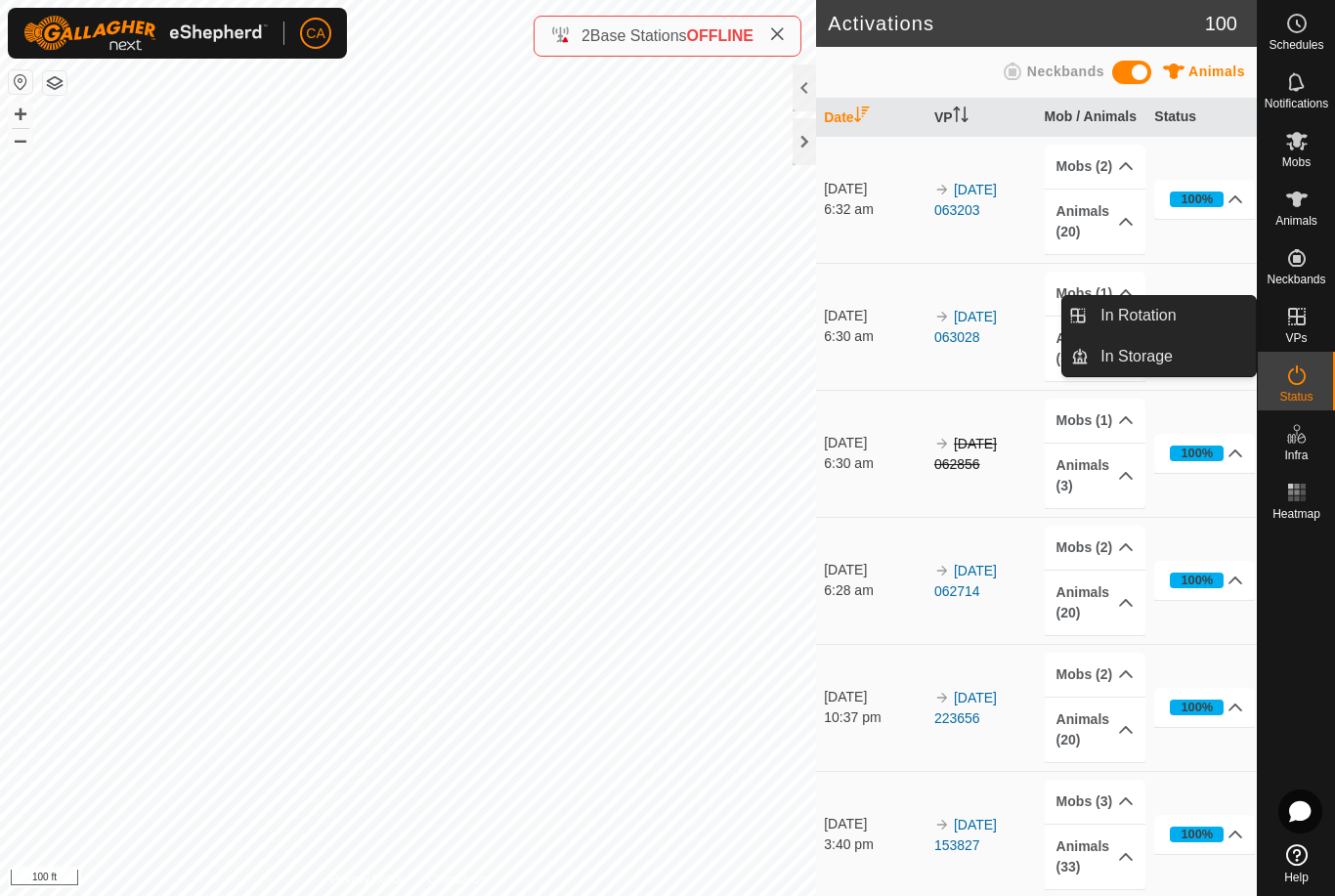
click at [1150, 316] on span "In Rotation" at bounding box center [1138, 316] width 75 height 24
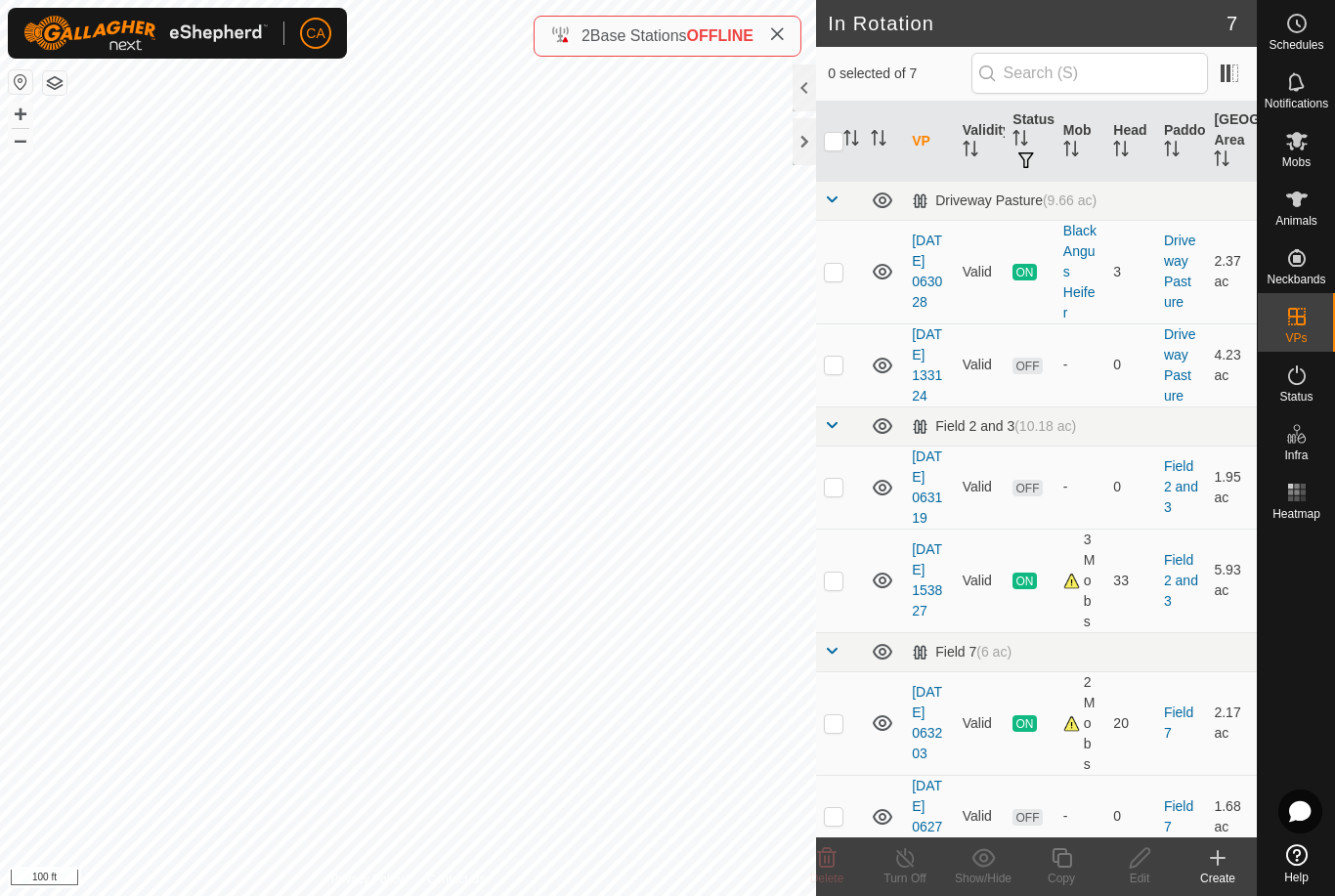
click at [841, 731] on p-checkbox at bounding box center [834, 724] width 20 height 16
checkbox input "true"
click at [1060, 862] on icon at bounding box center [1061, 858] width 25 height 24
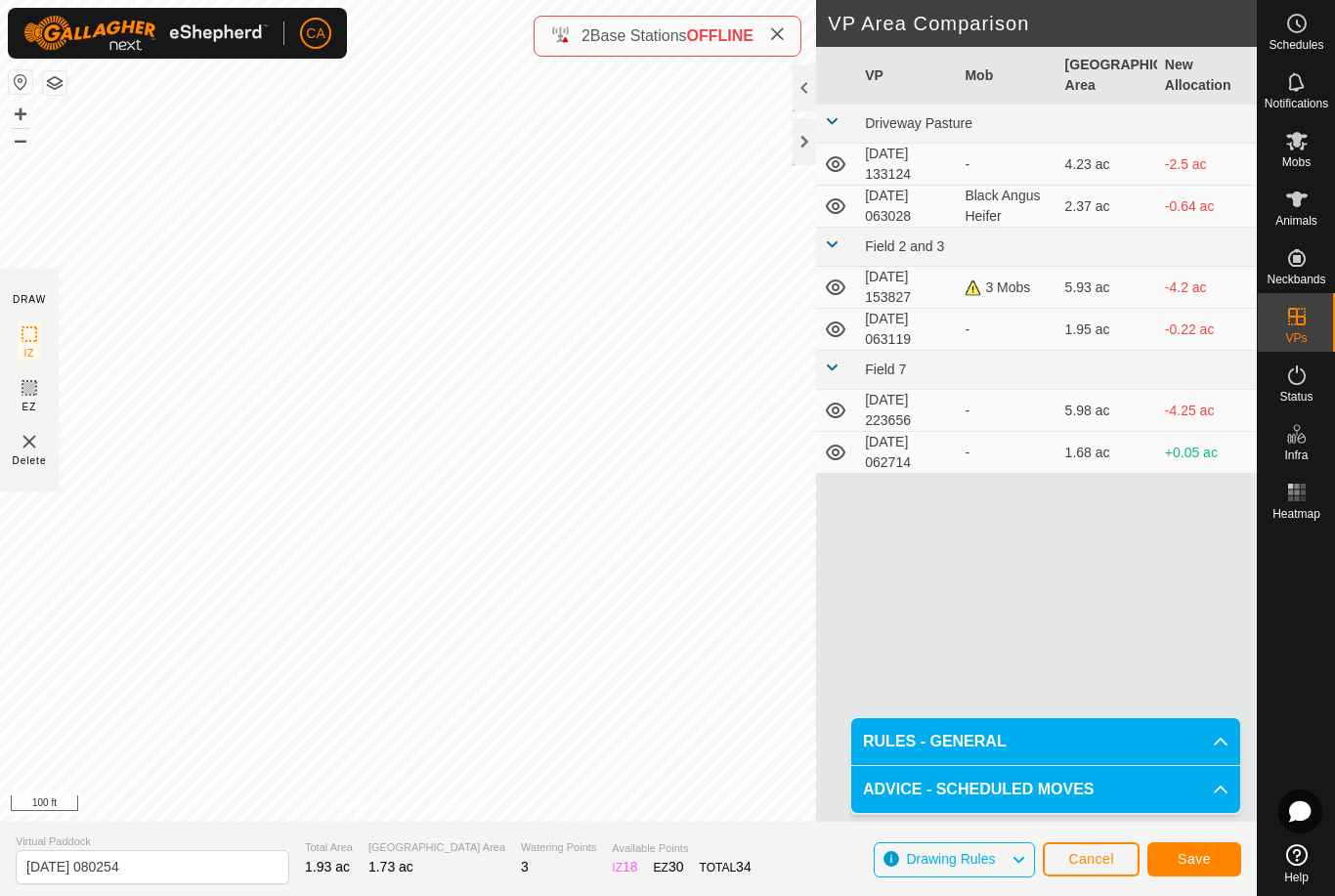
click at [1190, 844] on button "Save" at bounding box center [1194, 859] width 94 height 35
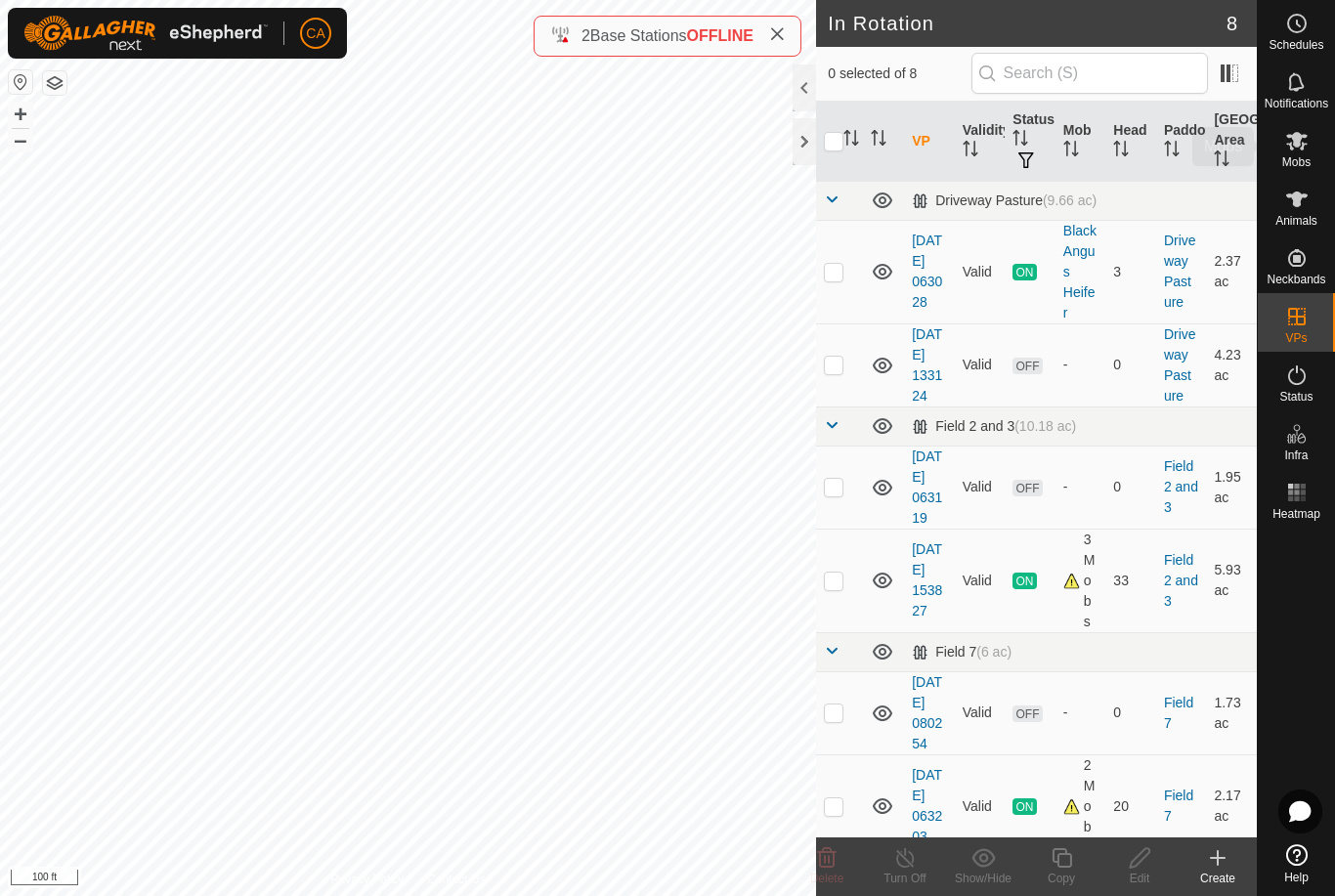
click at [1297, 153] on es-mob-svg-icon at bounding box center [1296, 141] width 35 height 32
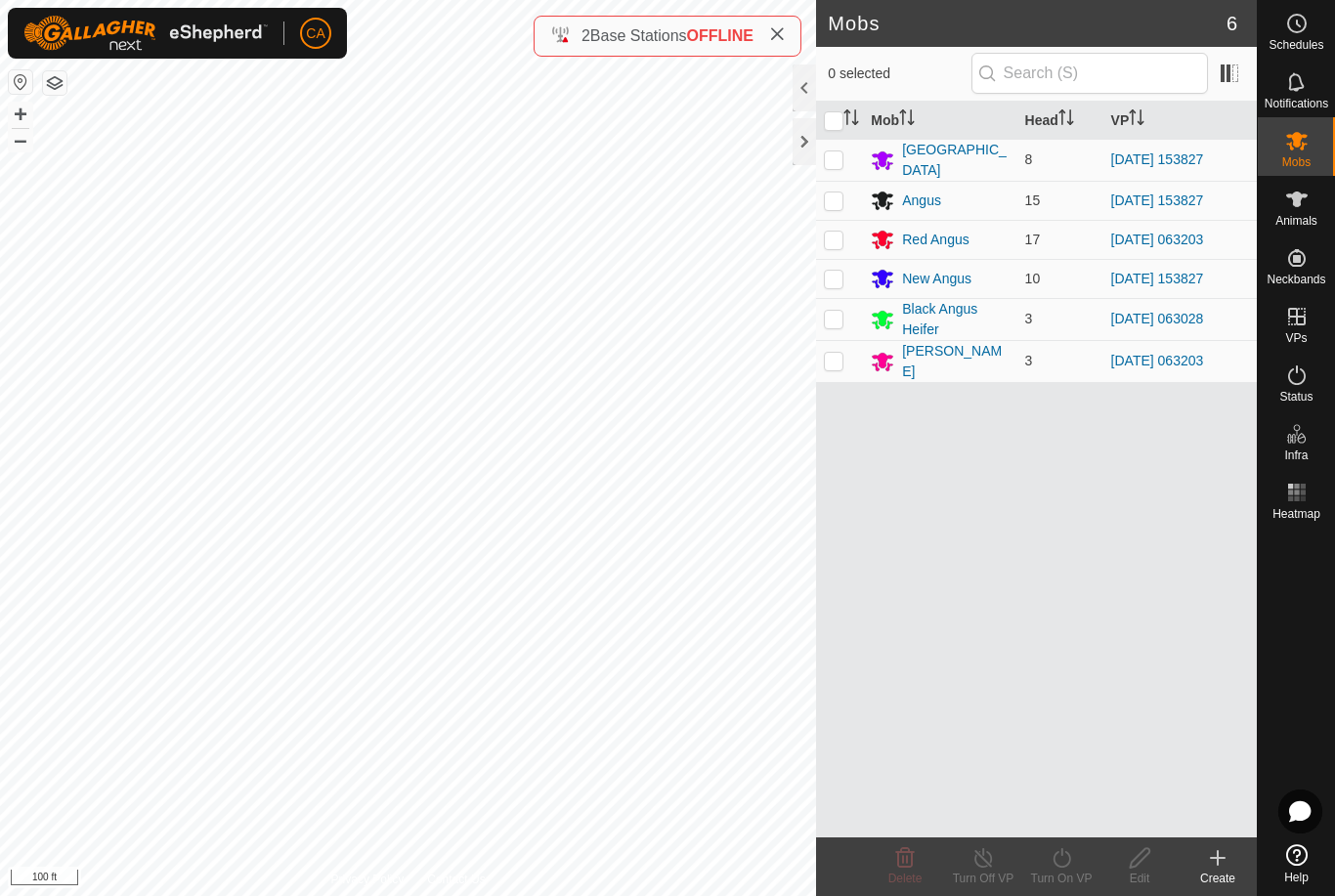
click at [836, 232] on p-checkbox at bounding box center [834, 240] width 20 height 16
checkbox input "true"
click at [823, 350] on td at bounding box center [838, 361] width 47 height 42
checkbox input "true"
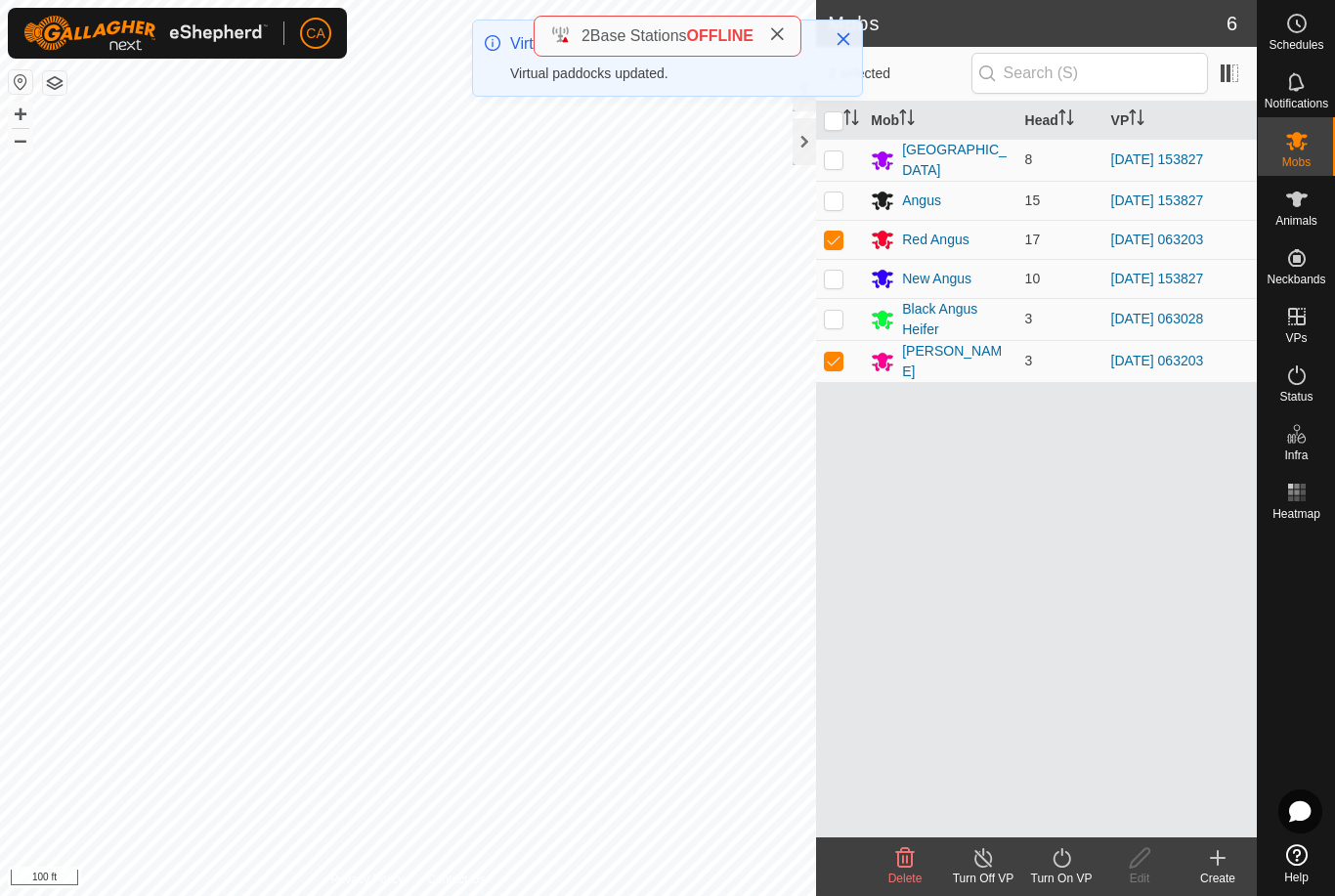
click at [1065, 853] on icon at bounding box center [1061, 858] width 25 height 24
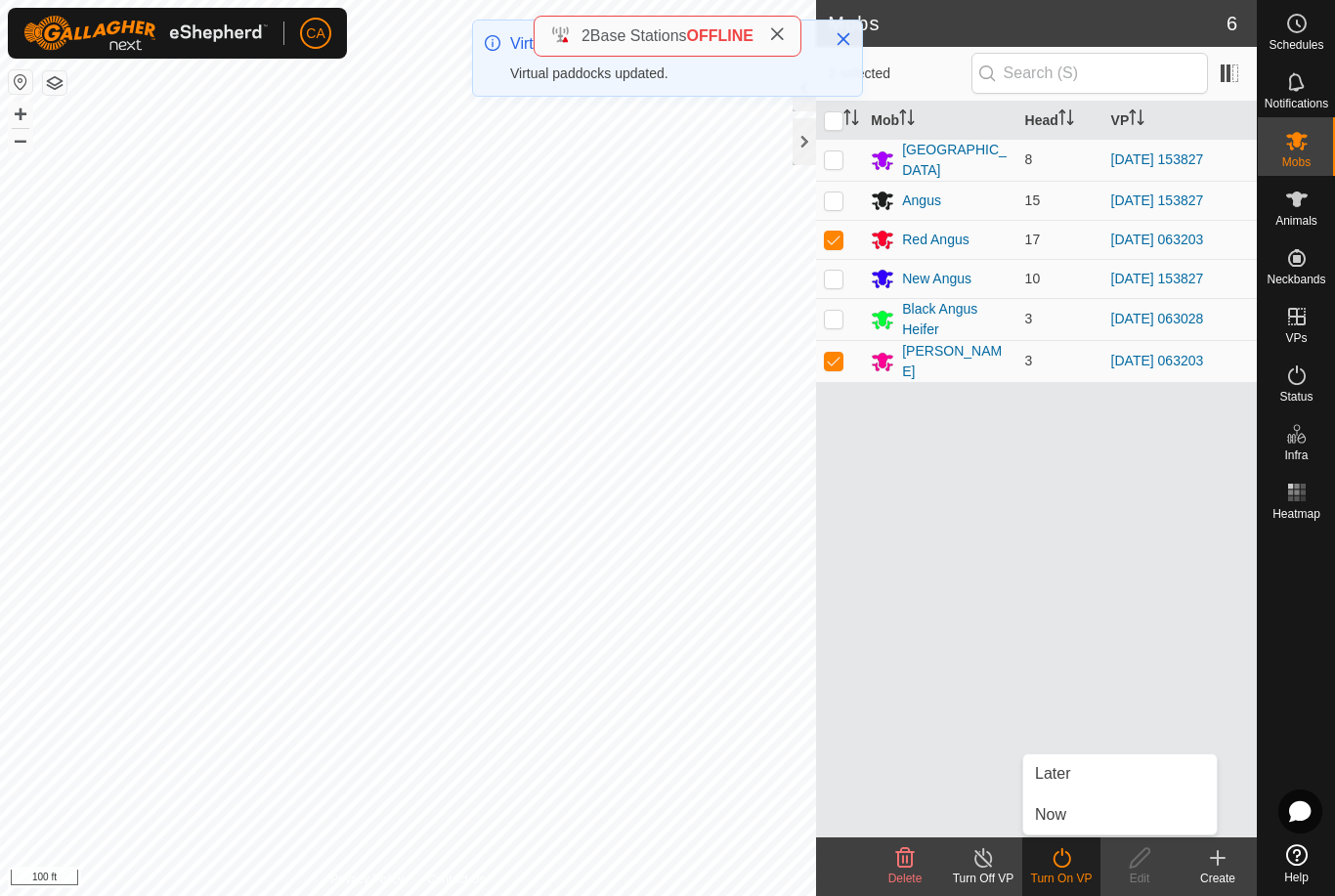
click at [1090, 816] on link "Now" at bounding box center [1119, 815] width 193 height 39
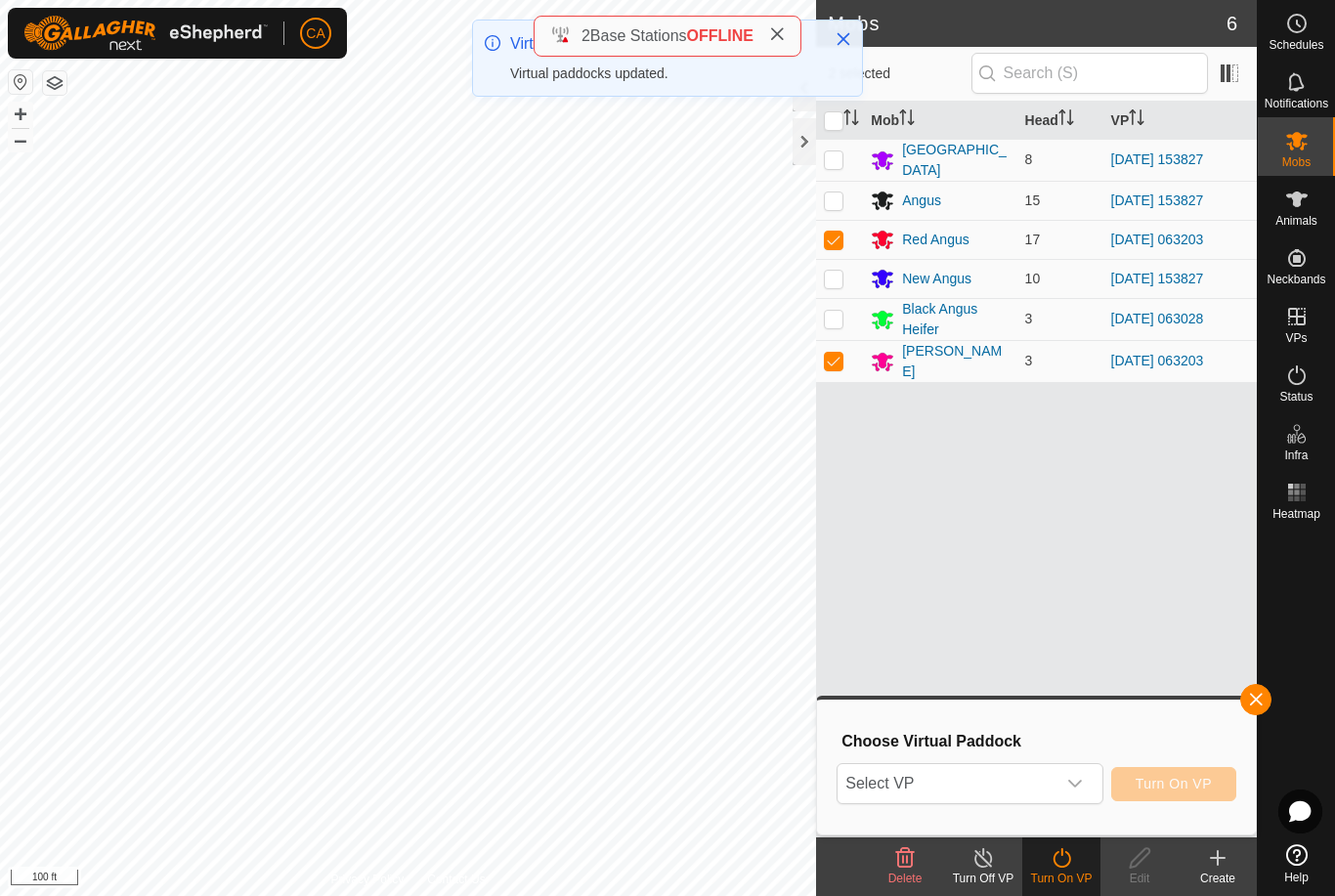
click at [1029, 786] on span "Select VP" at bounding box center [946, 783] width 217 height 39
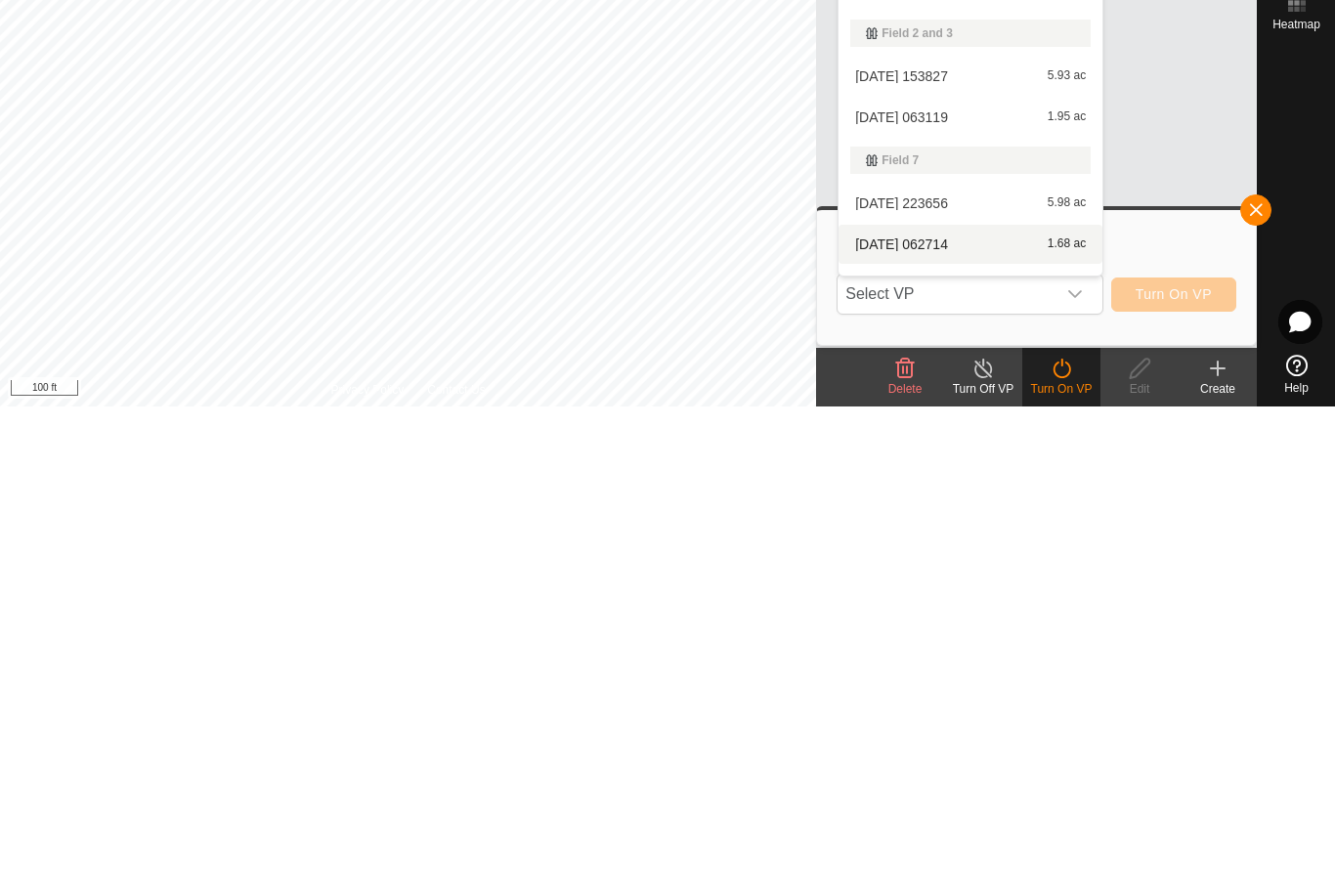
click at [1005, 723] on div "2025-08-10 062714 1.68 ac" at bounding box center [970, 734] width 241 height 24
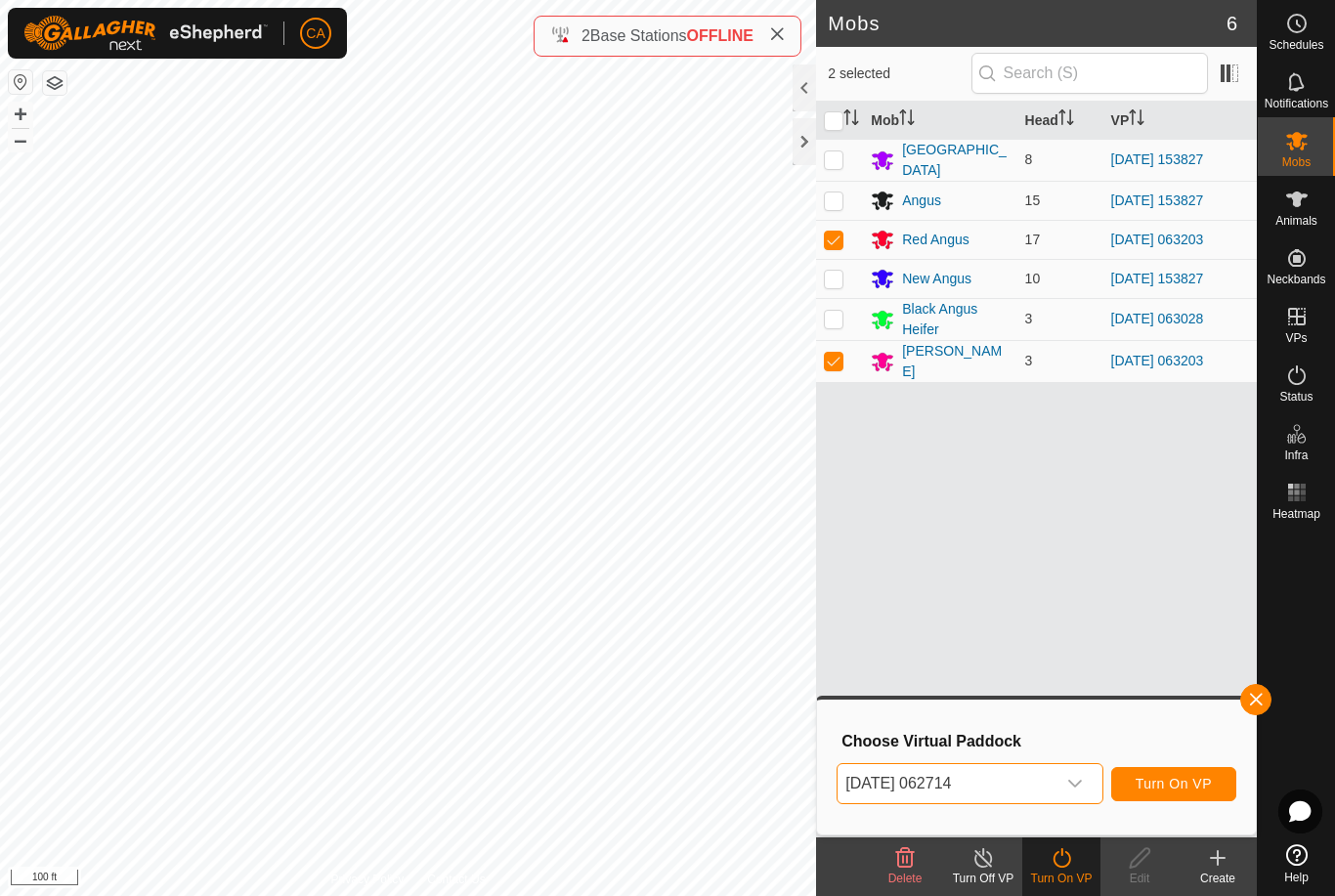
click at [917, 868] on delete-svg-icon at bounding box center [905, 858] width 78 height 24
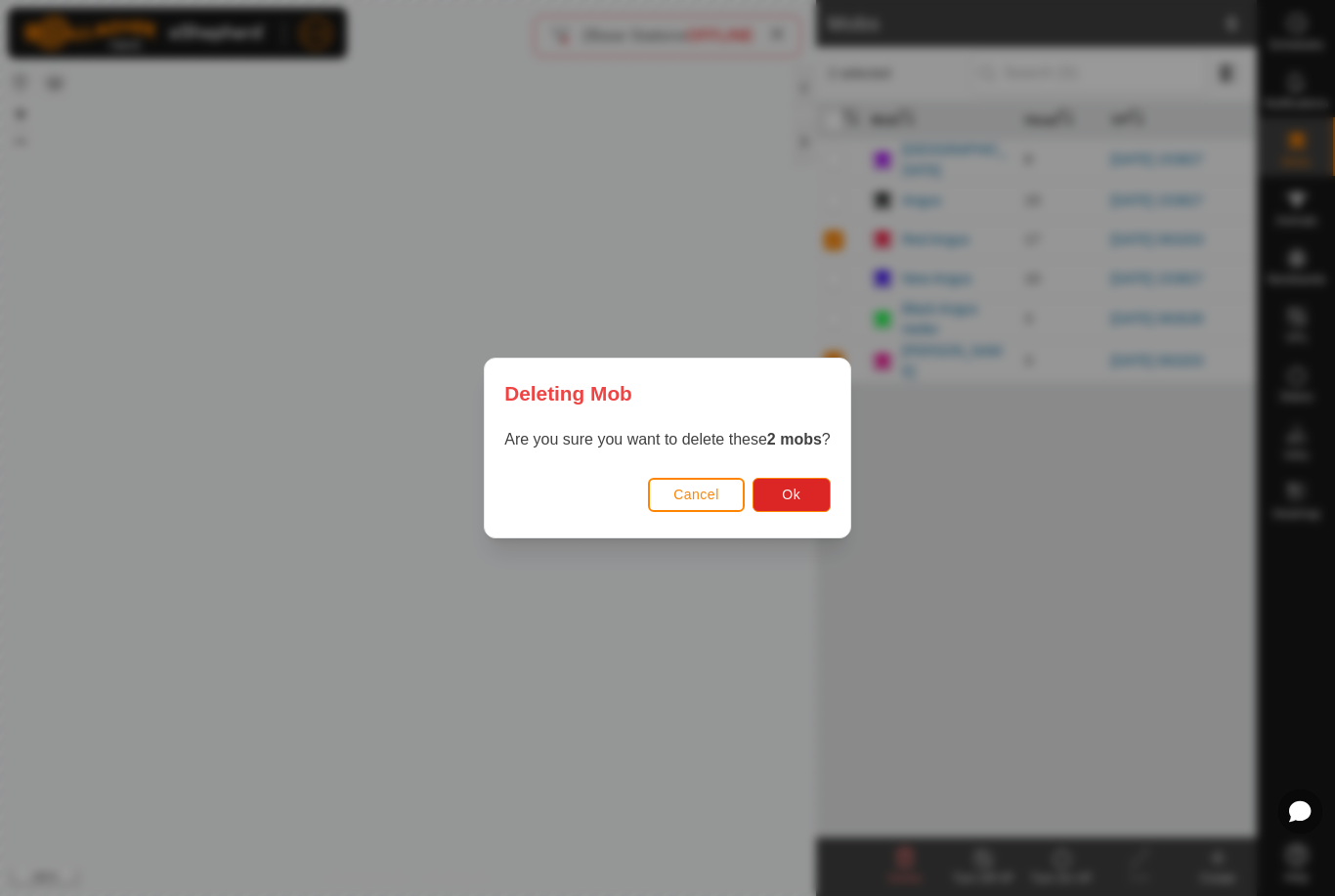
click at [813, 501] on button "Ok" at bounding box center [791, 495] width 78 height 35
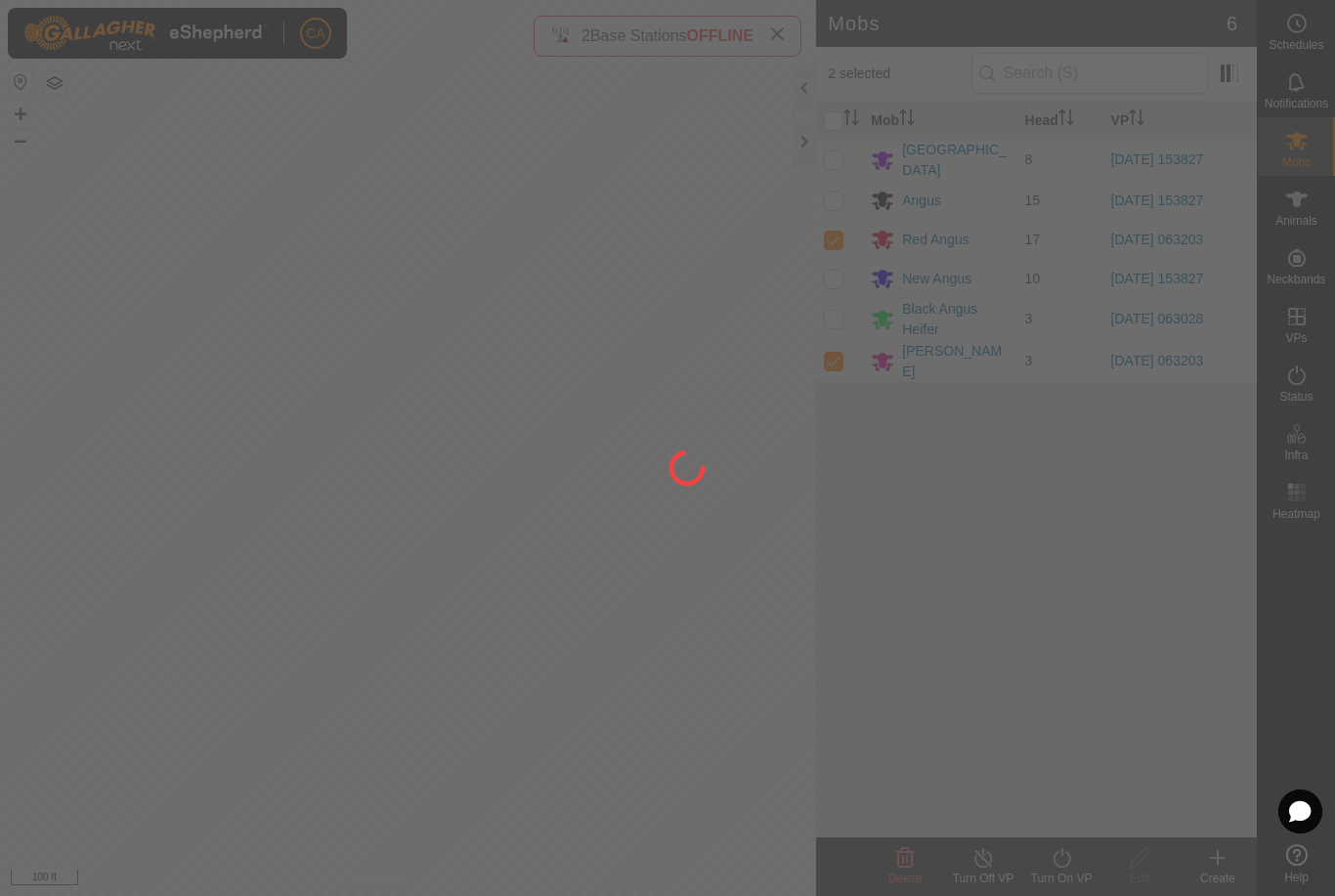
checkbox input "false"
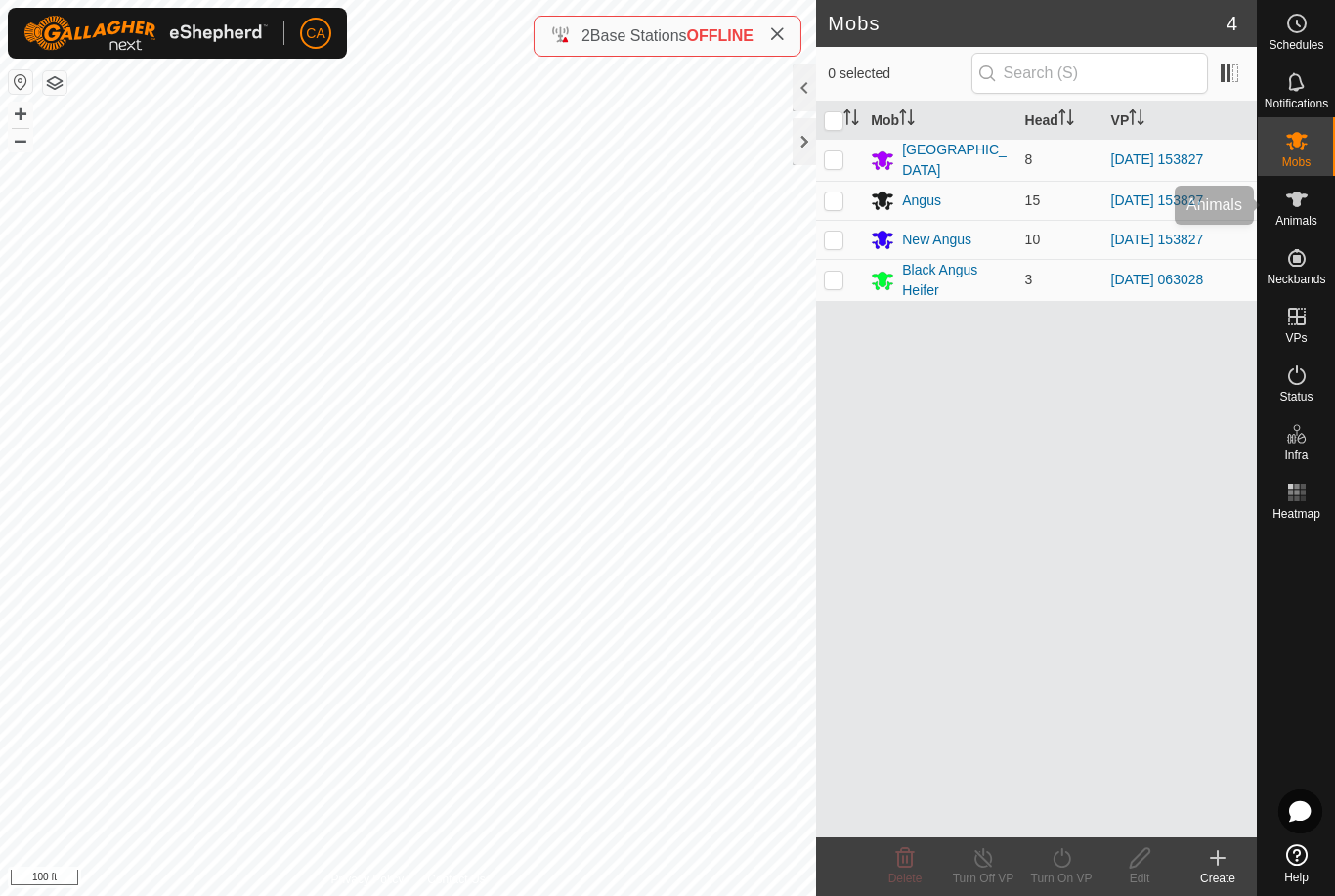
click at [1297, 205] on icon at bounding box center [1297, 199] width 22 height 16
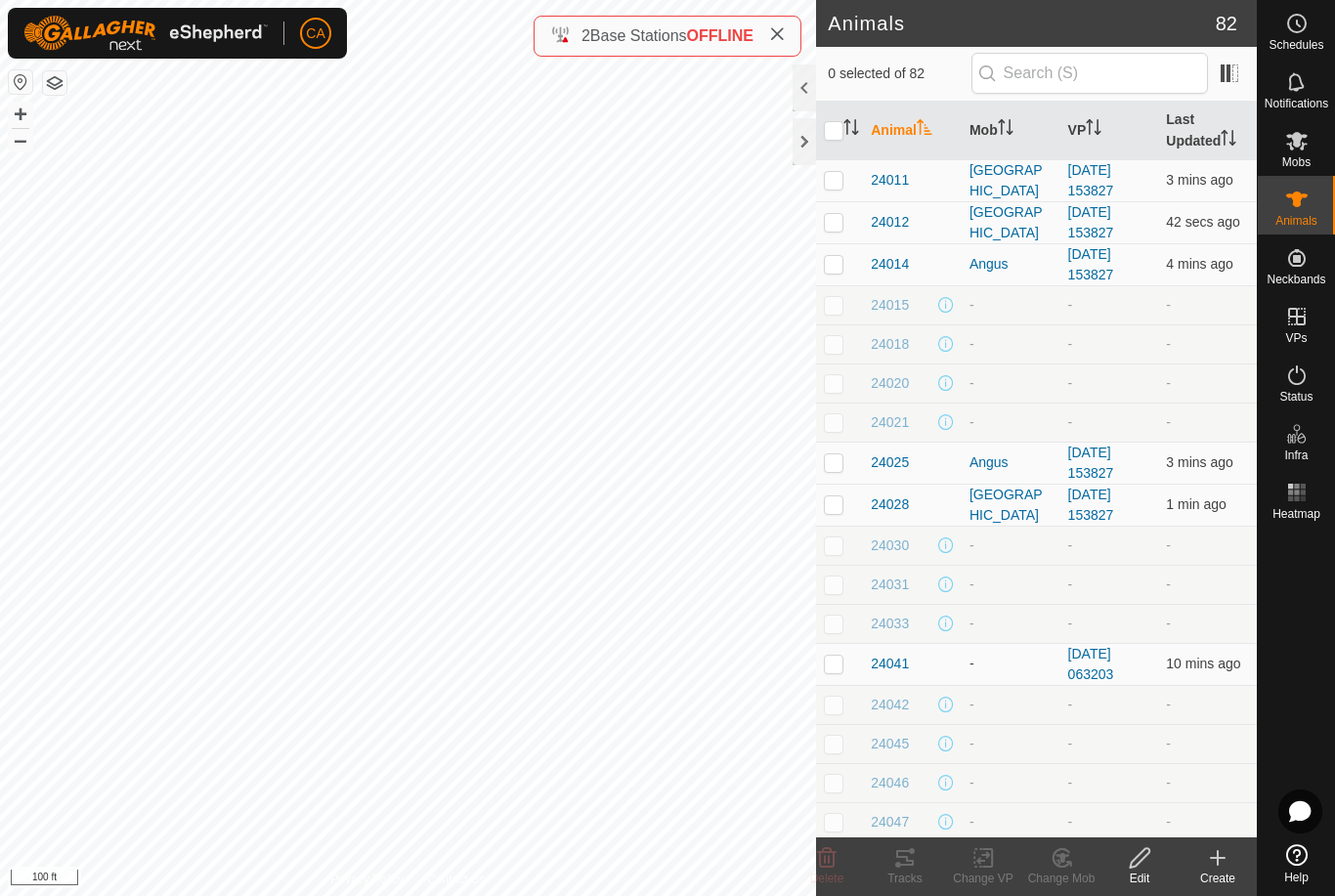
click at [824, 128] on input "checkbox" at bounding box center [834, 131] width 20 height 20
checkbox input "true"
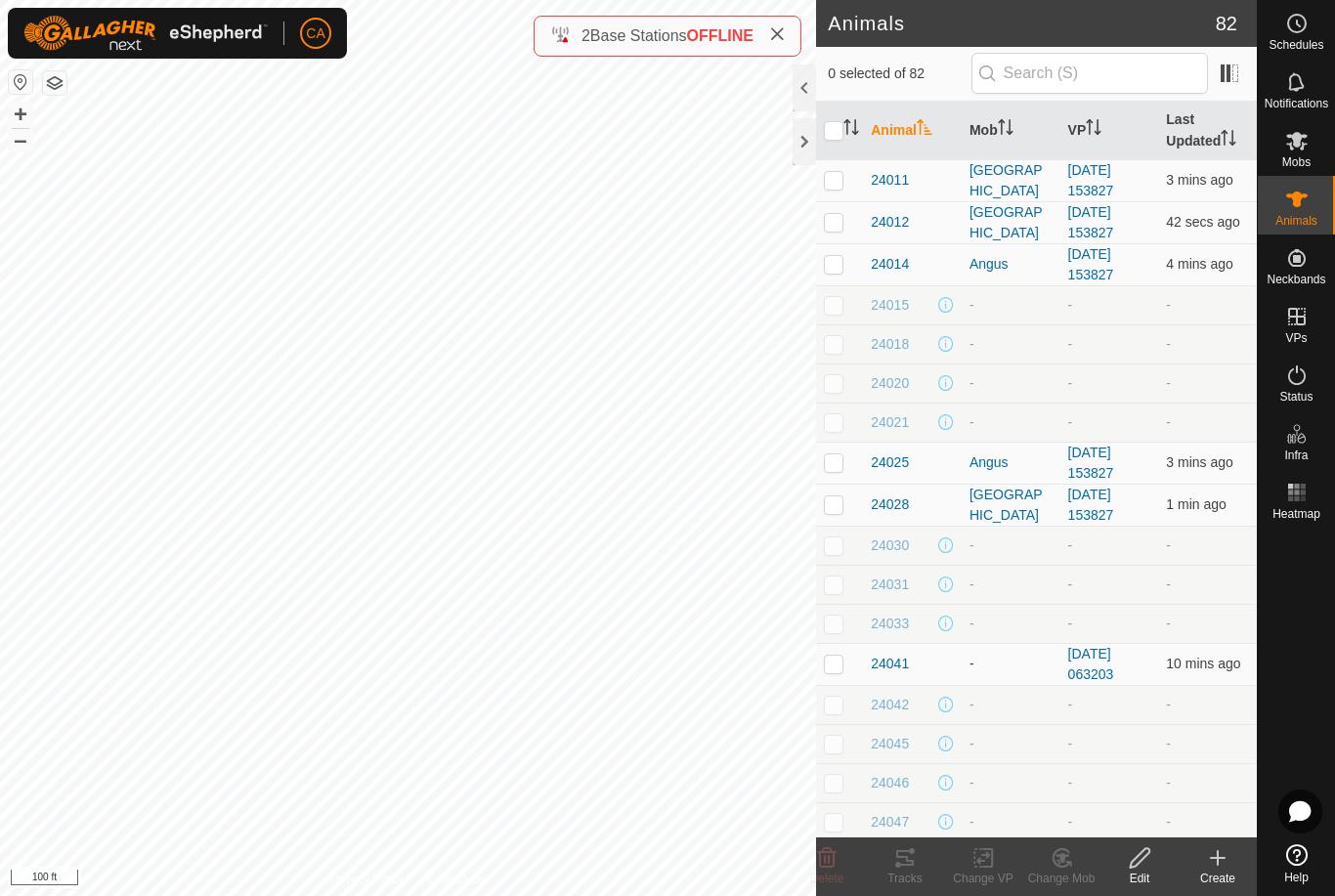
checkbox input "true"
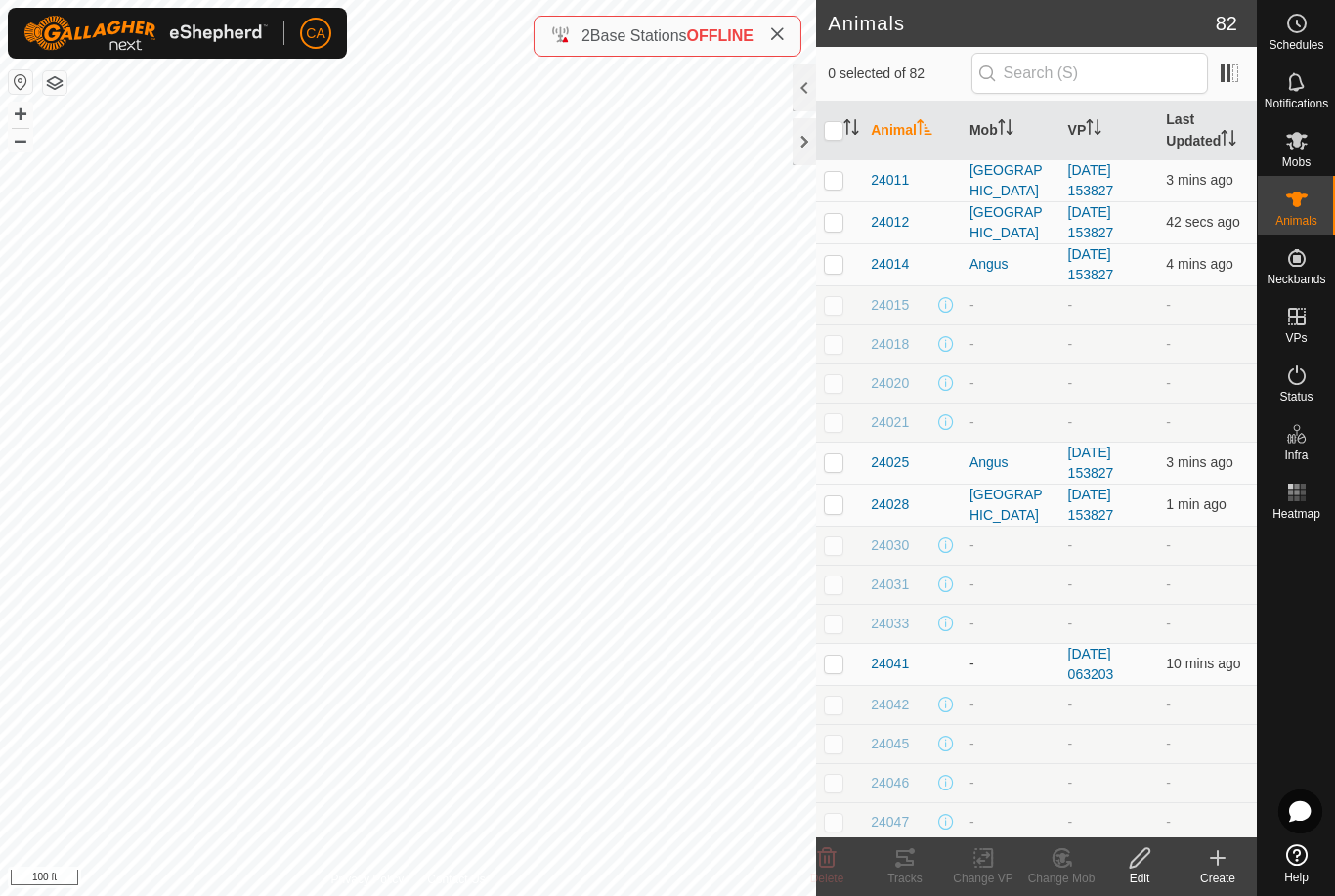
checkbox input "true"
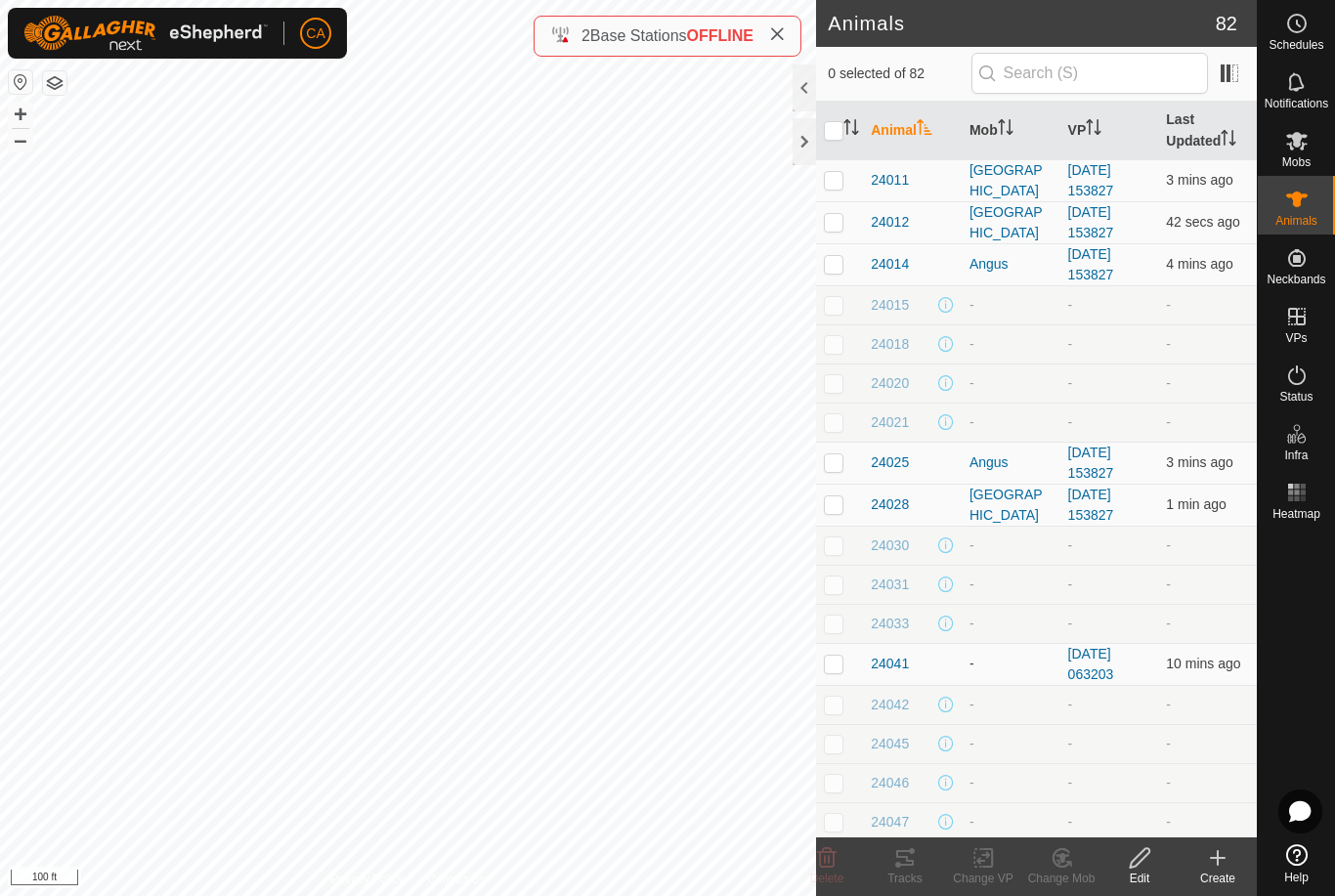
checkbox input "true"
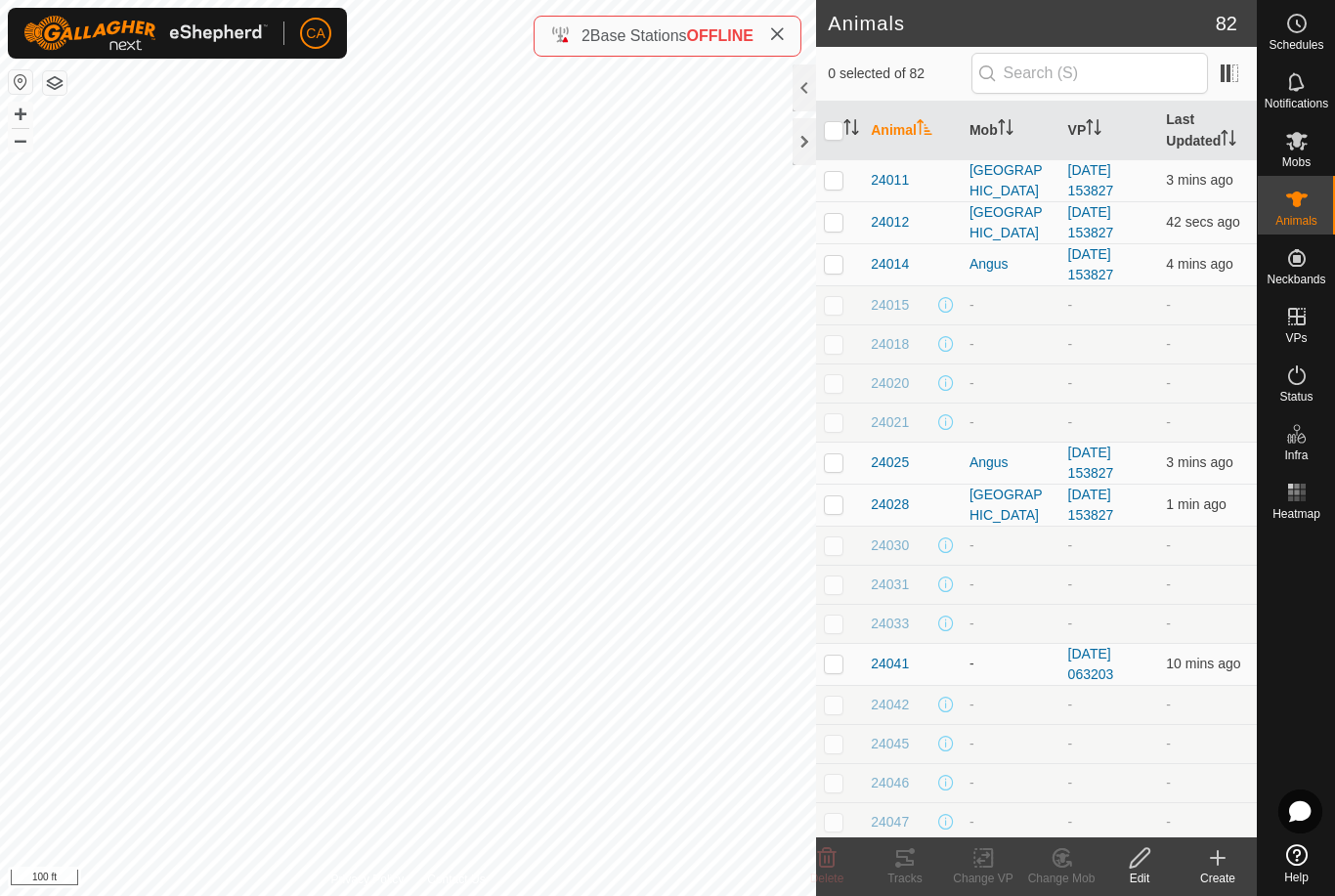
checkbox input "true"
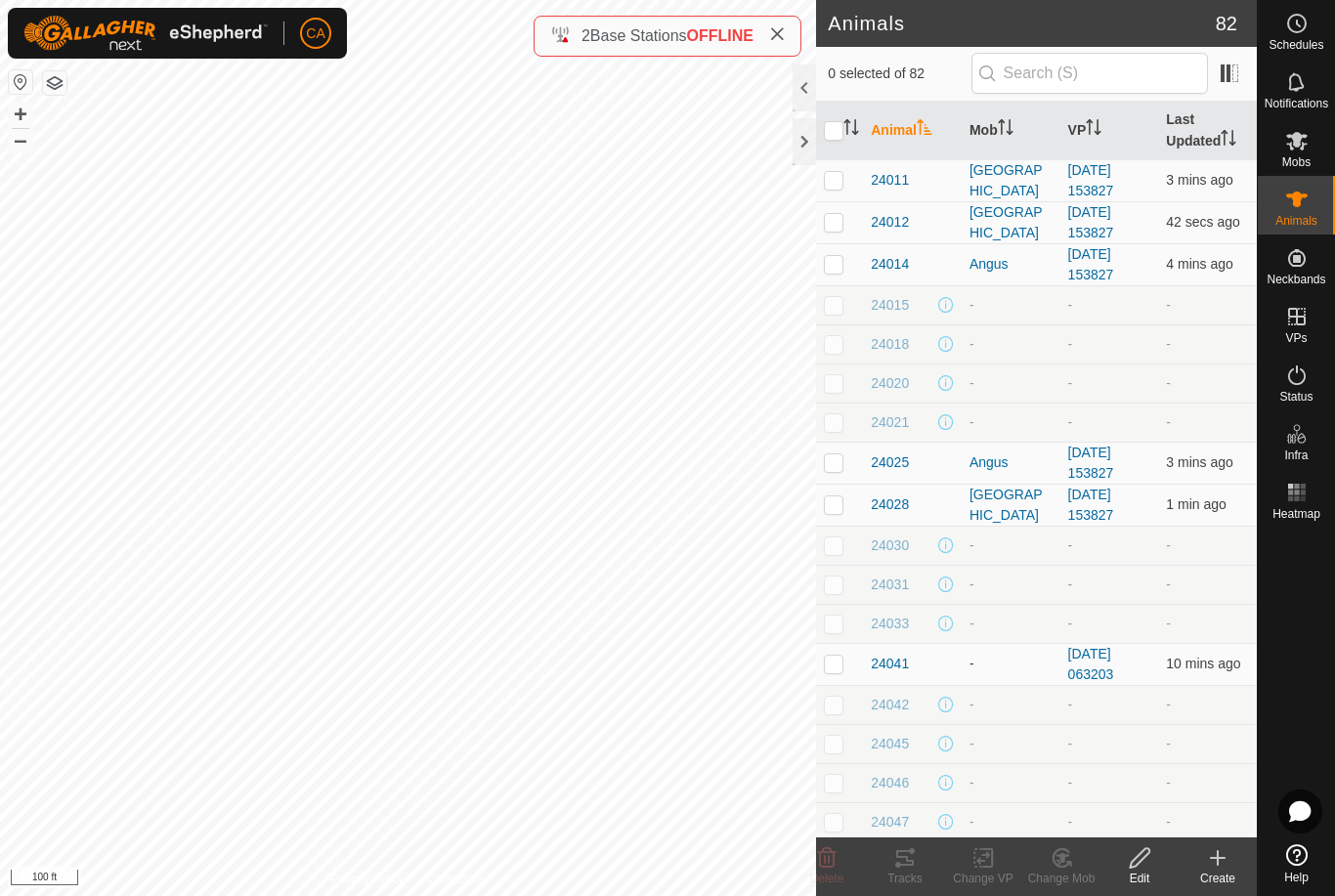
checkbox input "true"
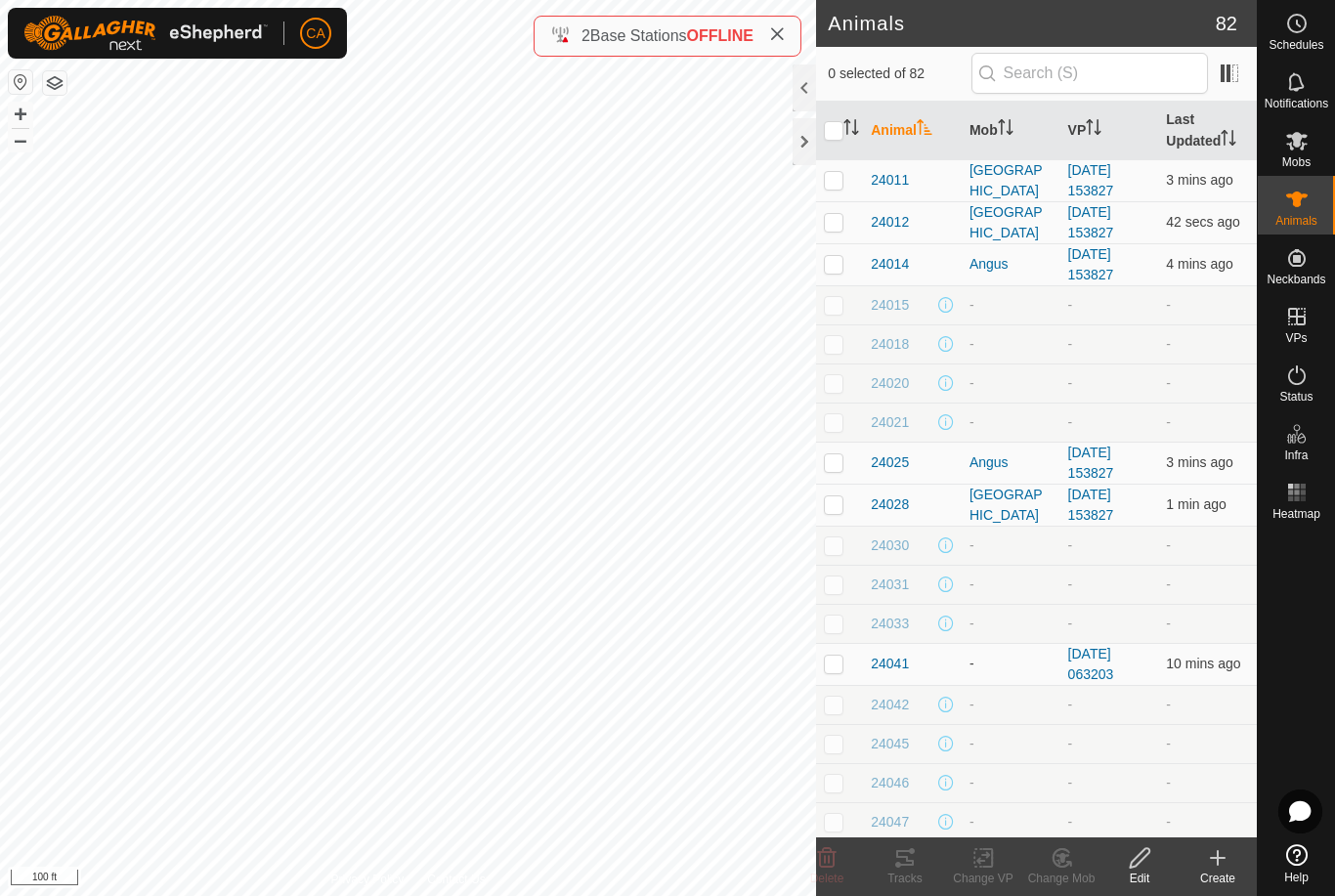
checkbox input "true"
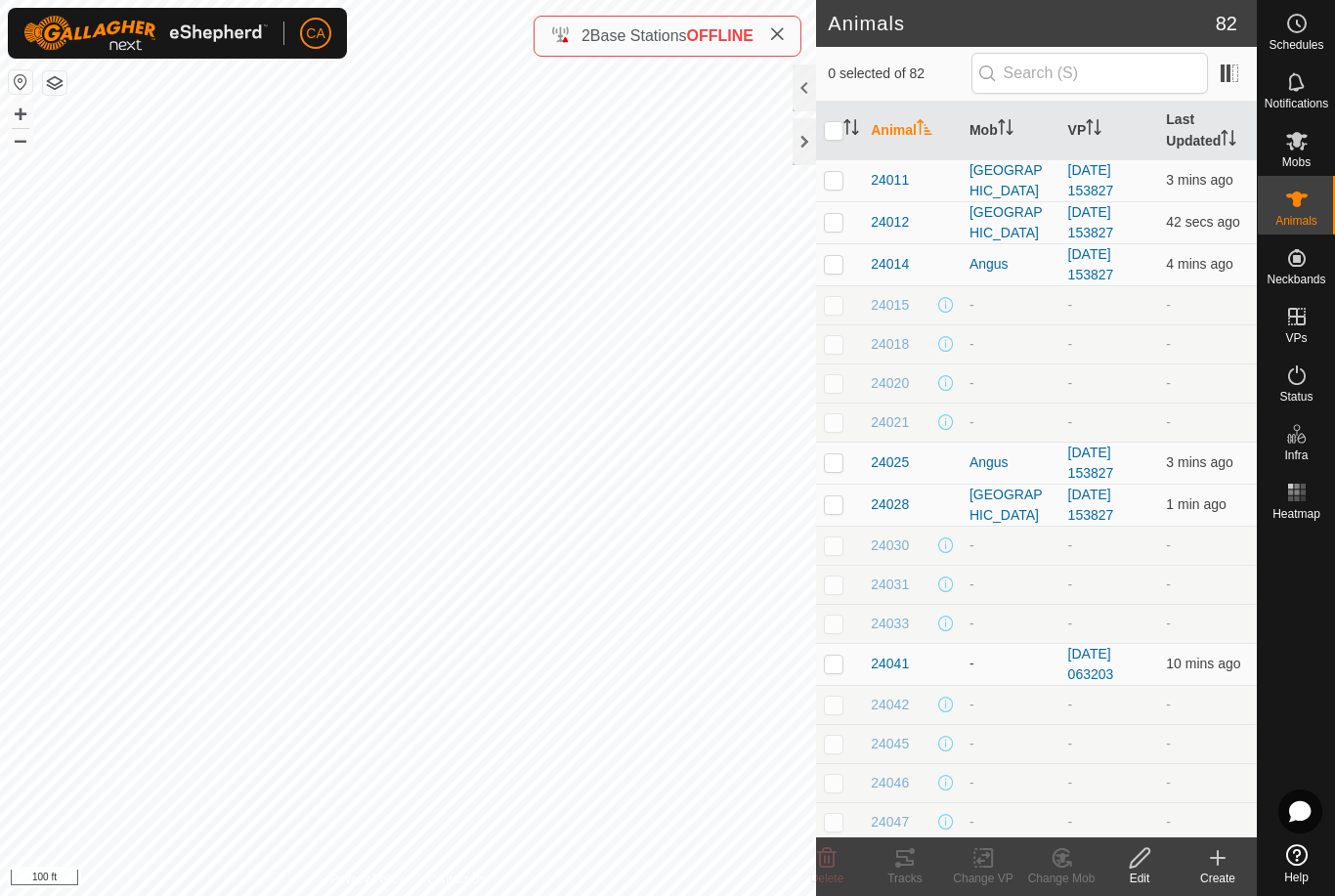
checkbox input "true"
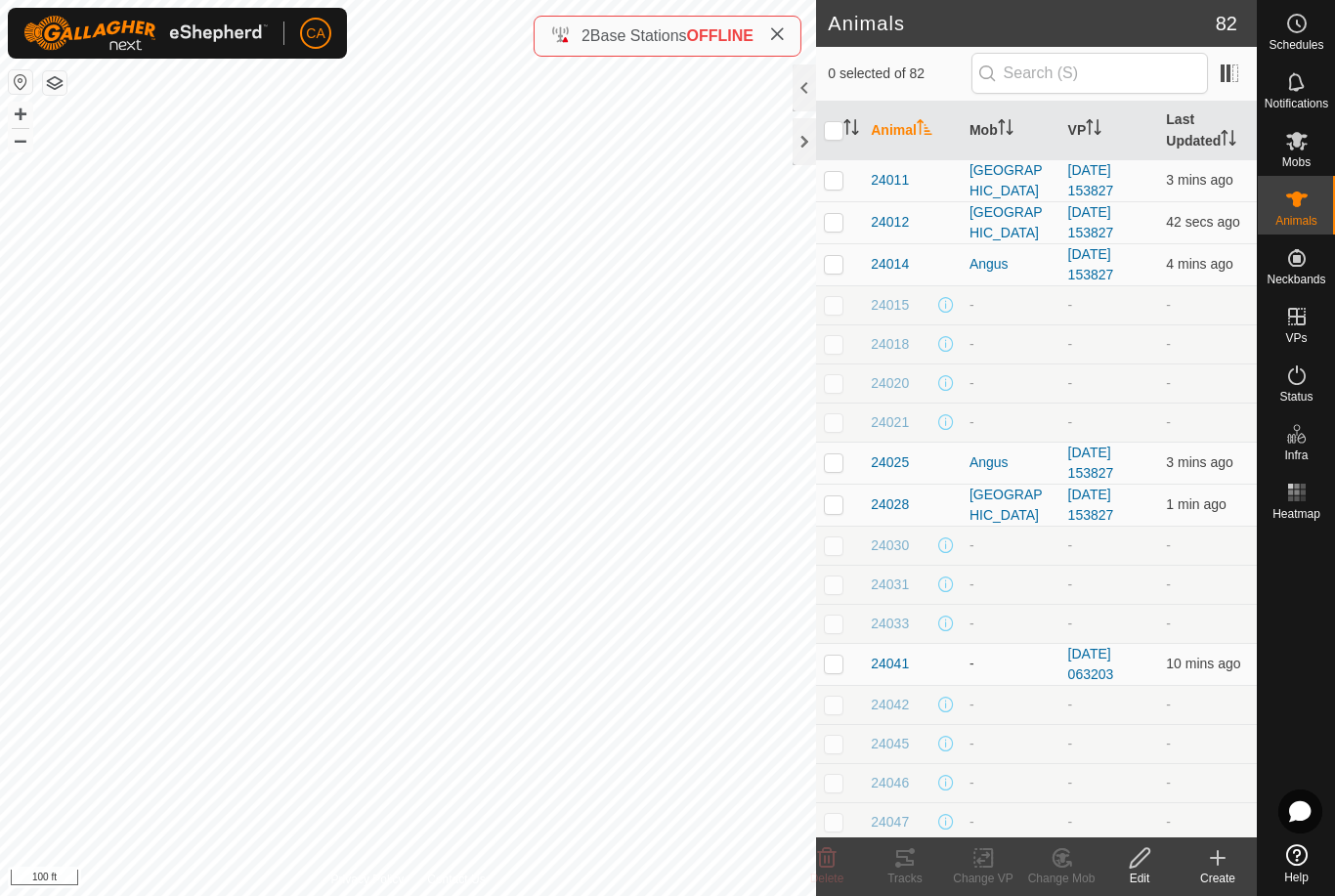
checkbox input "true"
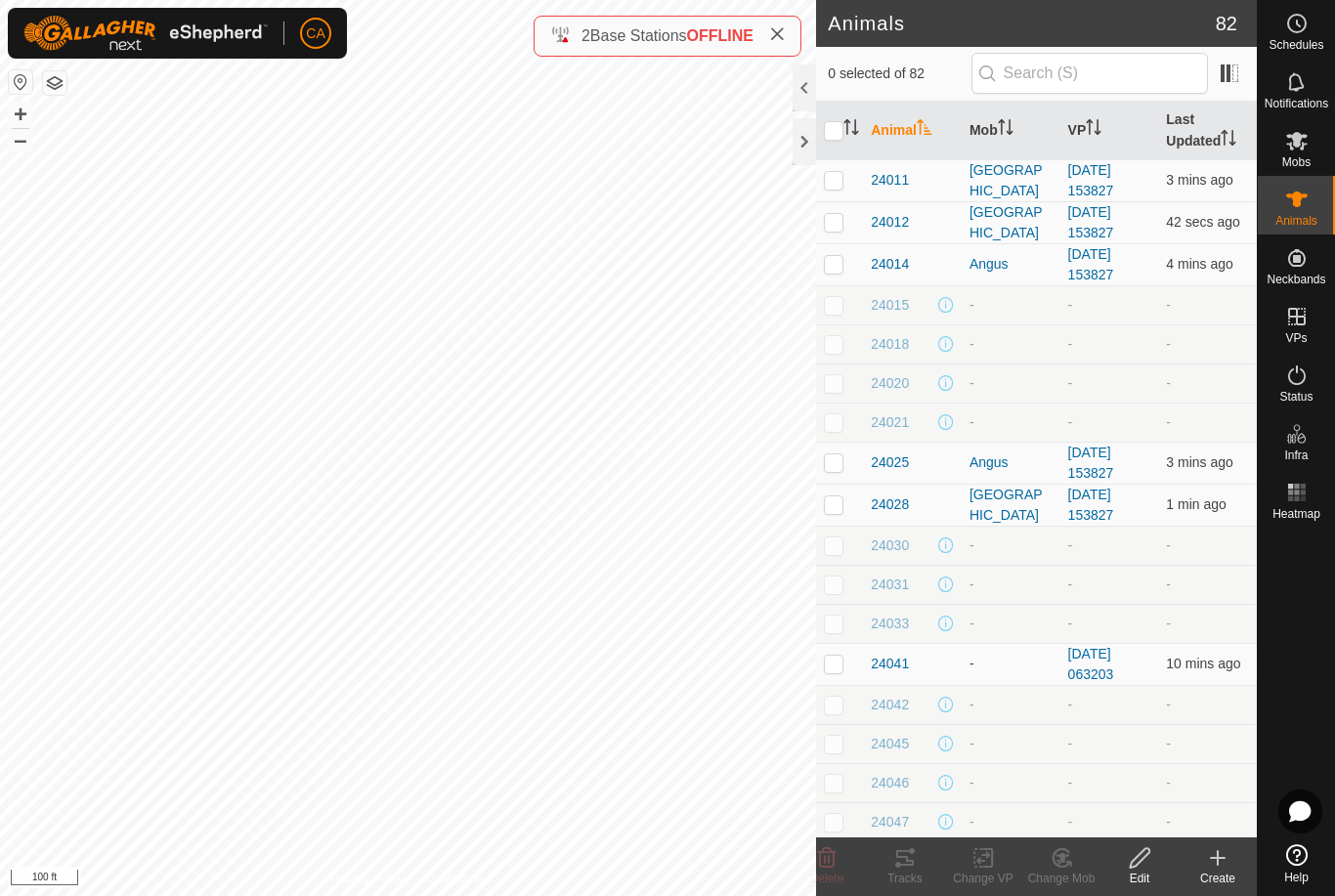
checkbox input "true"
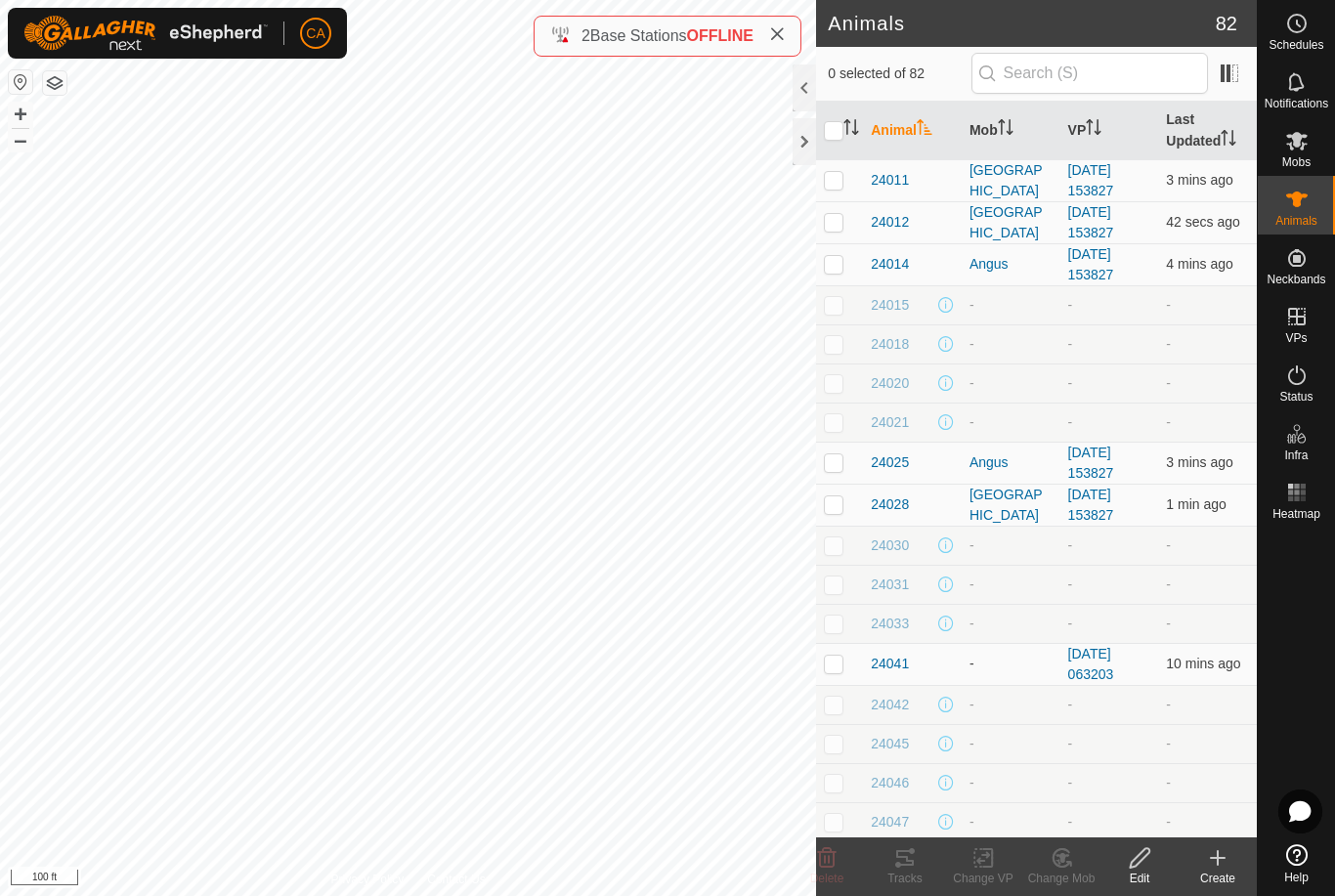
checkbox input "true"
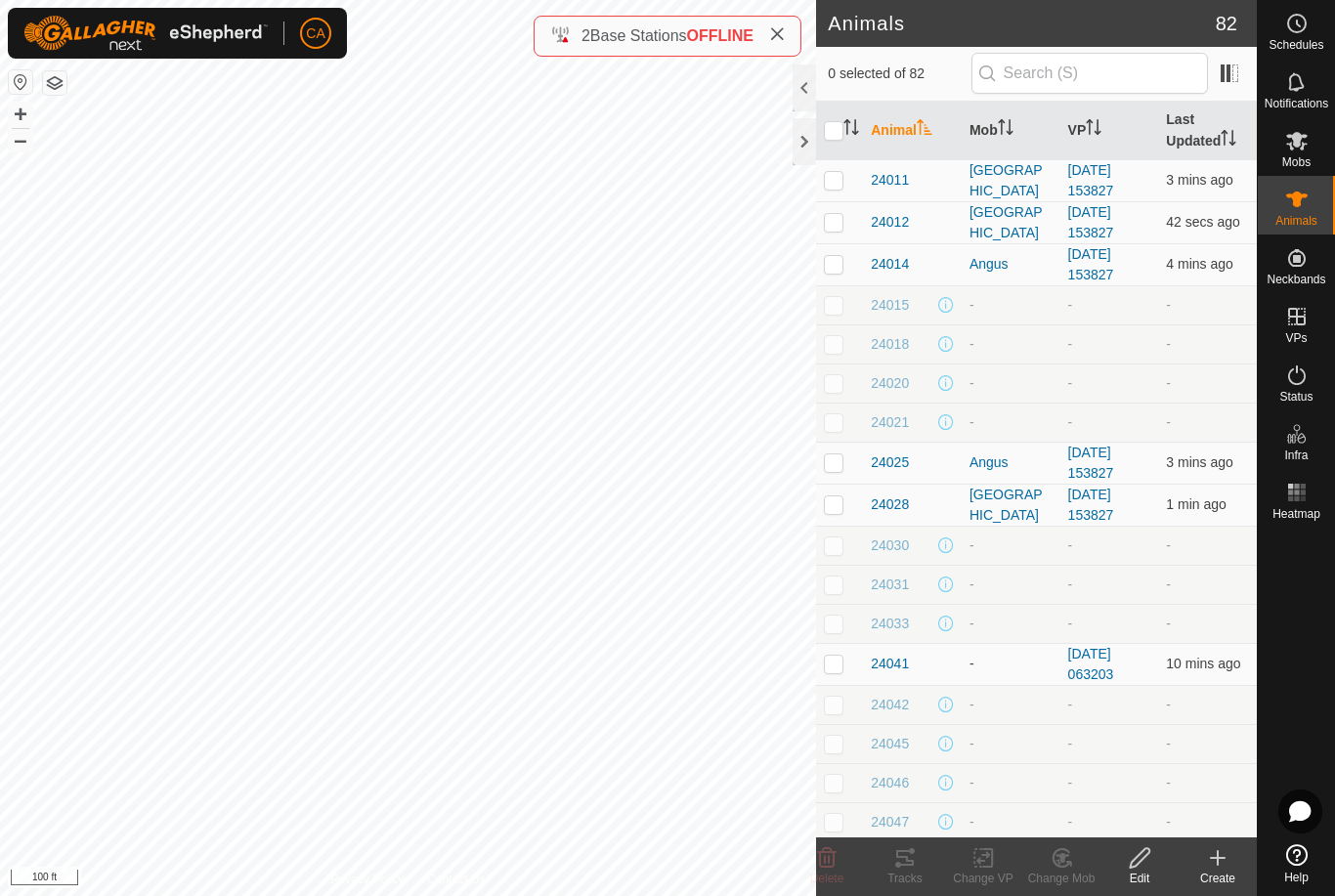
checkbox input "true"
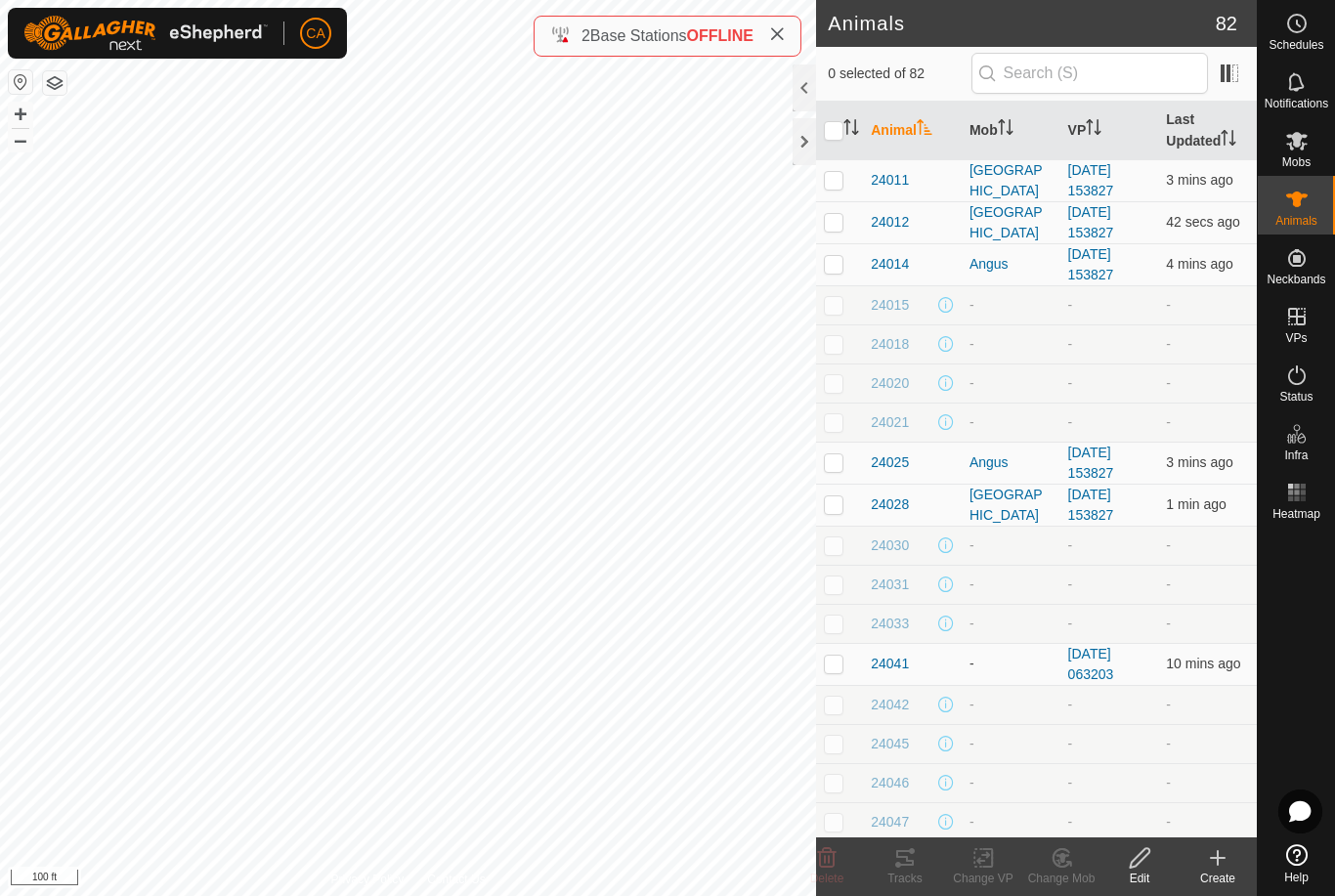
checkbox input "true"
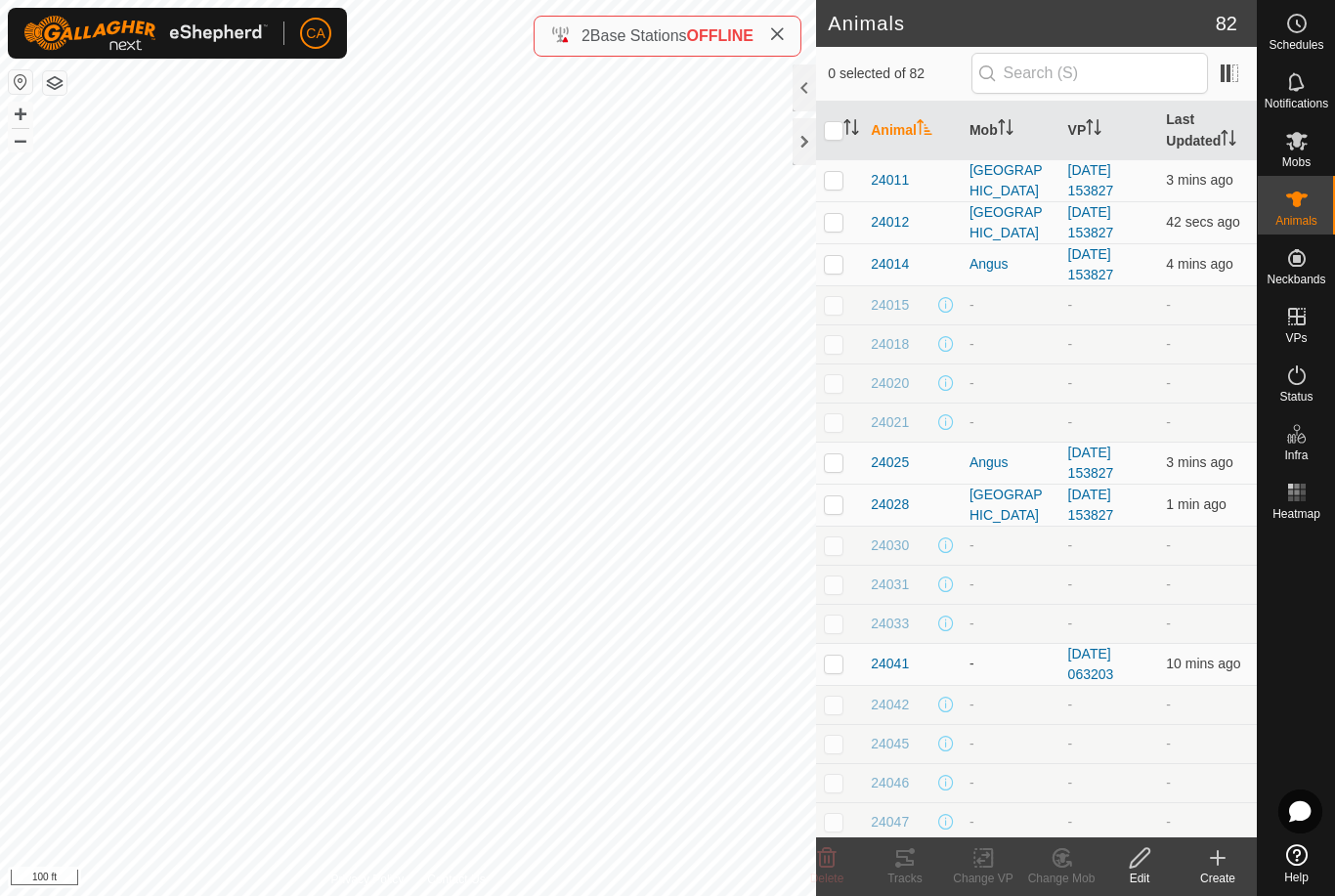
checkbox input "true"
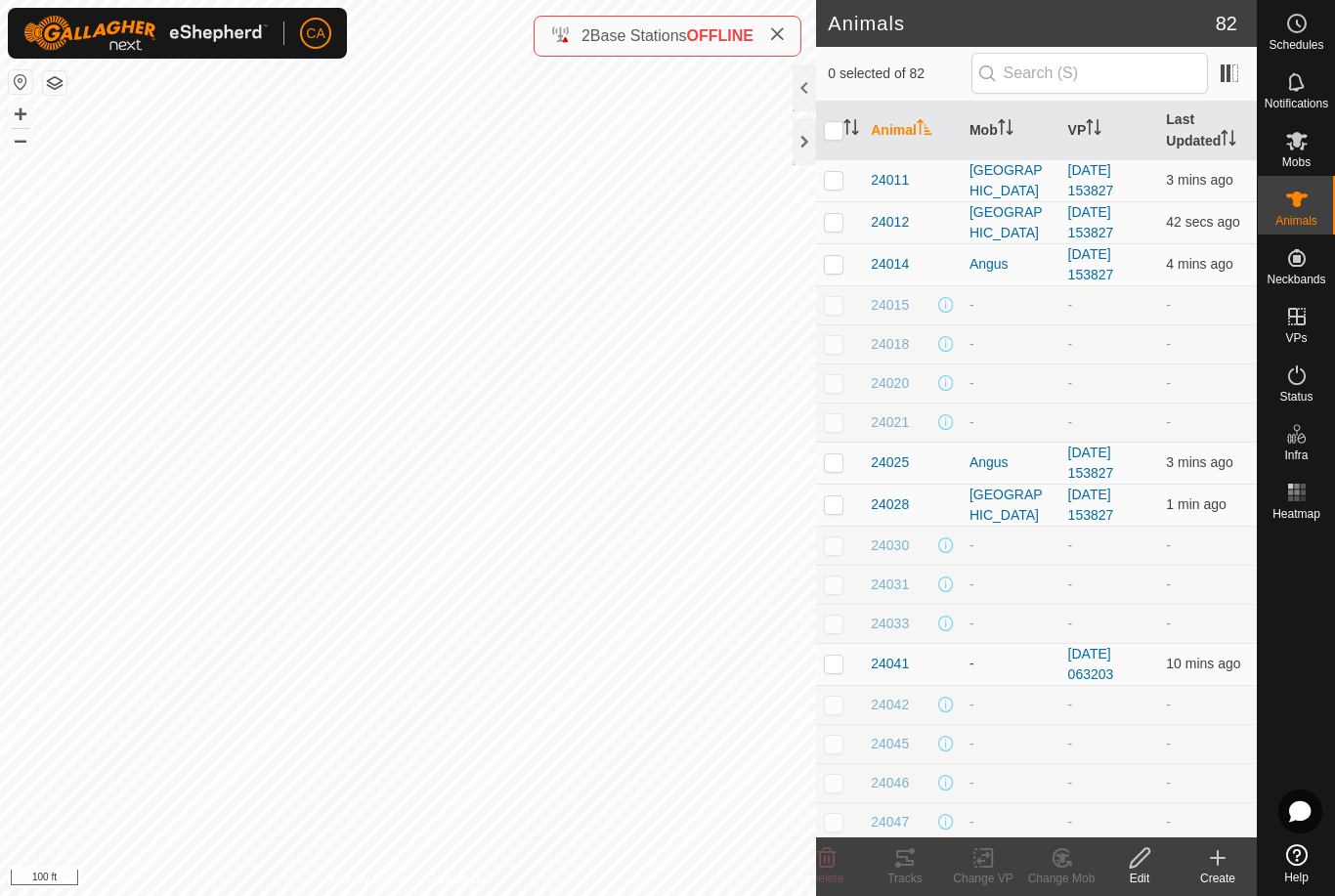
checkbox input "true"
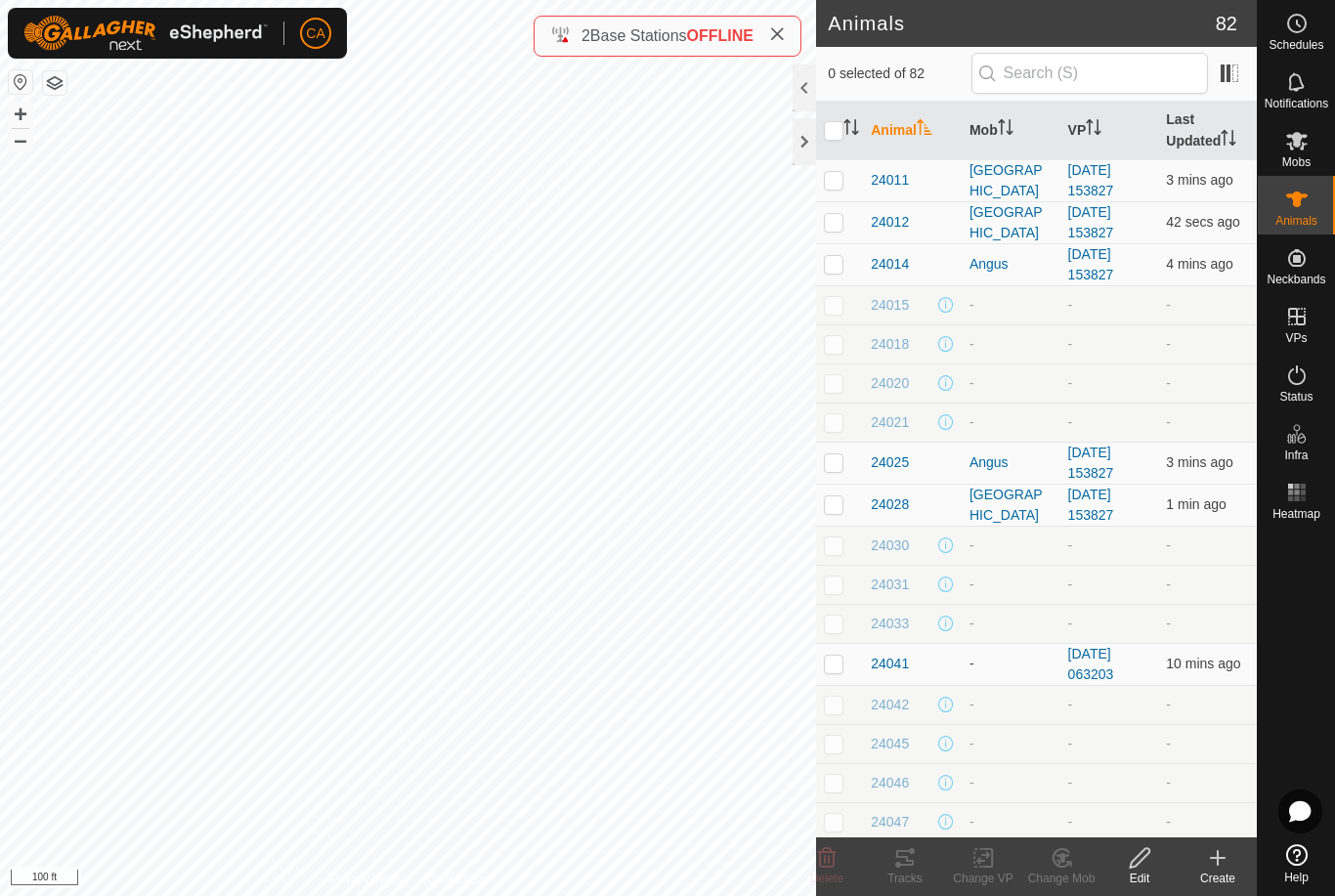
checkbox input "true"
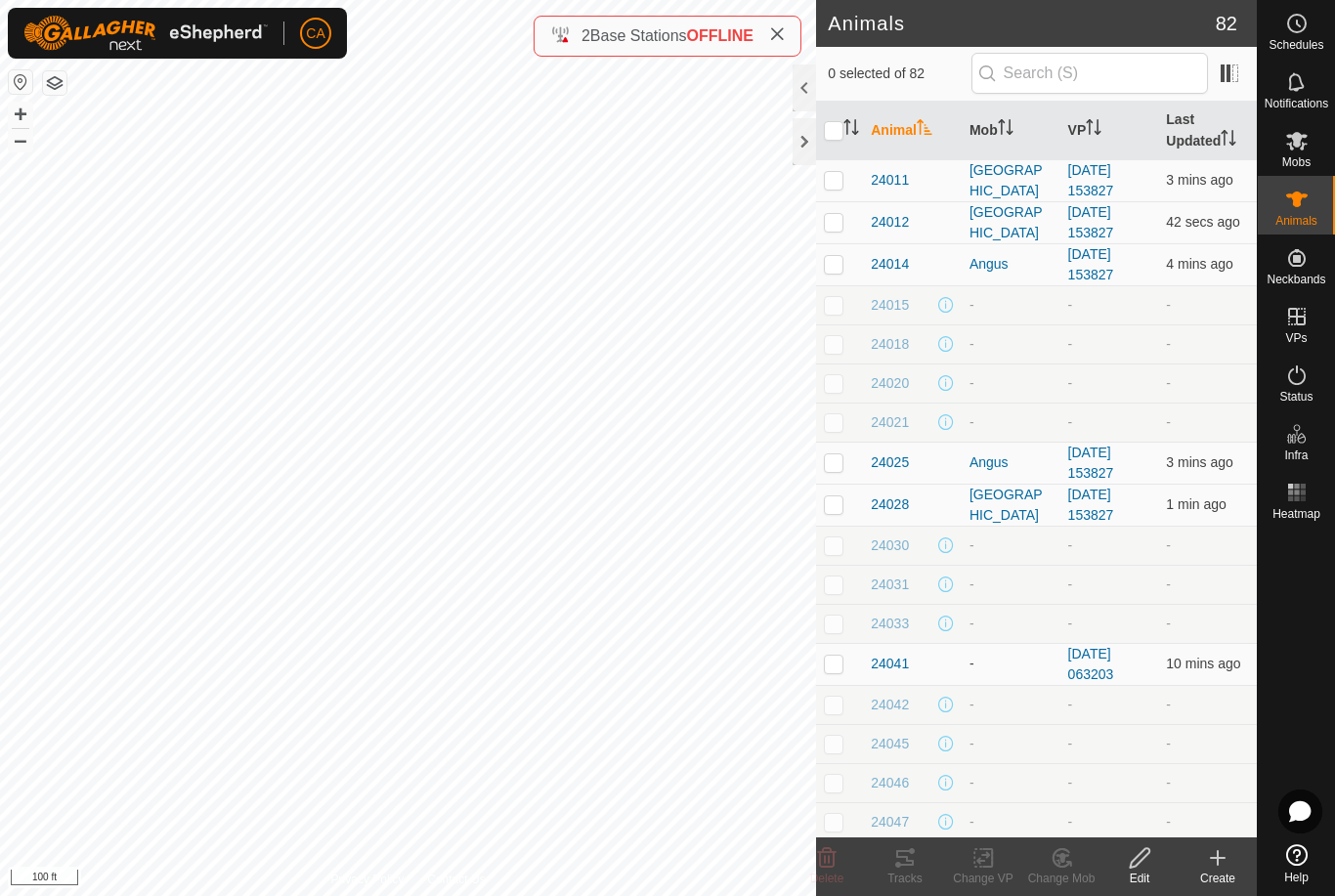
checkbox input "true"
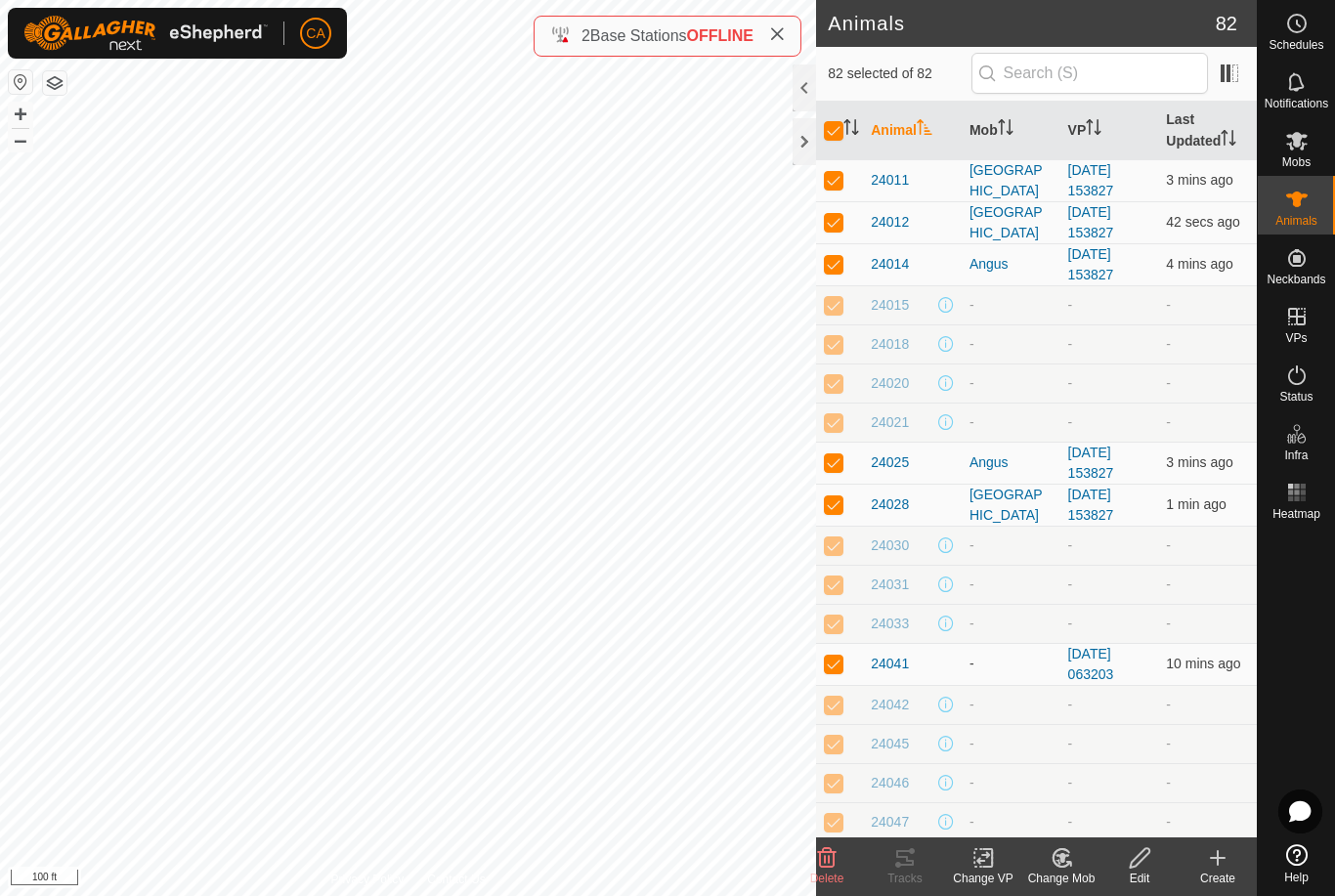
click at [989, 118] on th "Mob" at bounding box center [1011, 131] width 99 height 58
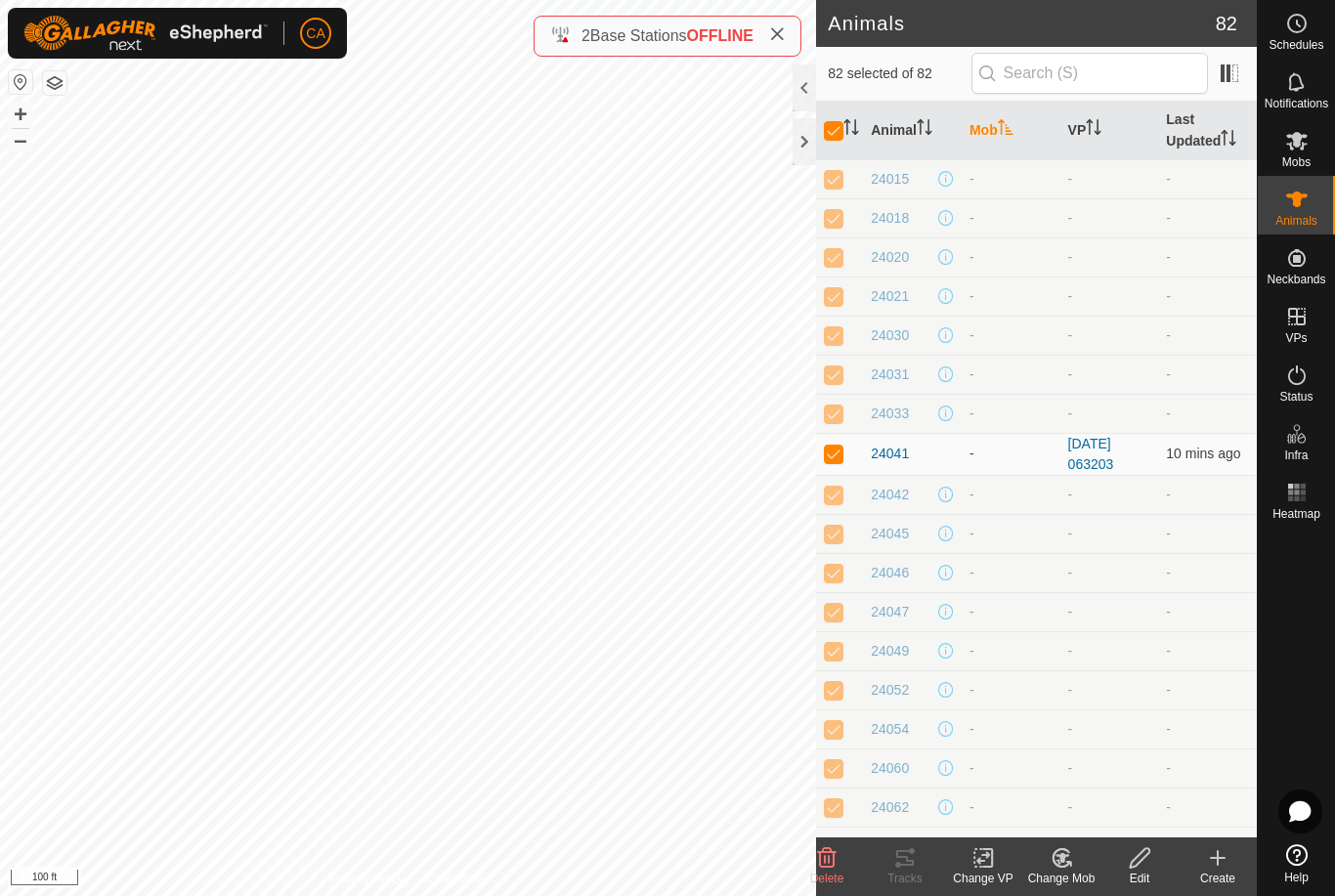
click at [839, 132] on input "checkbox" at bounding box center [834, 131] width 20 height 20
checkbox input "false"
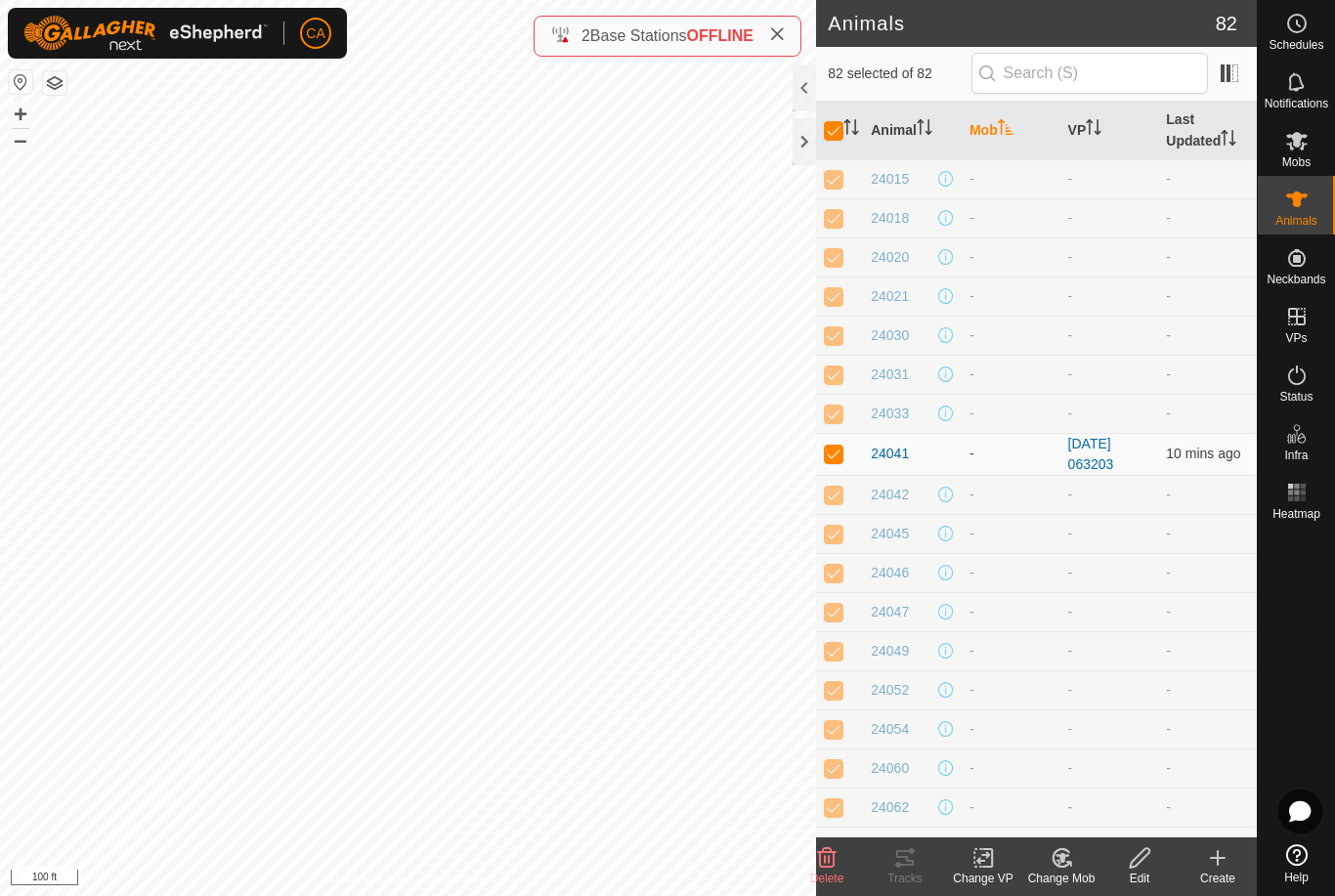
checkbox input "false"
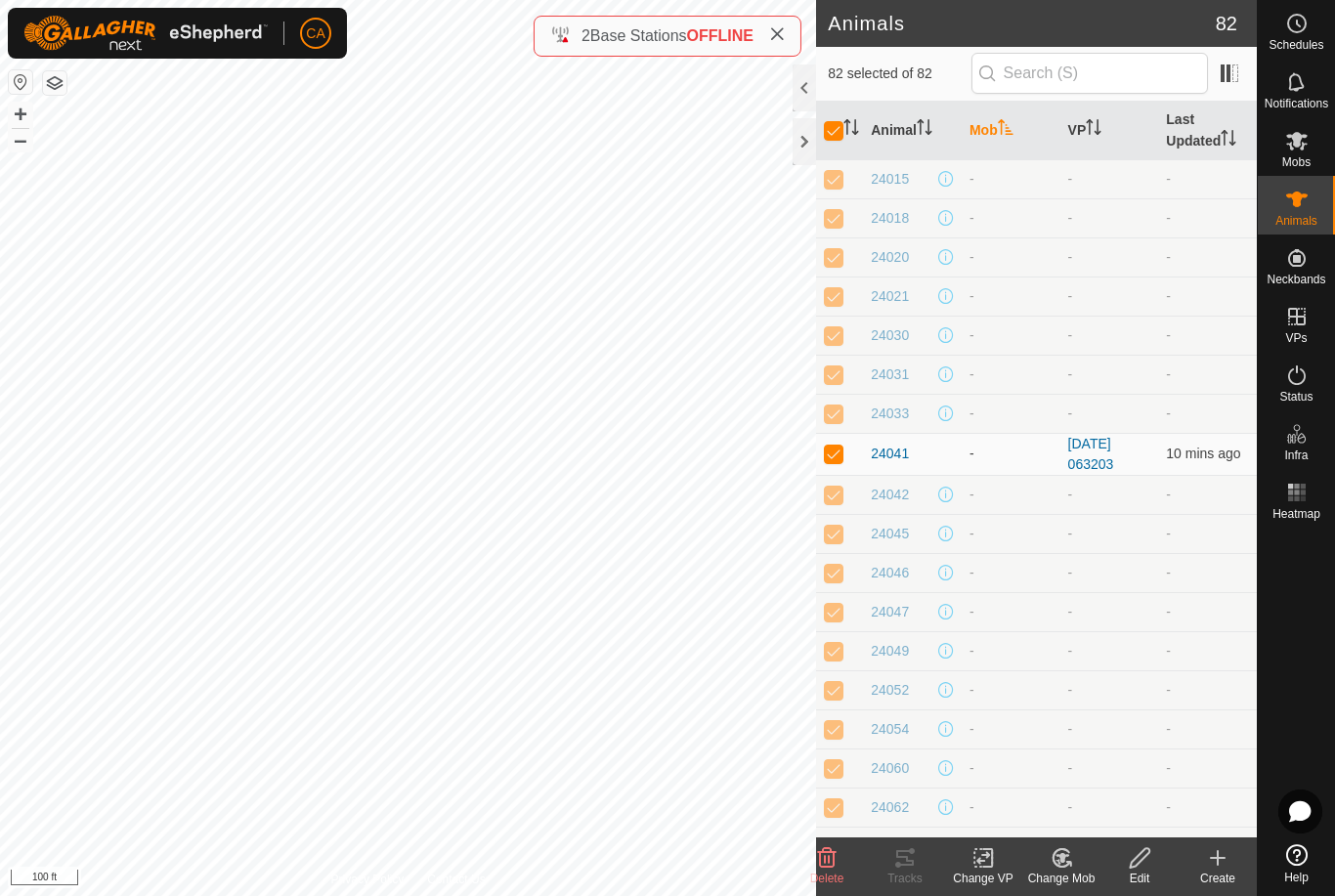
checkbox input "false"
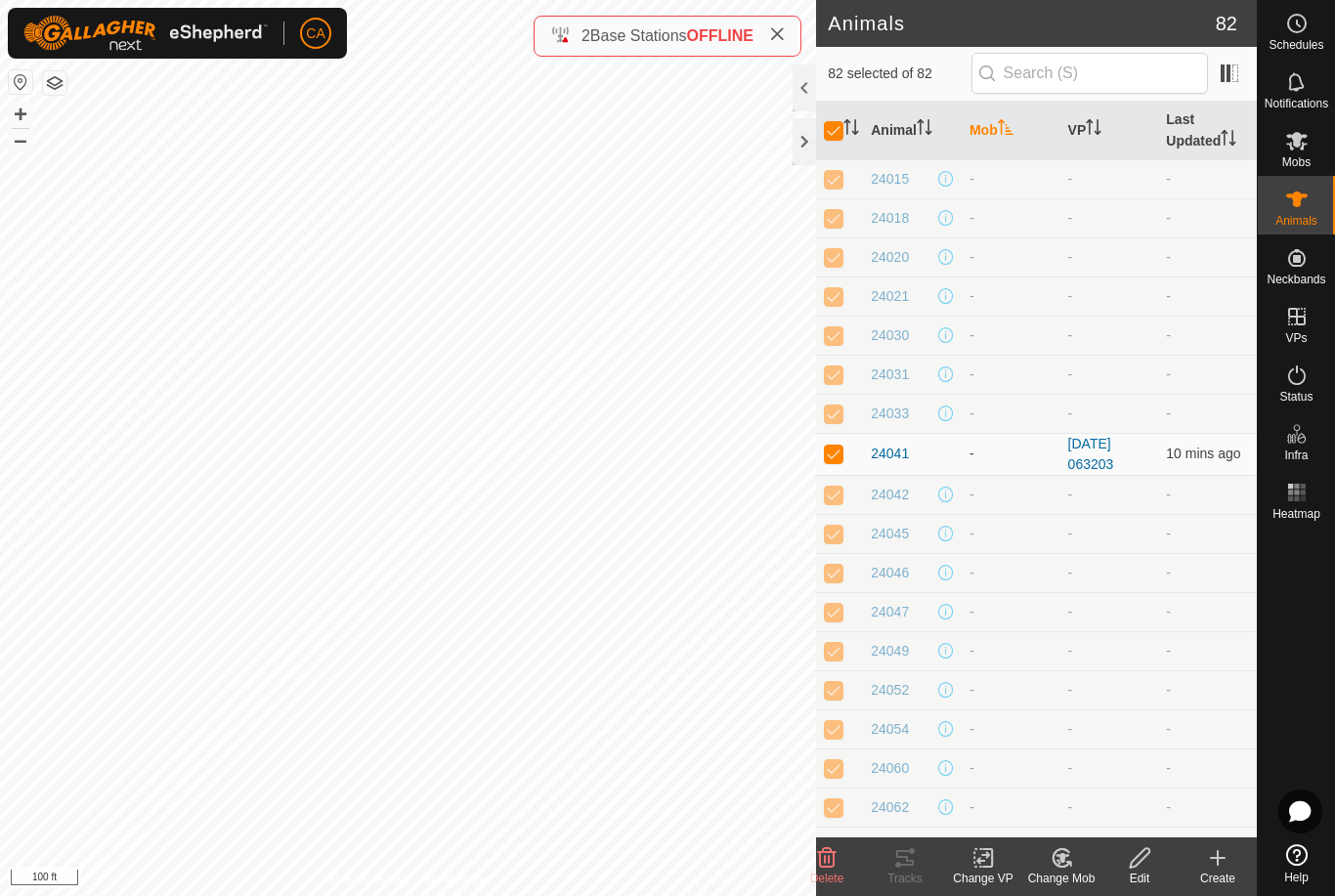
checkbox input "false"
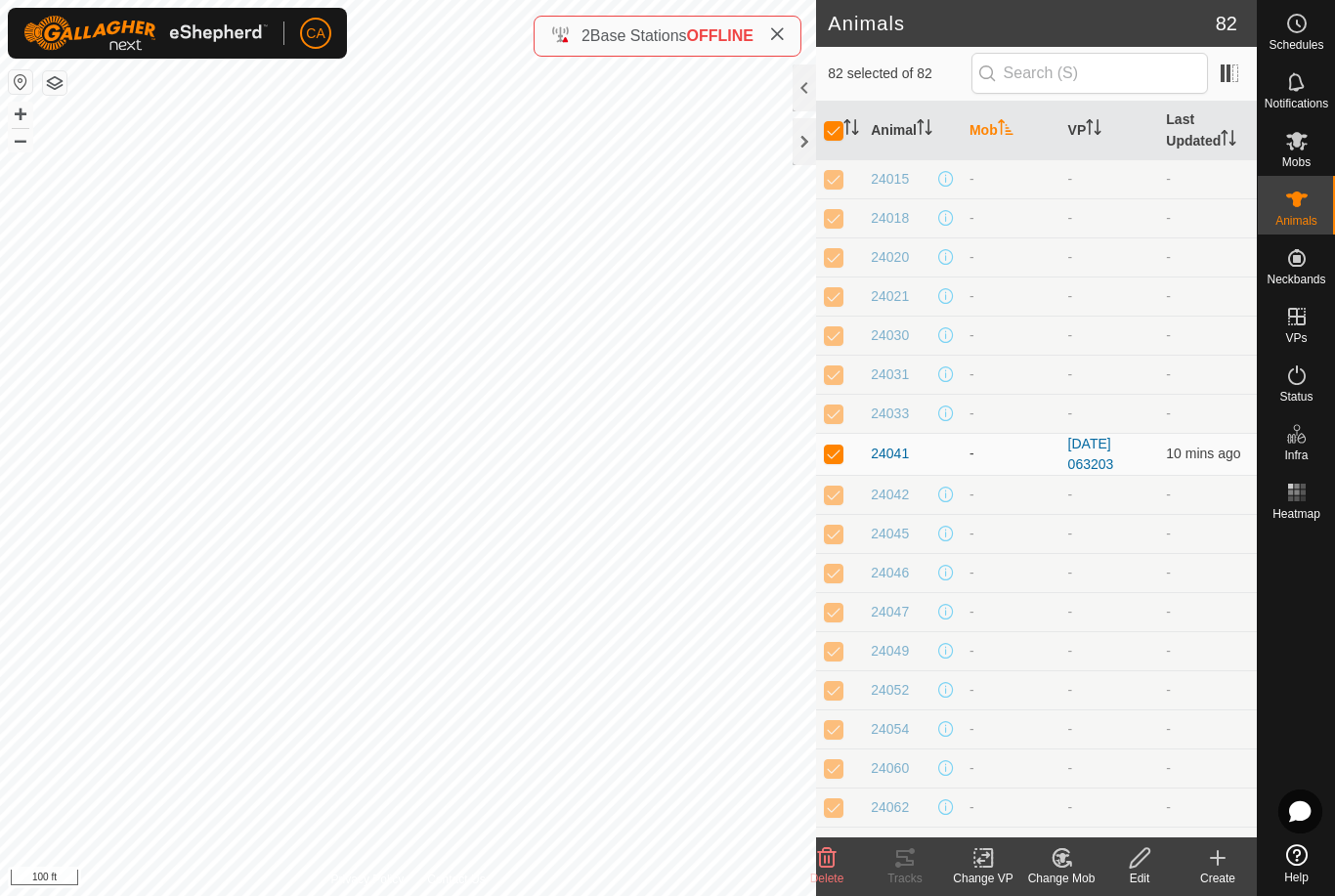
checkbox input "false"
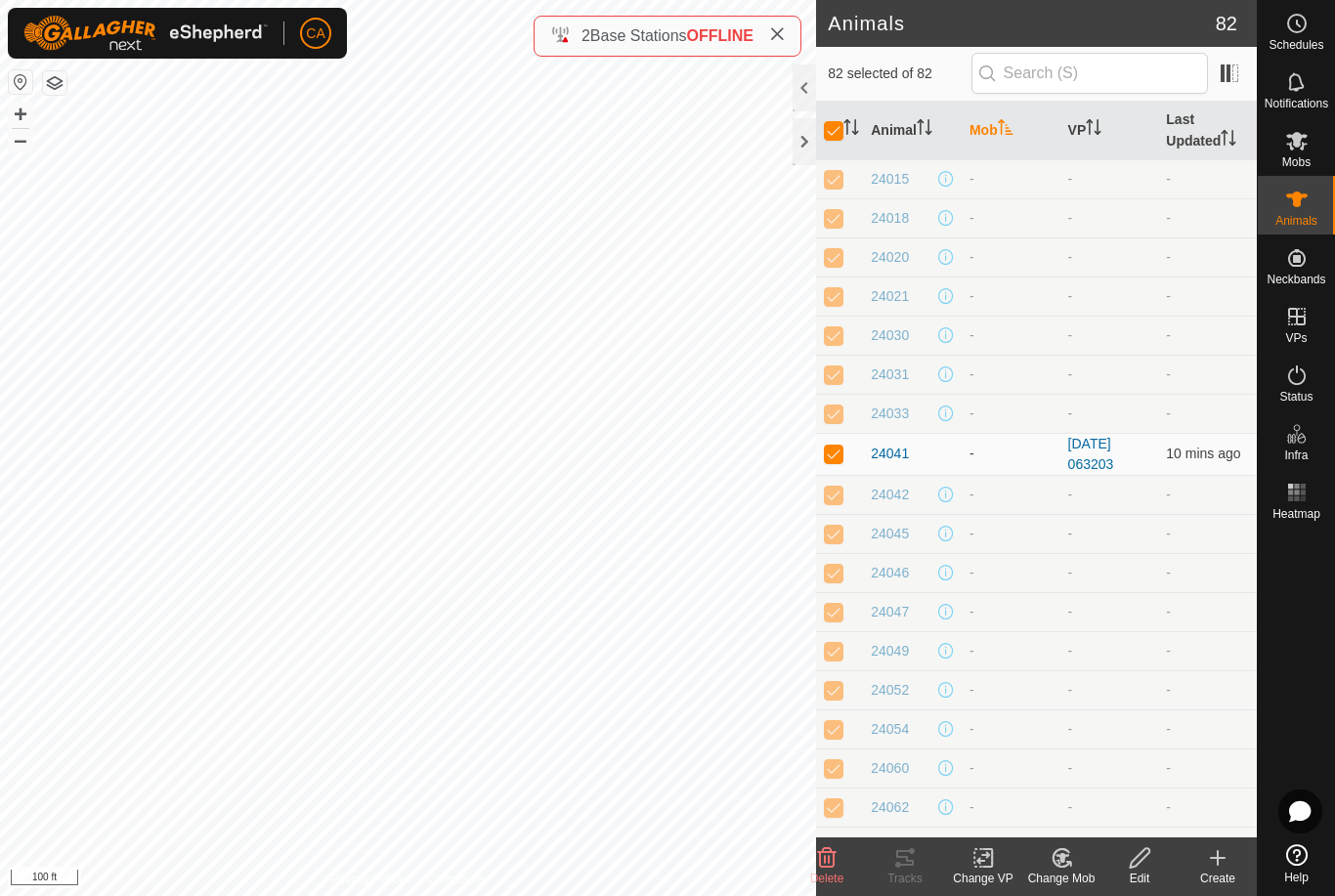
checkbox input "false"
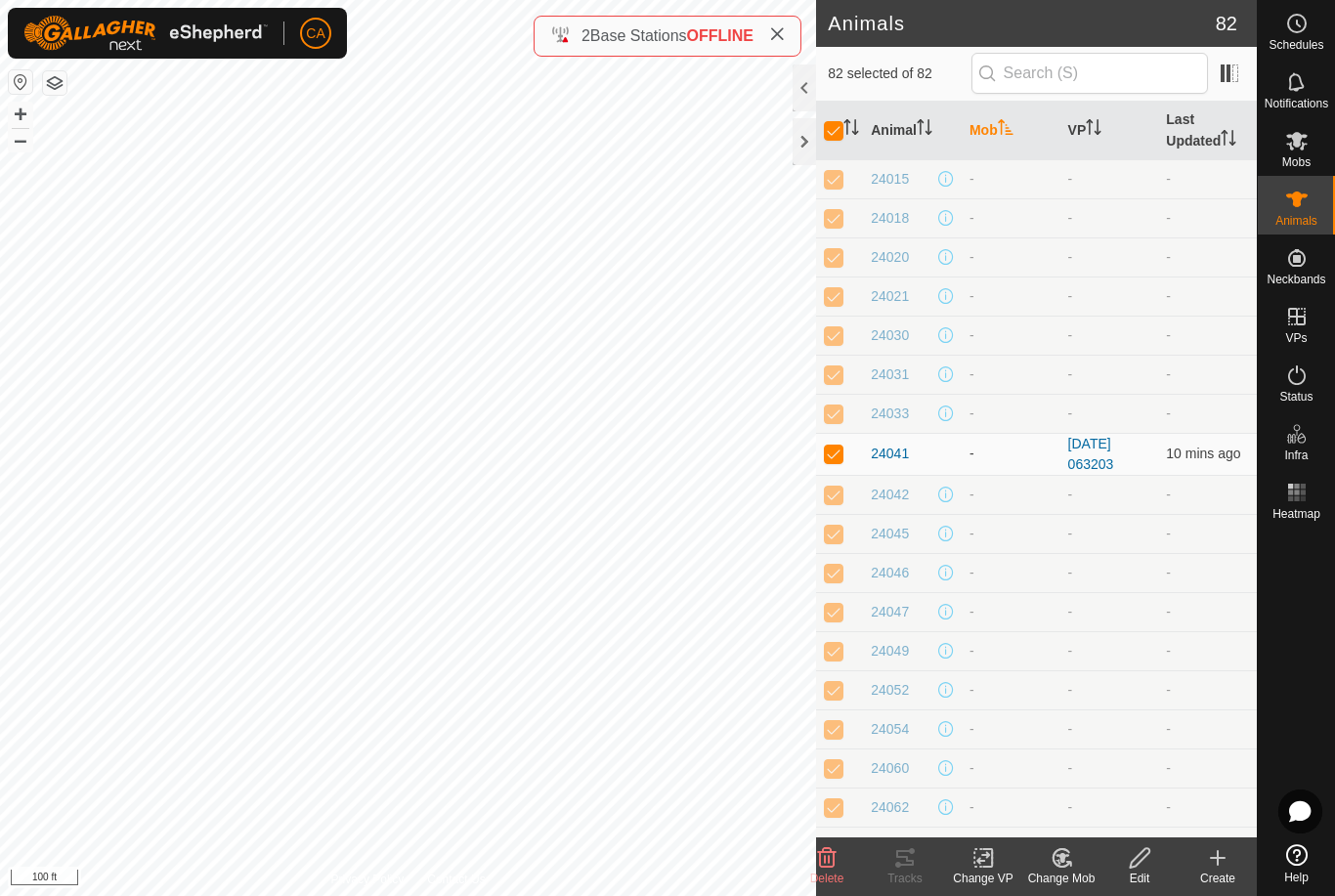
checkbox input "false"
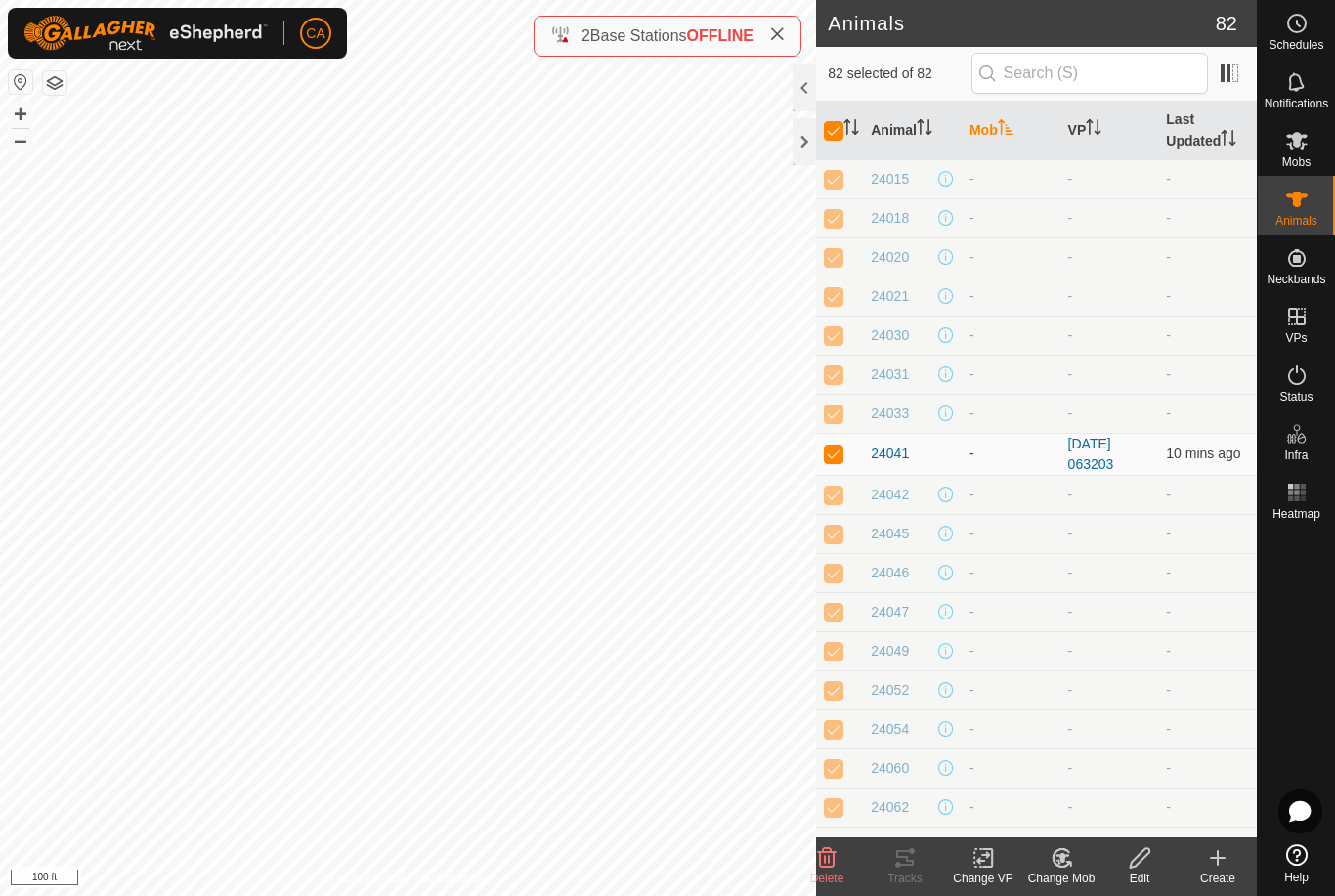
checkbox input "false"
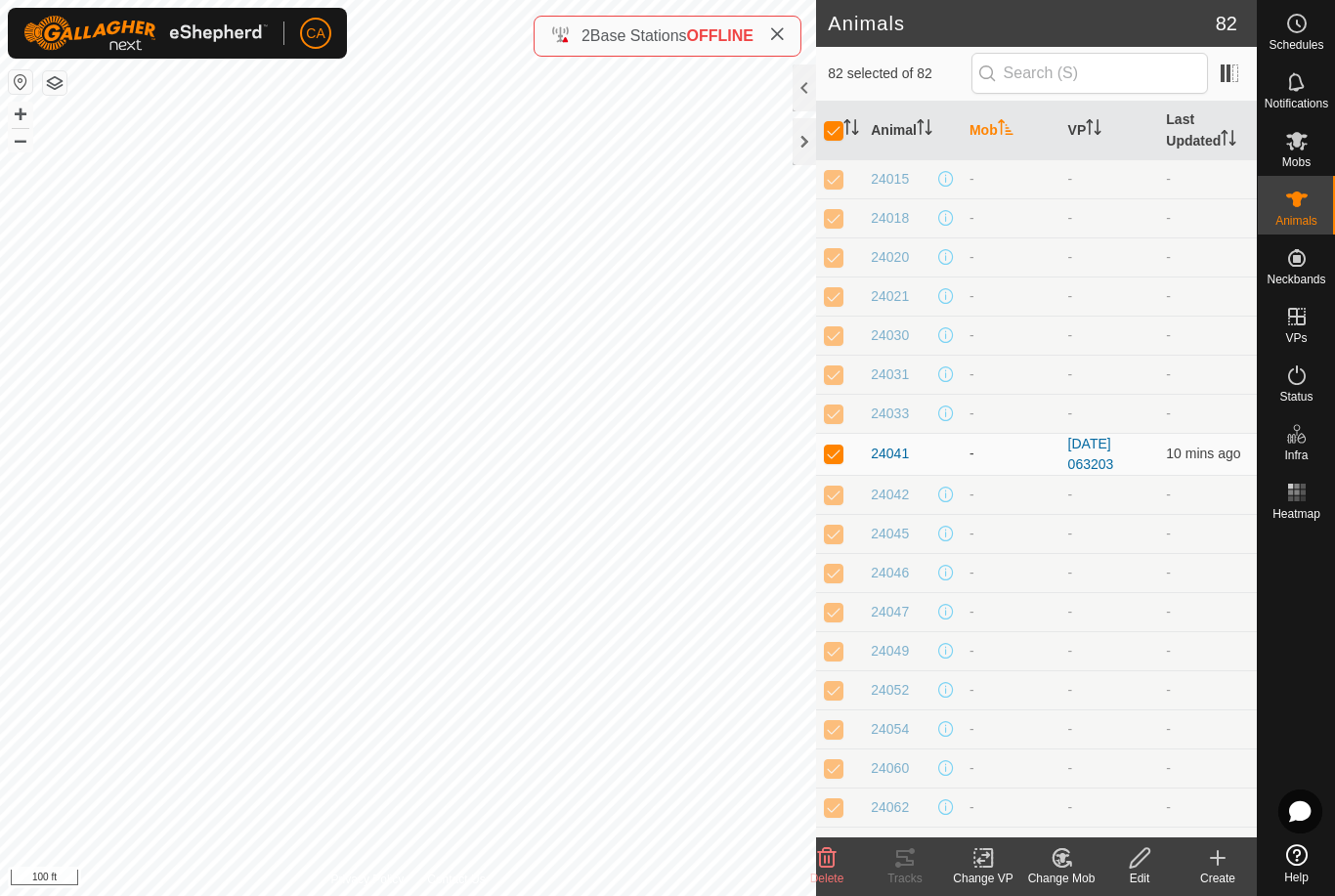
checkbox input "false"
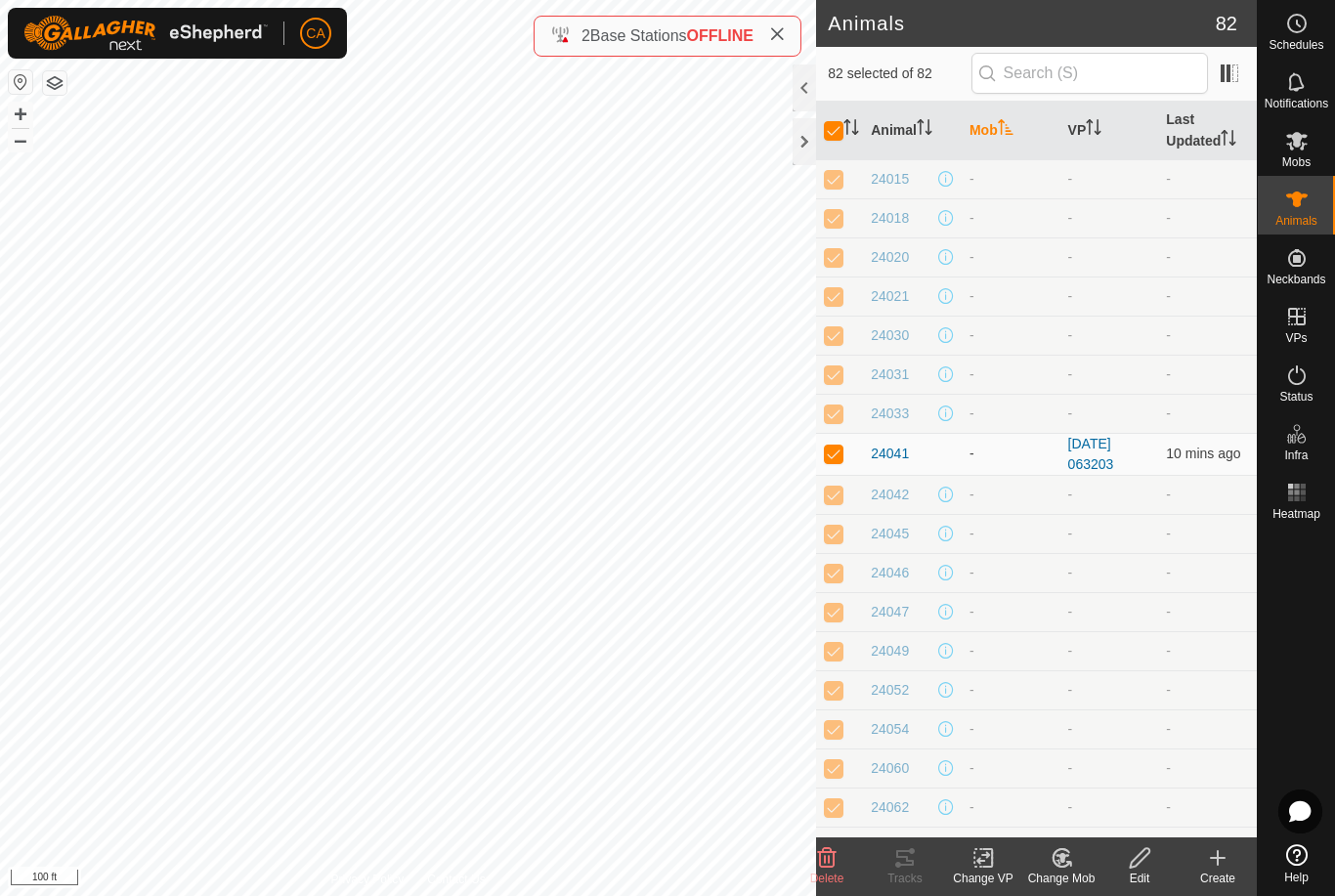
checkbox input "false"
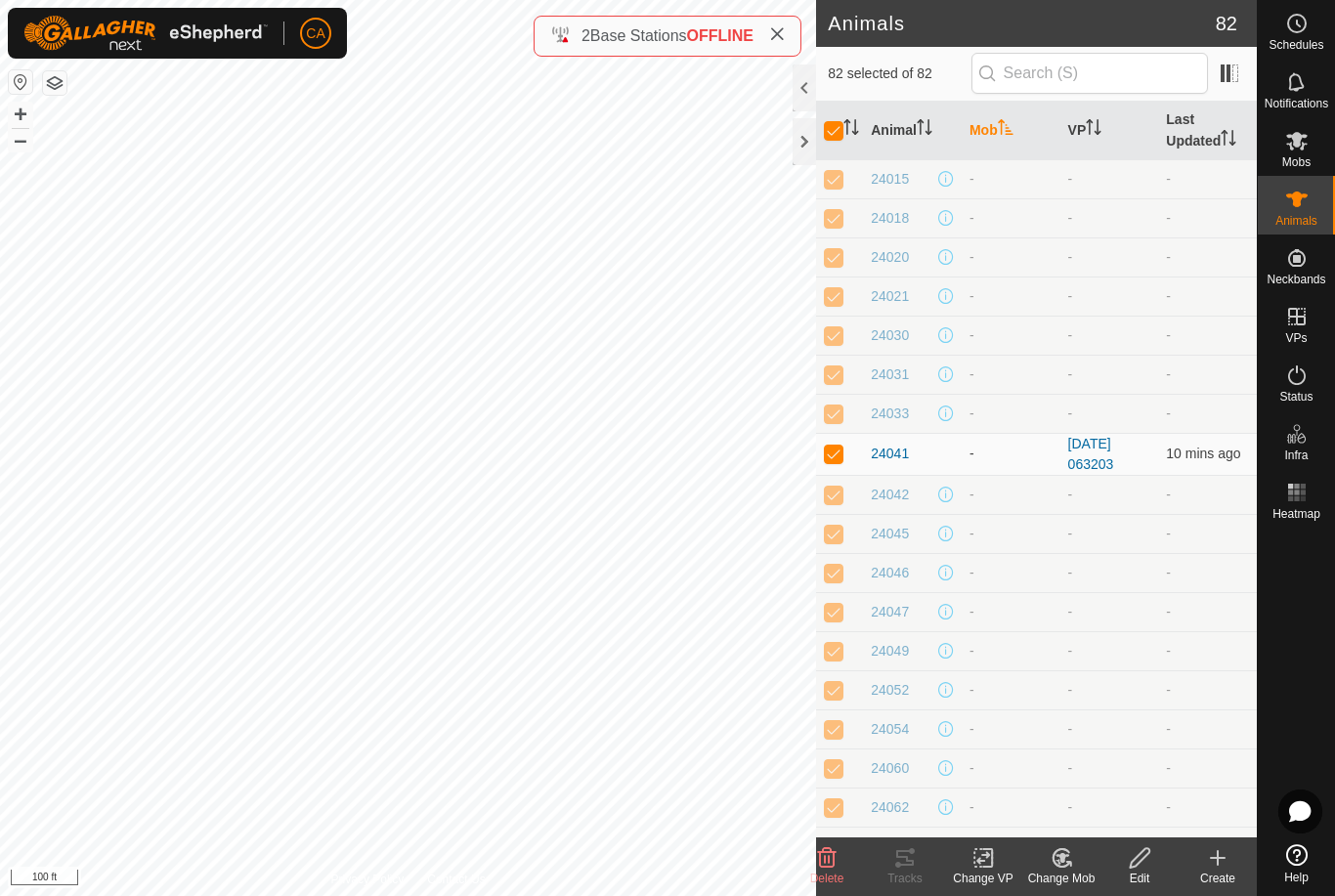
checkbox input "false"
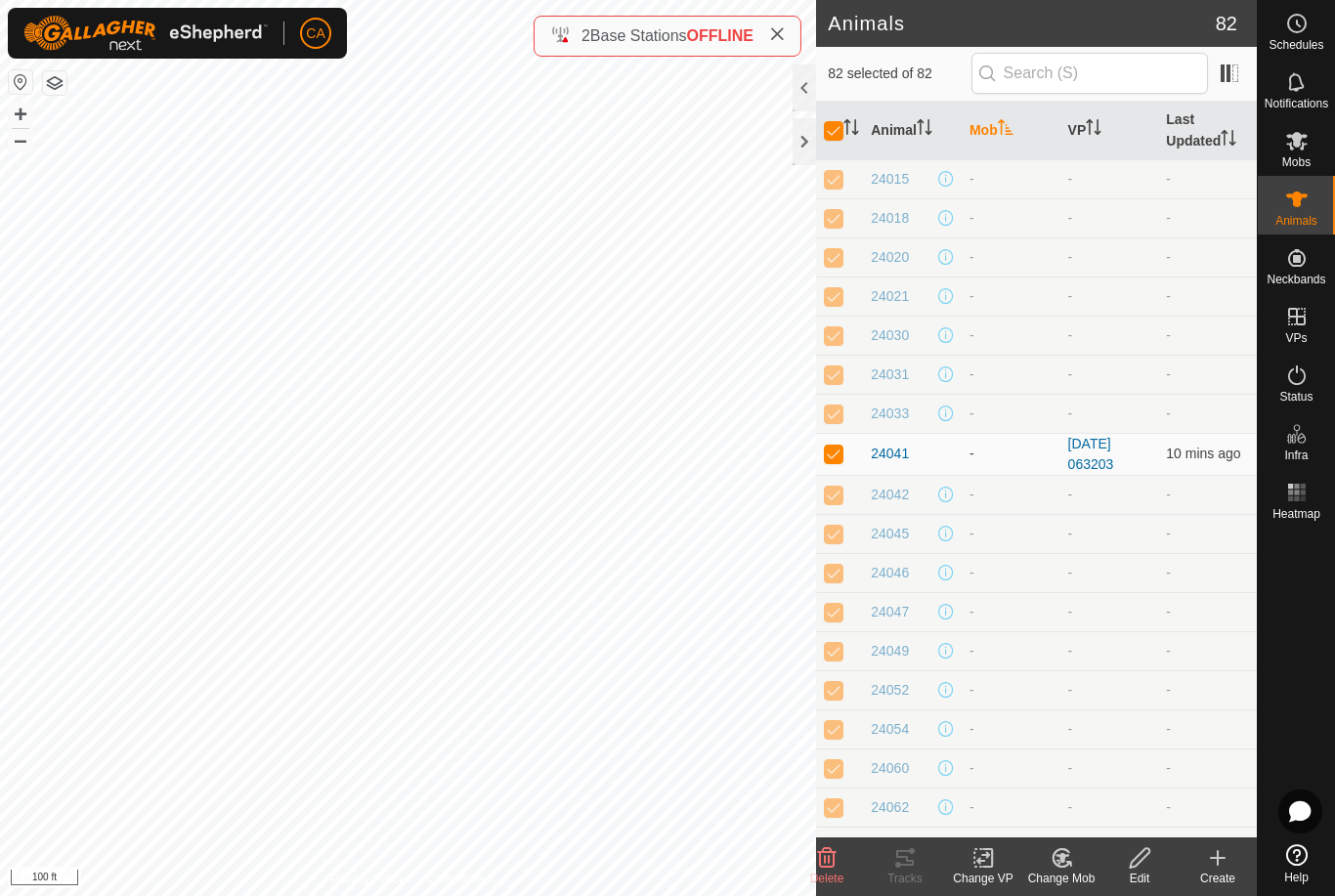
checkbox input "false"
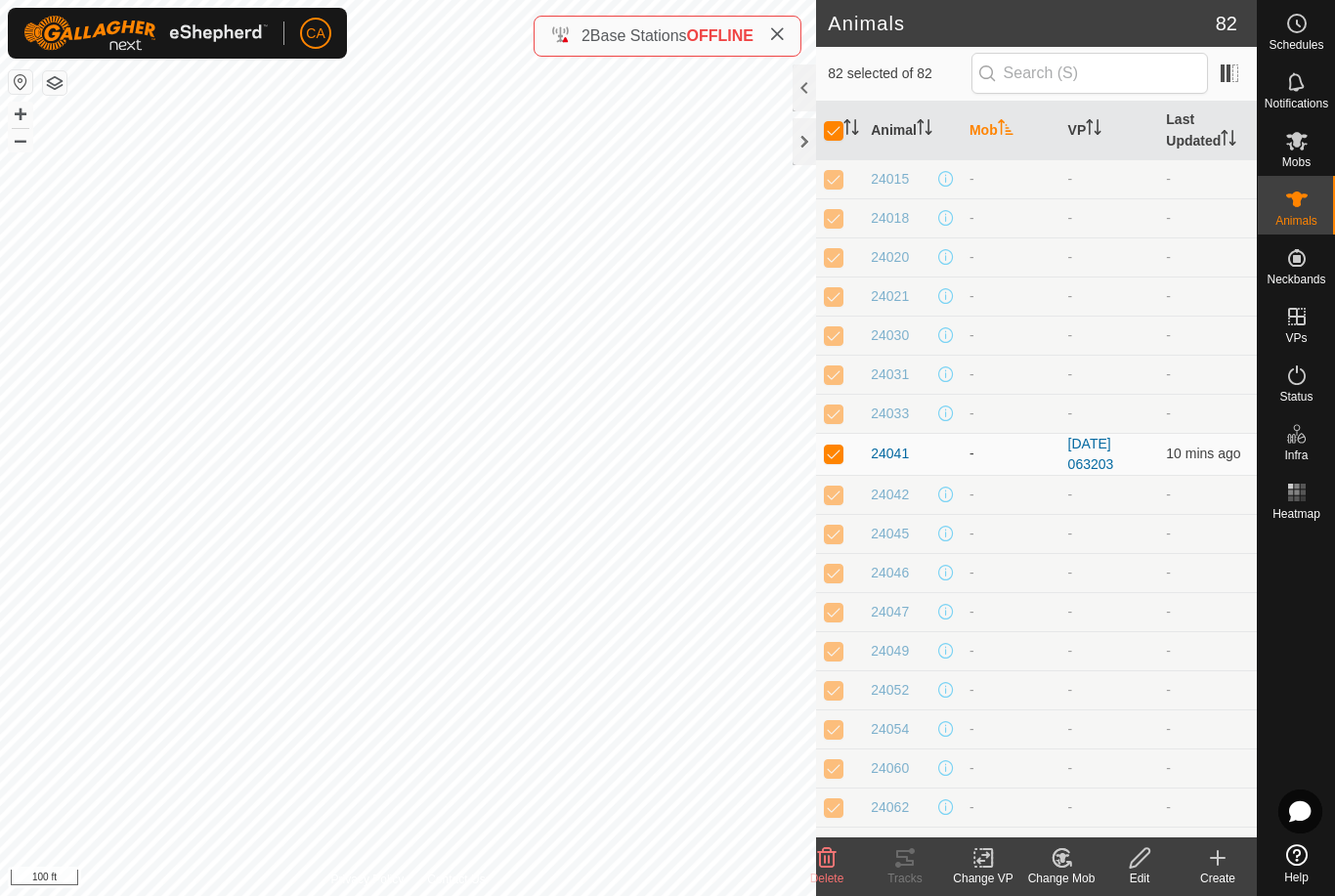
checkbox input "false"
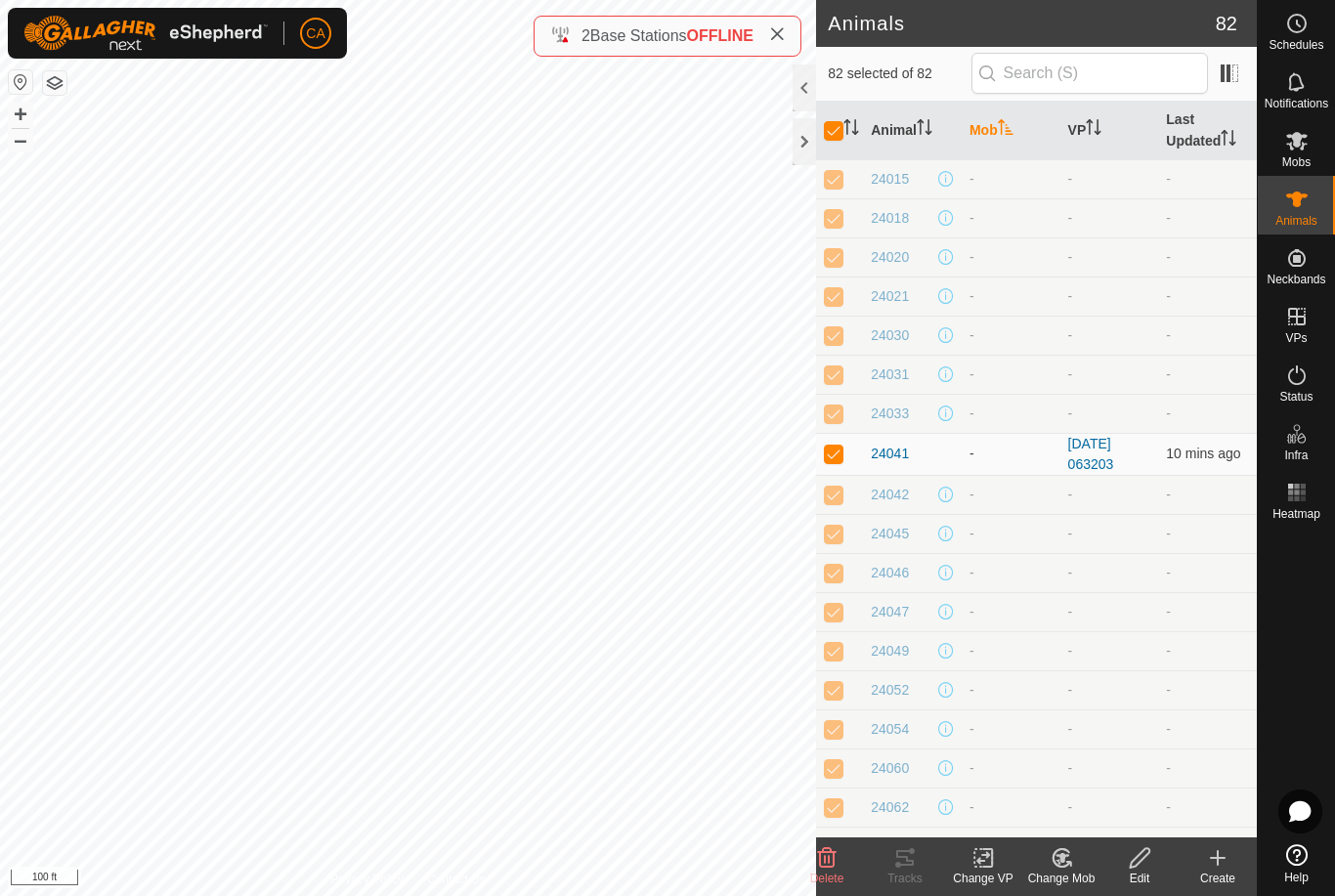
checkbox input "false"
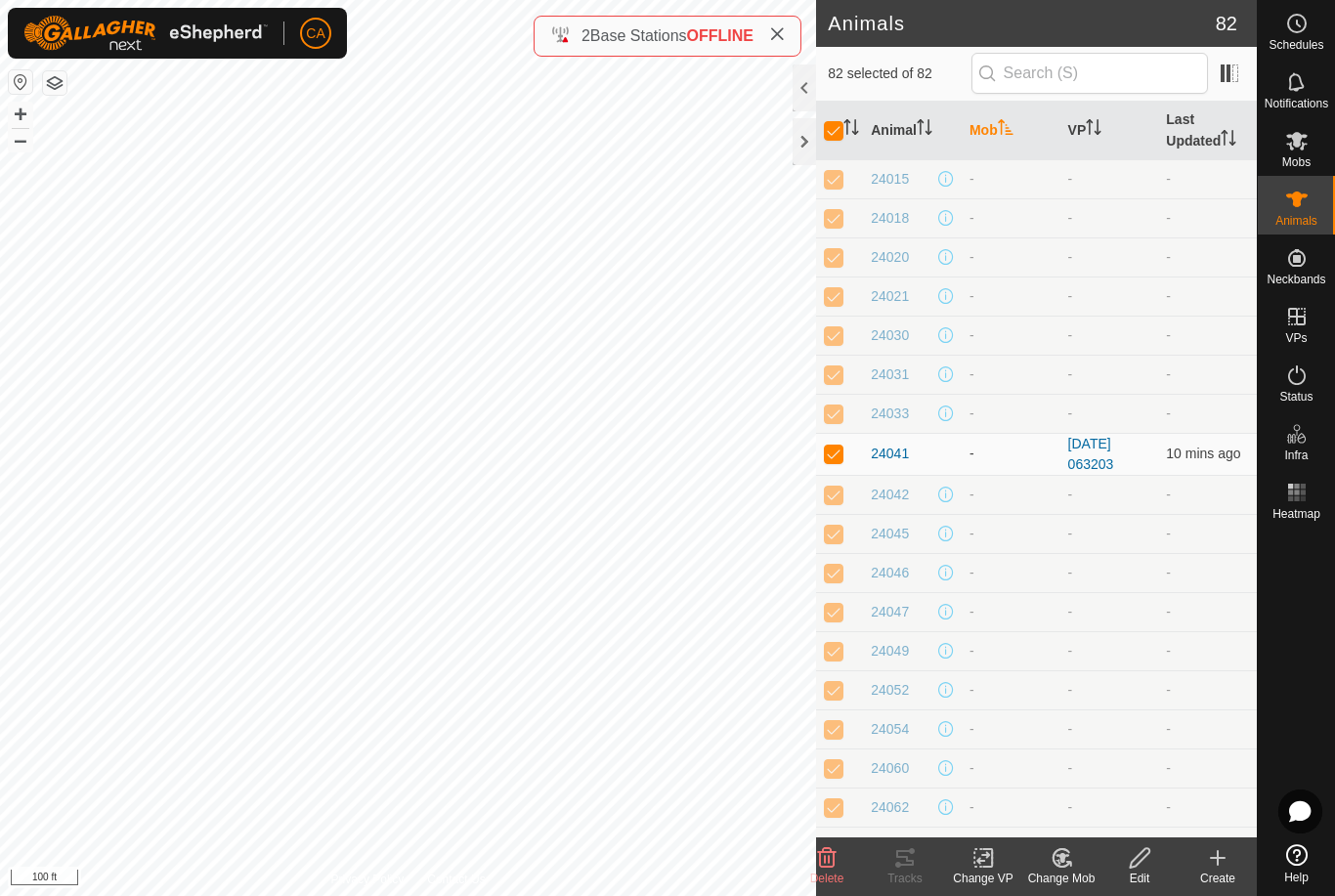
checkbox input "false"
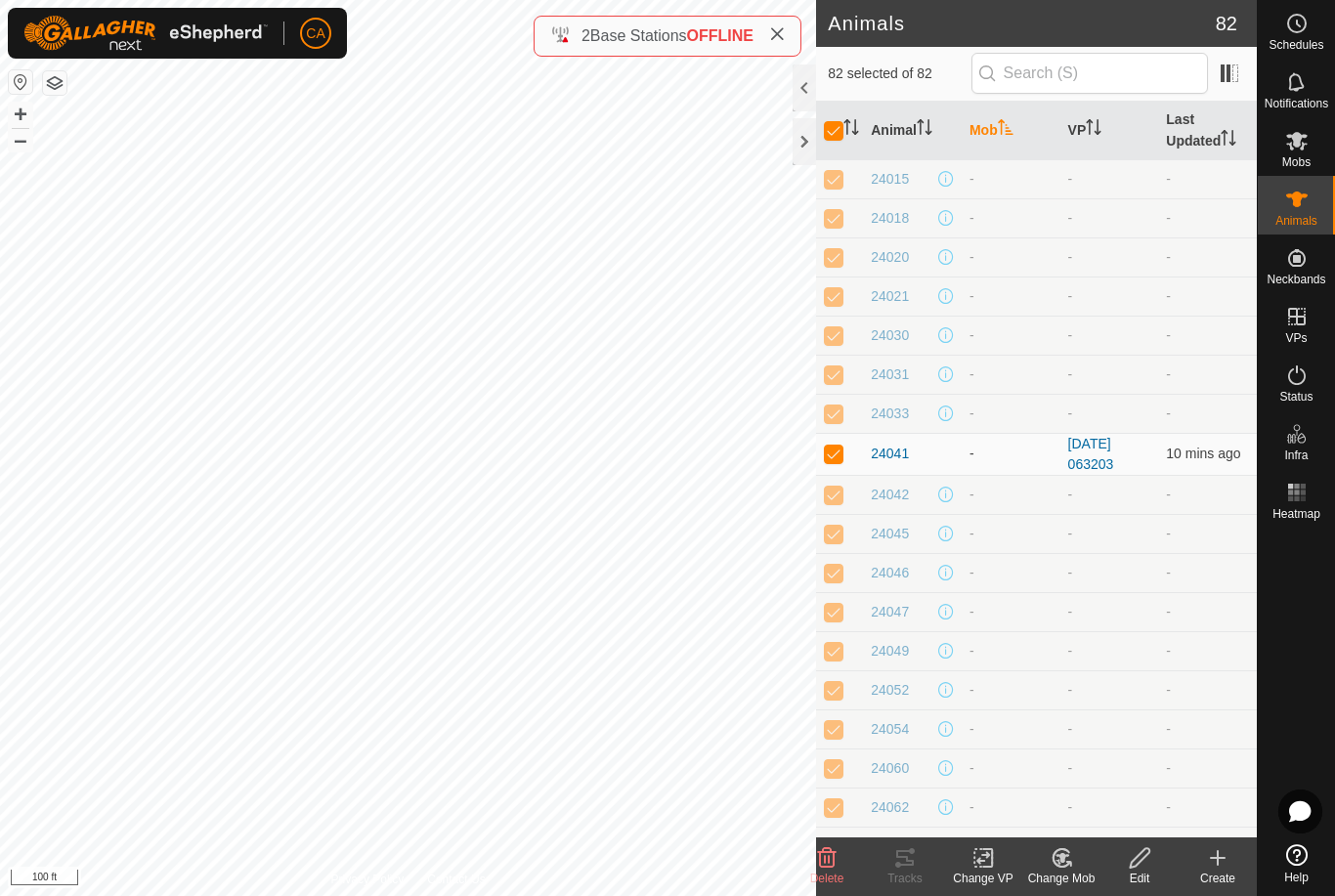
checkbox input "false"
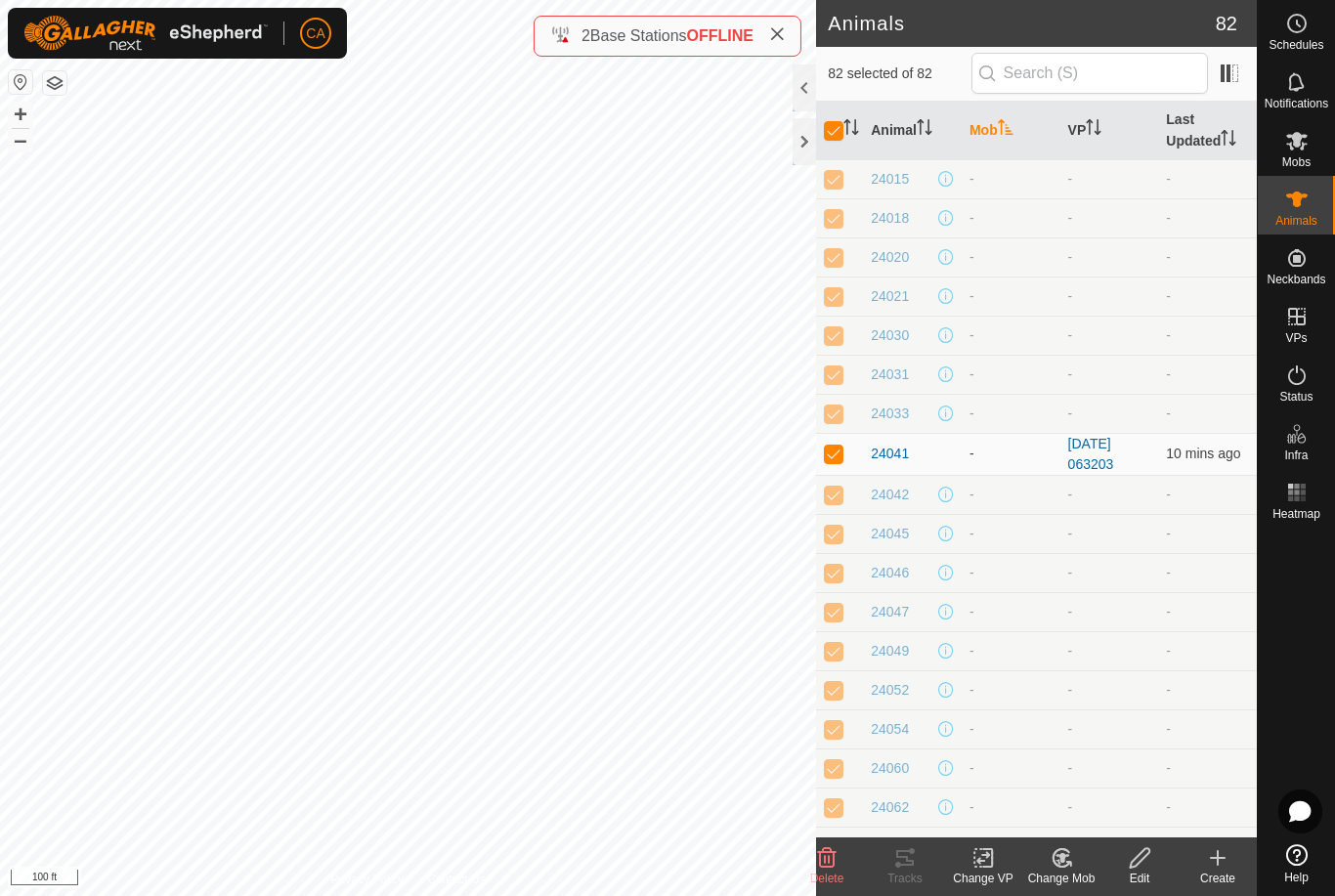
checkbox input "false"
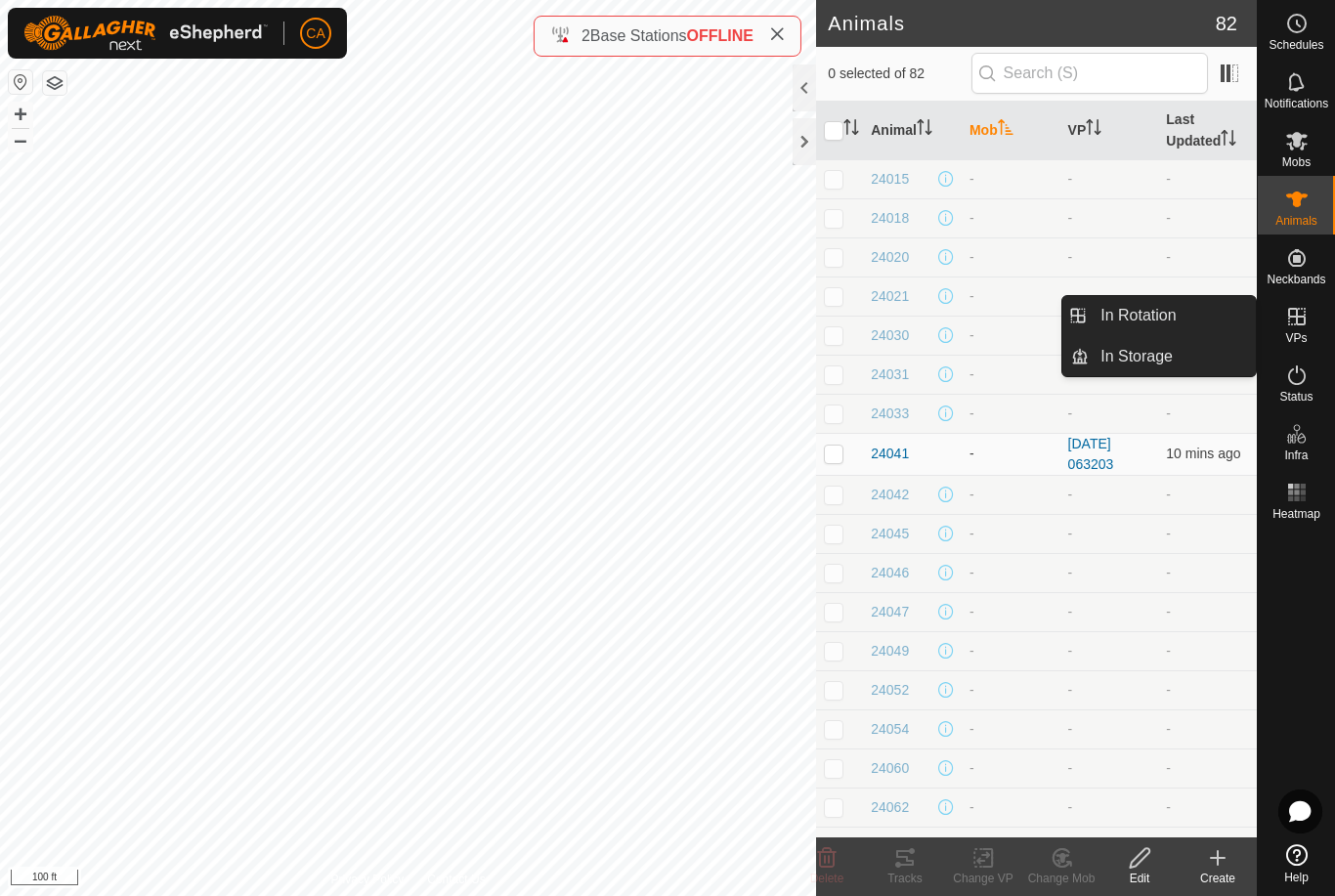
click at [1163, 315] on span "In Rotation" at bounding box center [1138, 316] width 75 height 24
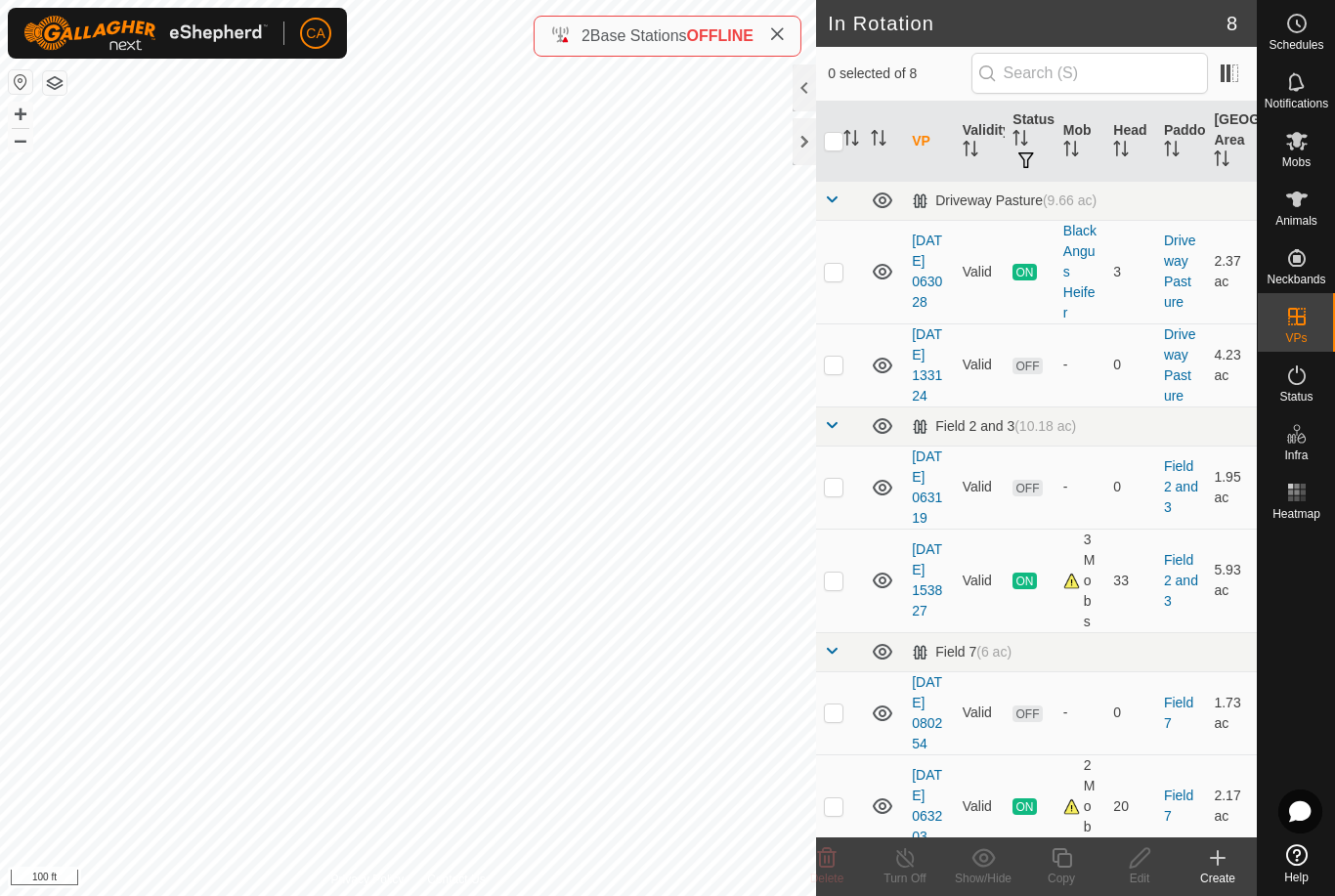
click at [840, 371] on p-checkbox at bounding box center [834, 365] width 20 height 16
click at [834, 389] on td at bounding box center [838, 365] width 47 height 83
checkbox input "false"
click at [838, 749] on td at bounding box center [838, 713] width 47 height 83
click at [843, 721] on p-checkbox at bounding box center [834, 713] width 20 height 16
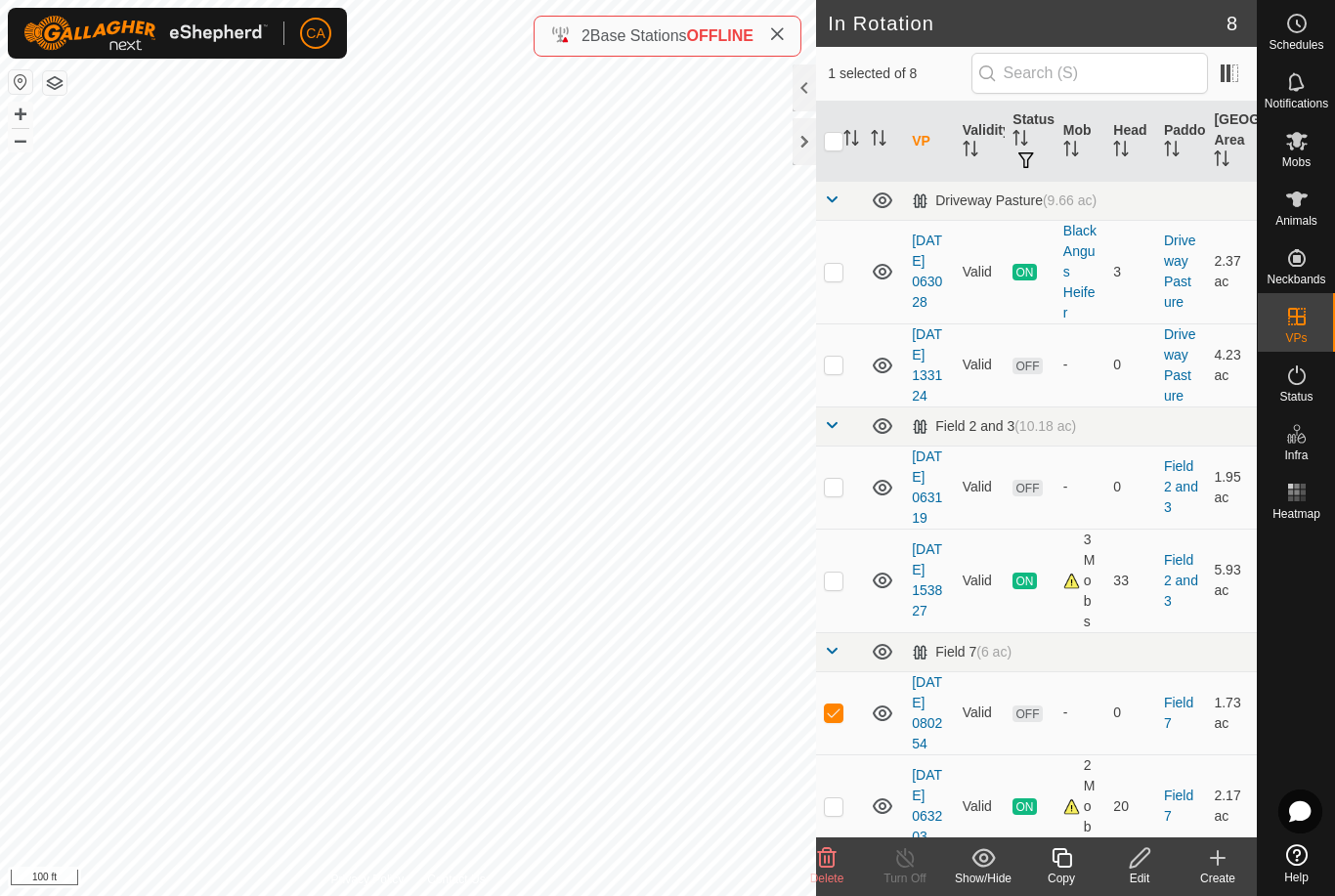
checkbox input "false"
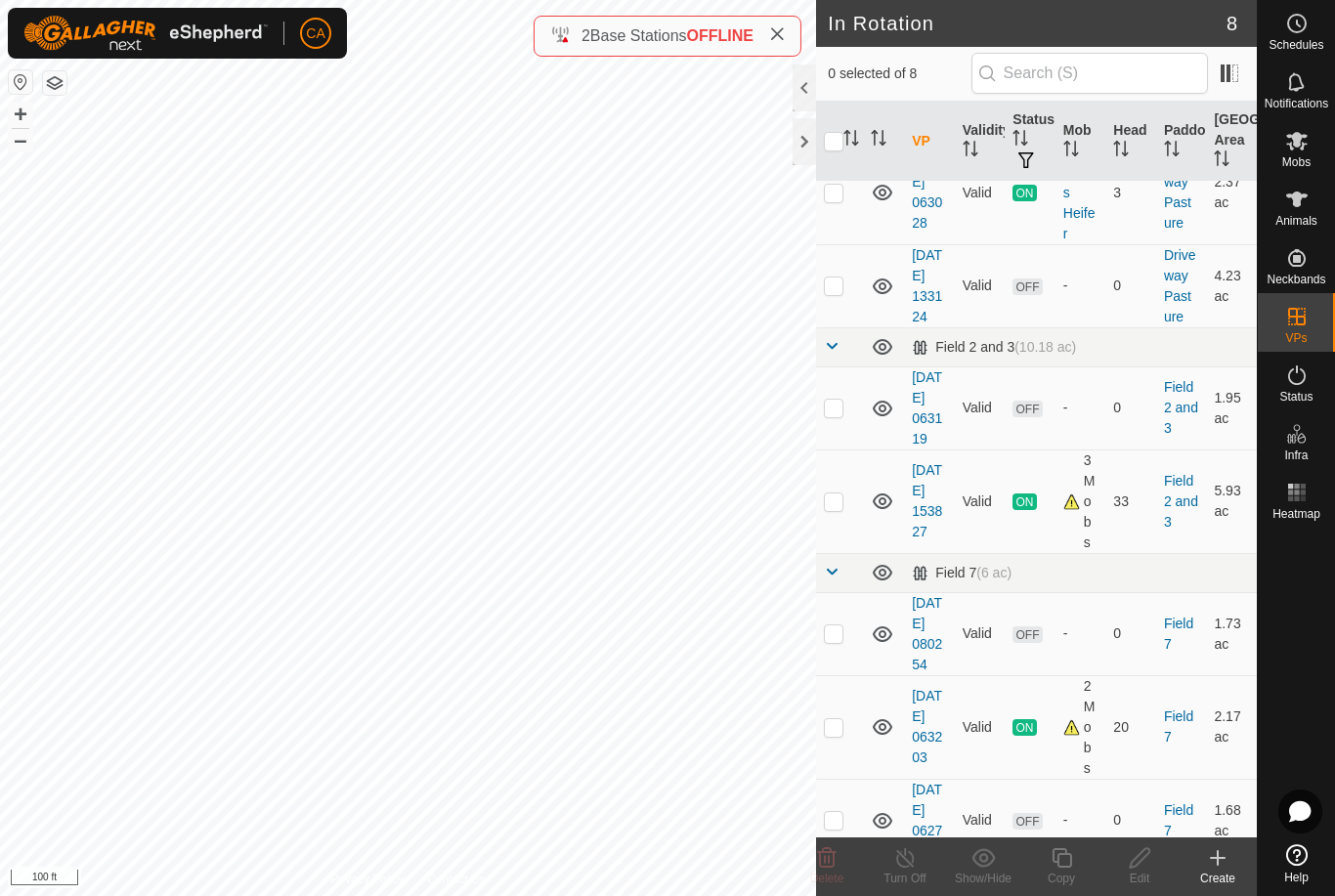
scroll to position [81, 0]
click at [834, 283] on p-checkbox at bounding box center [834, 283] width 20 height 16
click at [824, 291] on p-checkbox at bounding box center [834, 283] width 20 height 16
checkbox input "false"
click at [842, 413] on p-checkbox at bounding box center [834, 405] width 20 height 16
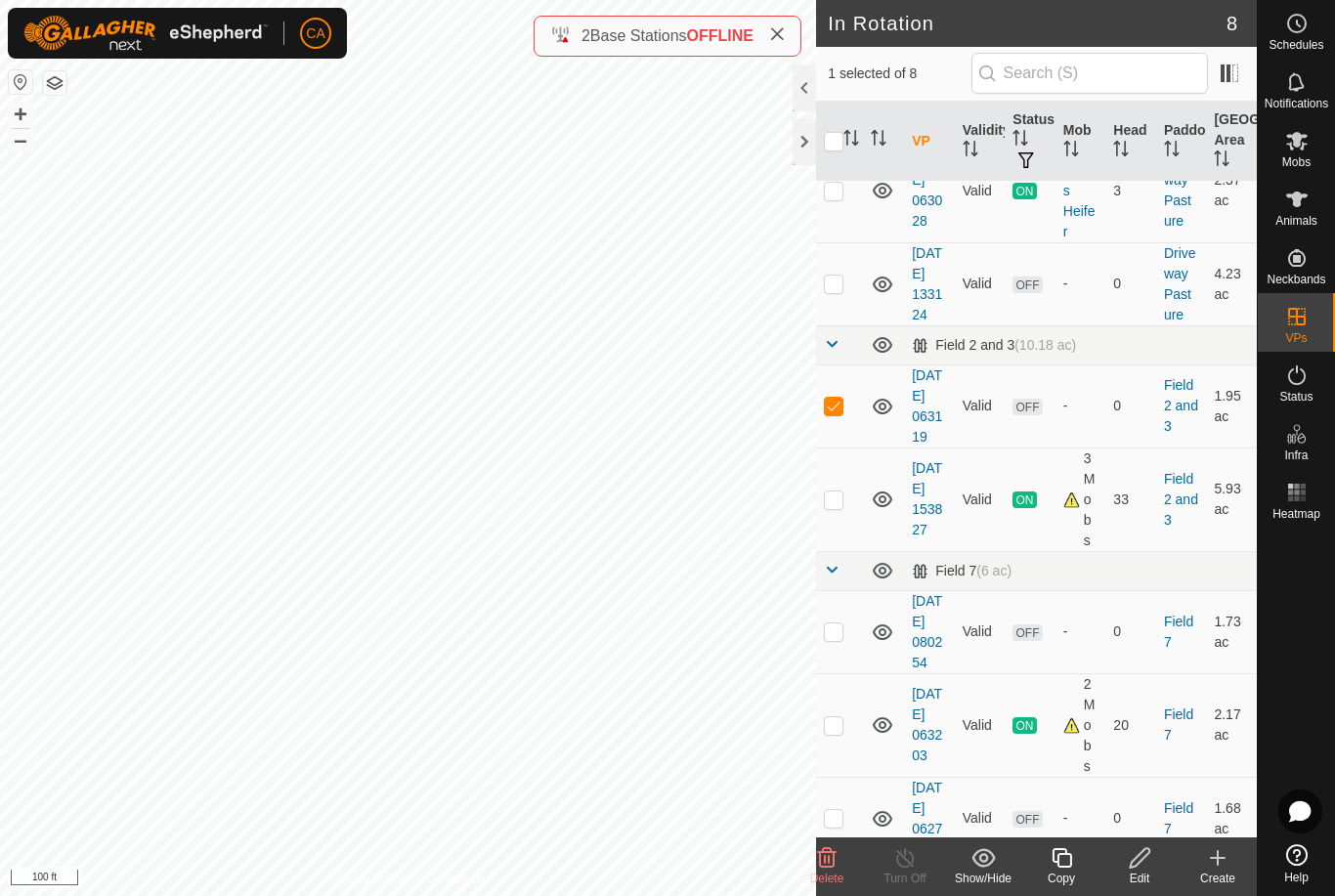
click at [828, 413] on p-checkbox at bounding box center [834, 405] width 20 height 16
checkbox input "false"
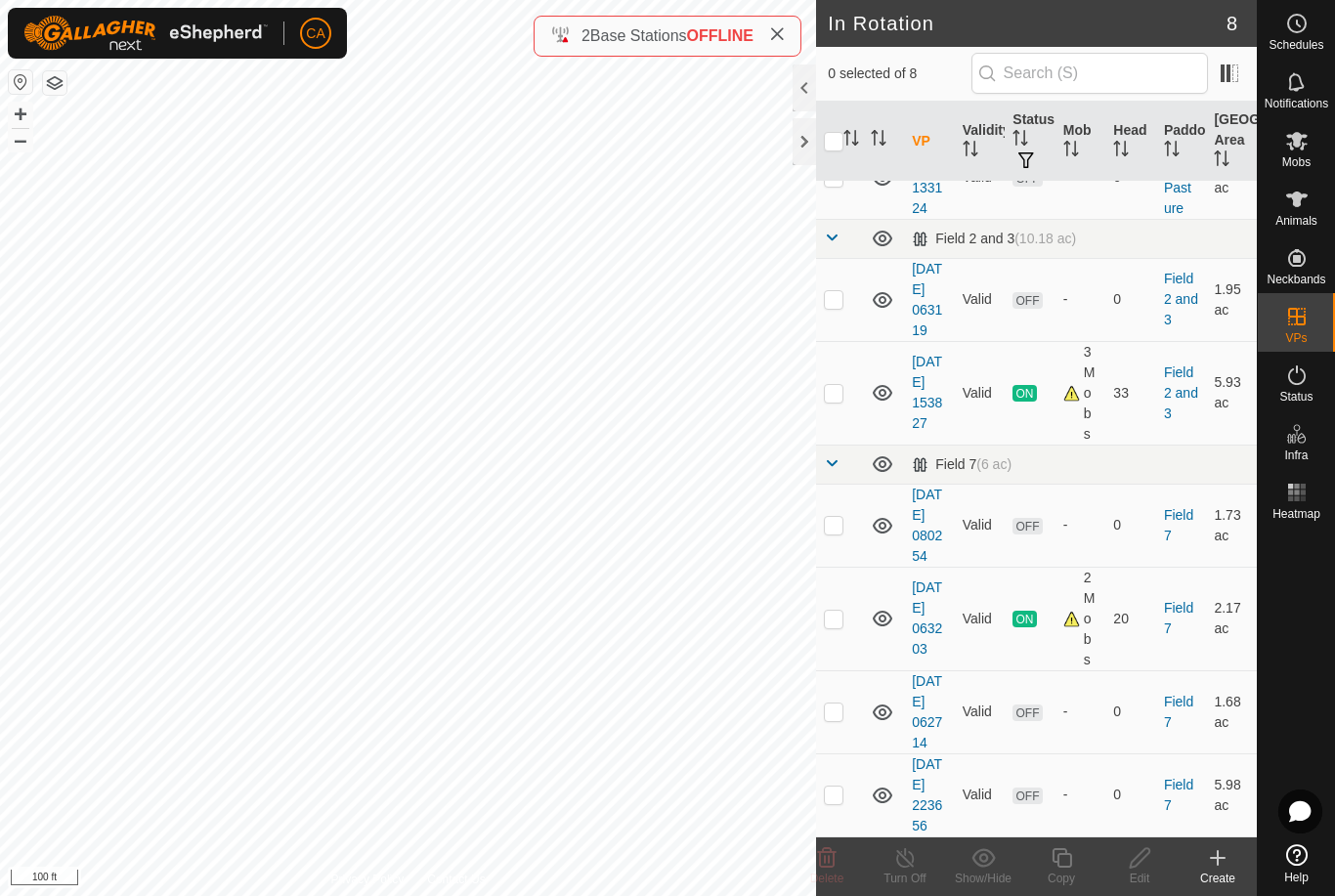
scroll to position [289, 0]
click at [846, 676] on td at bounding box center [838, 712] width 47 height 83
click at [841, 868] on delete-svg-icon at bounding box center [827, 858] width 78 height 24
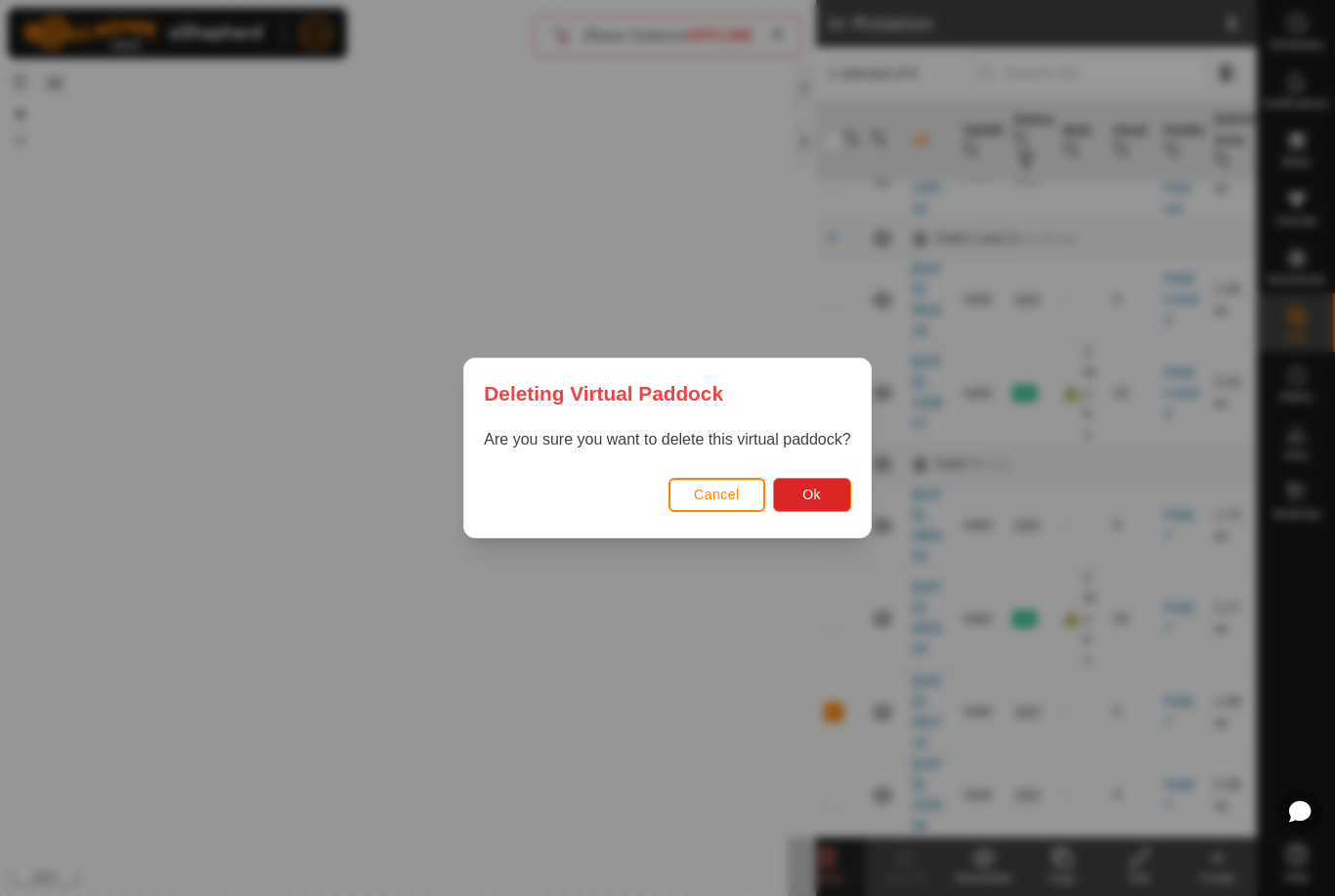
click at [826, 493] on button "Ok" at bounding box center [812, 495] width 78 height 35
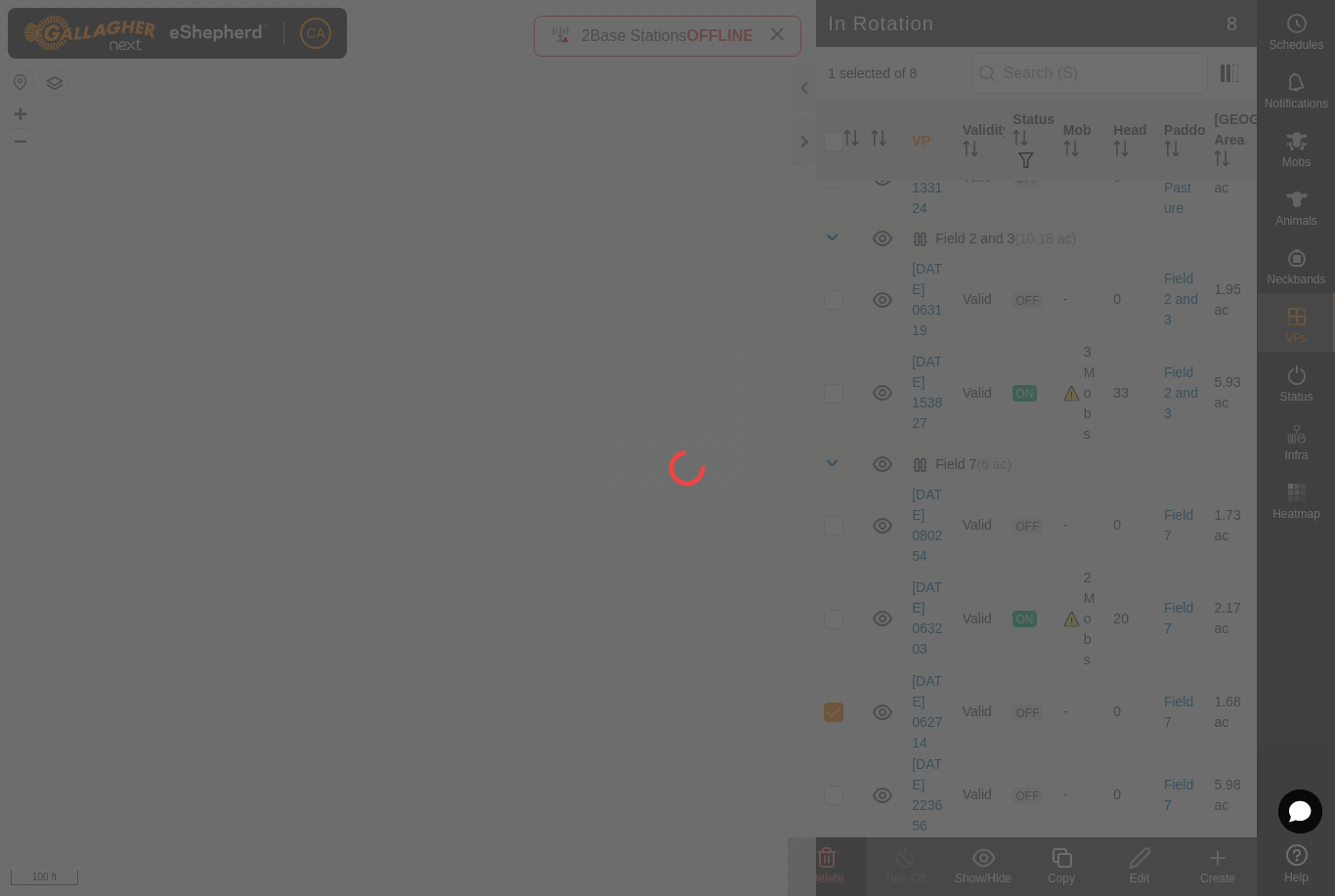
checkbox input "false"
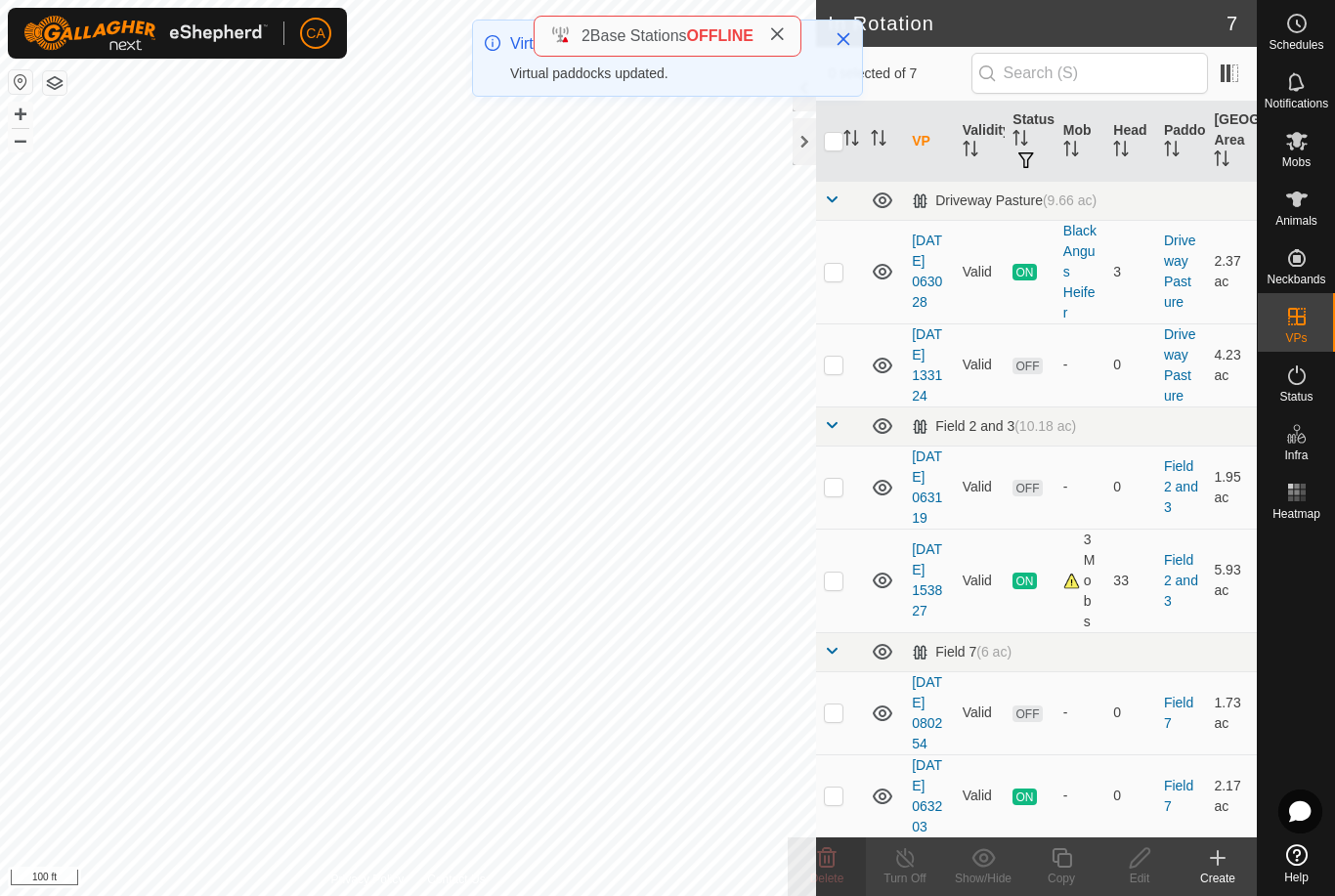
scroll to position [0, 0]
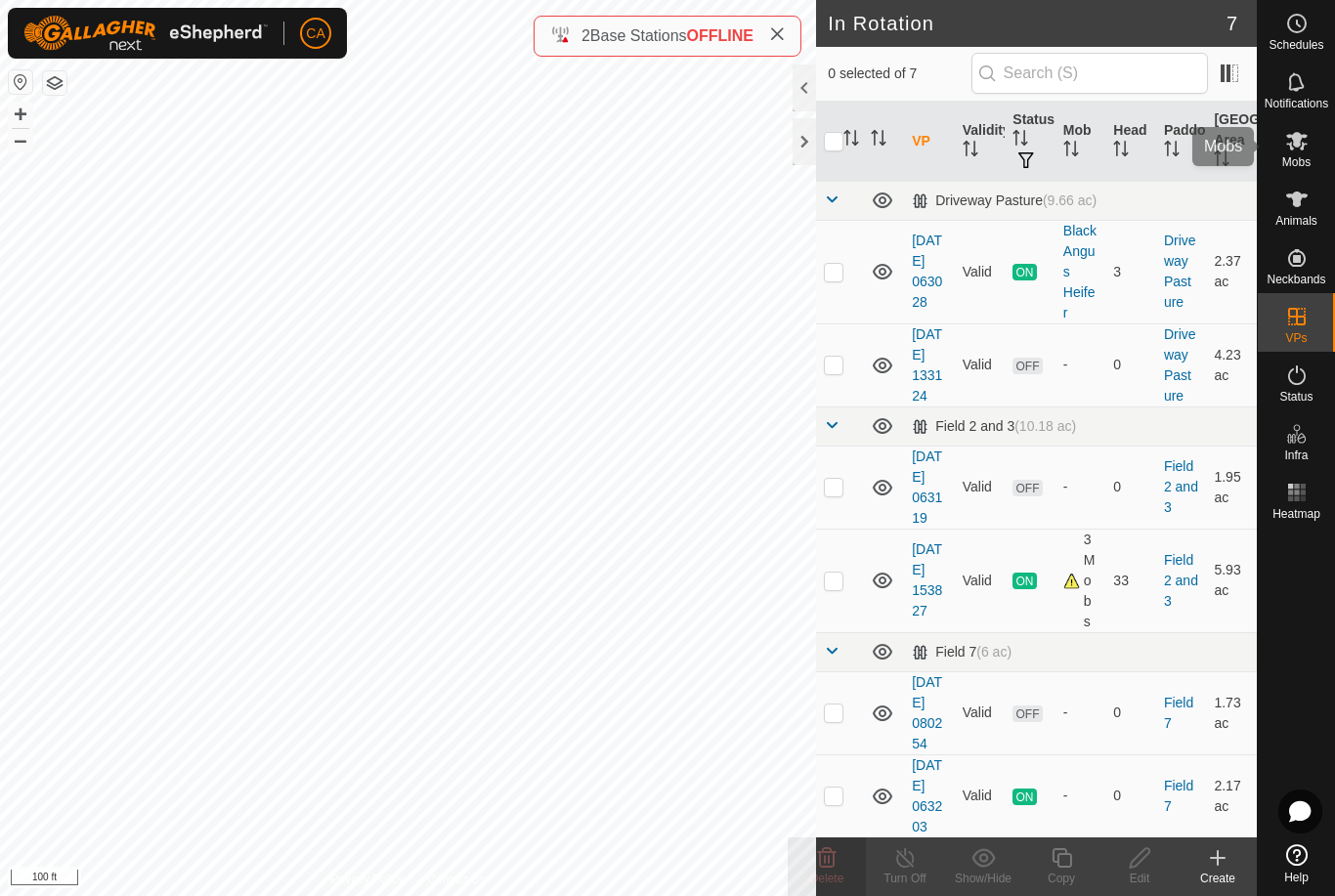
click at [1300, 145] on icon at bounding box center [1297, 141] width 24 height 24
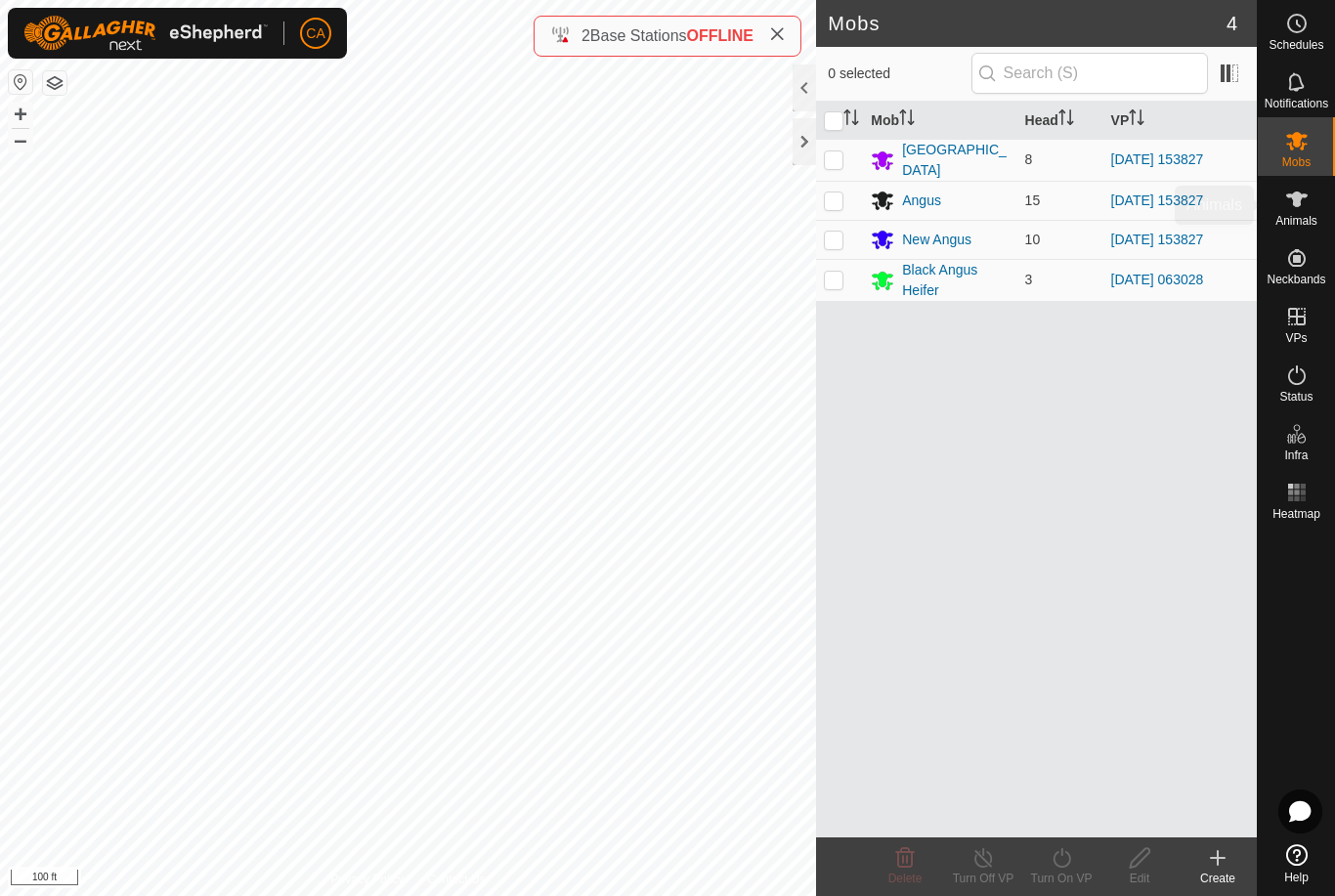
click at [1299, 206] on icon at bounding box center [1297, 199] width 24 height 24
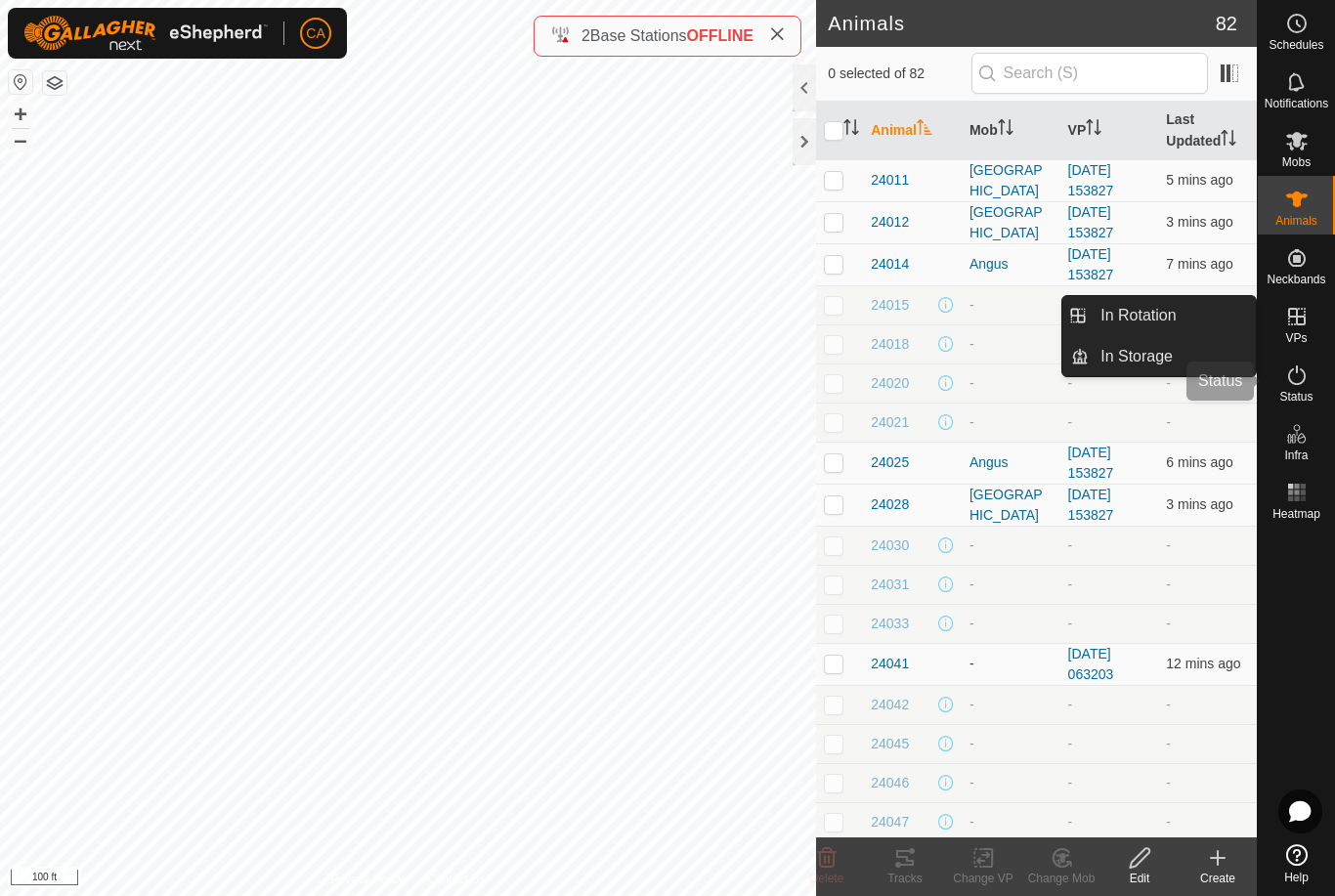
click at [1289, 375] on icon at bounding box center [1297, 376] width 24 height 24
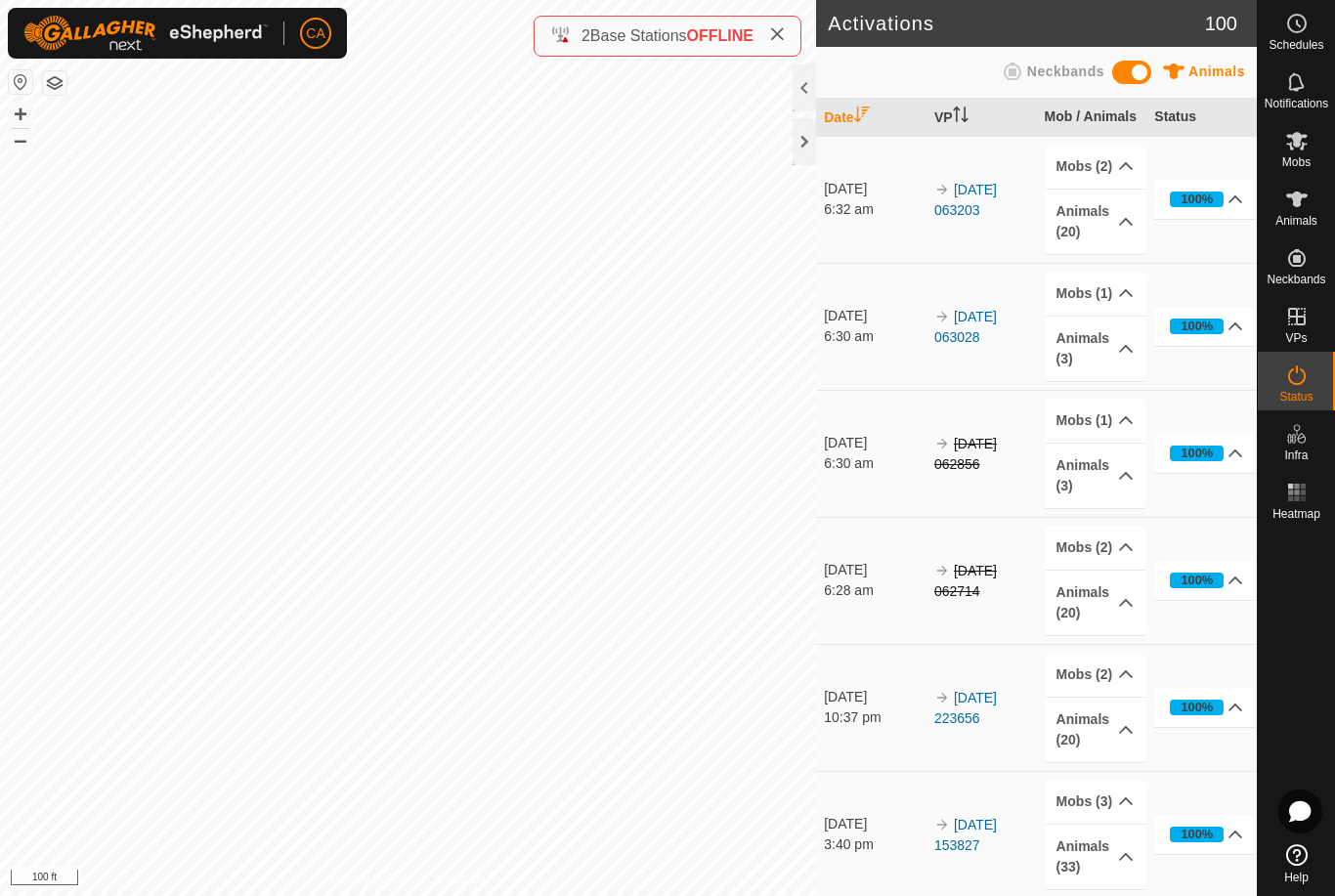
click at [1292, 393] on span "Status" at bounding box center [1296, 396] width 34 height 12
click at [1291, 204] on icon at bounding box center [1297, 199] width 24 height 24
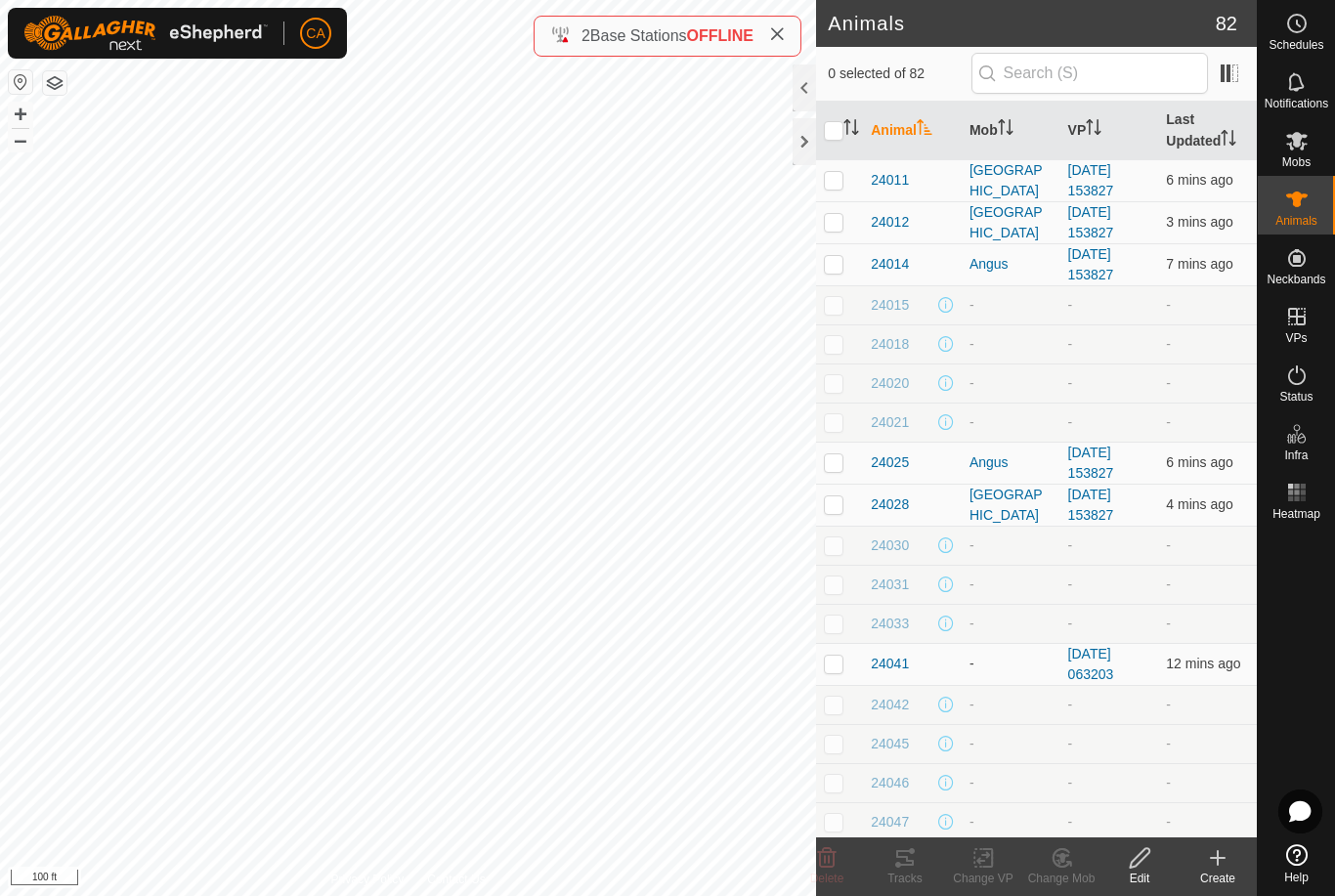
click at [800, 83] on div at bounding box center [805, 87] width 24 height 47
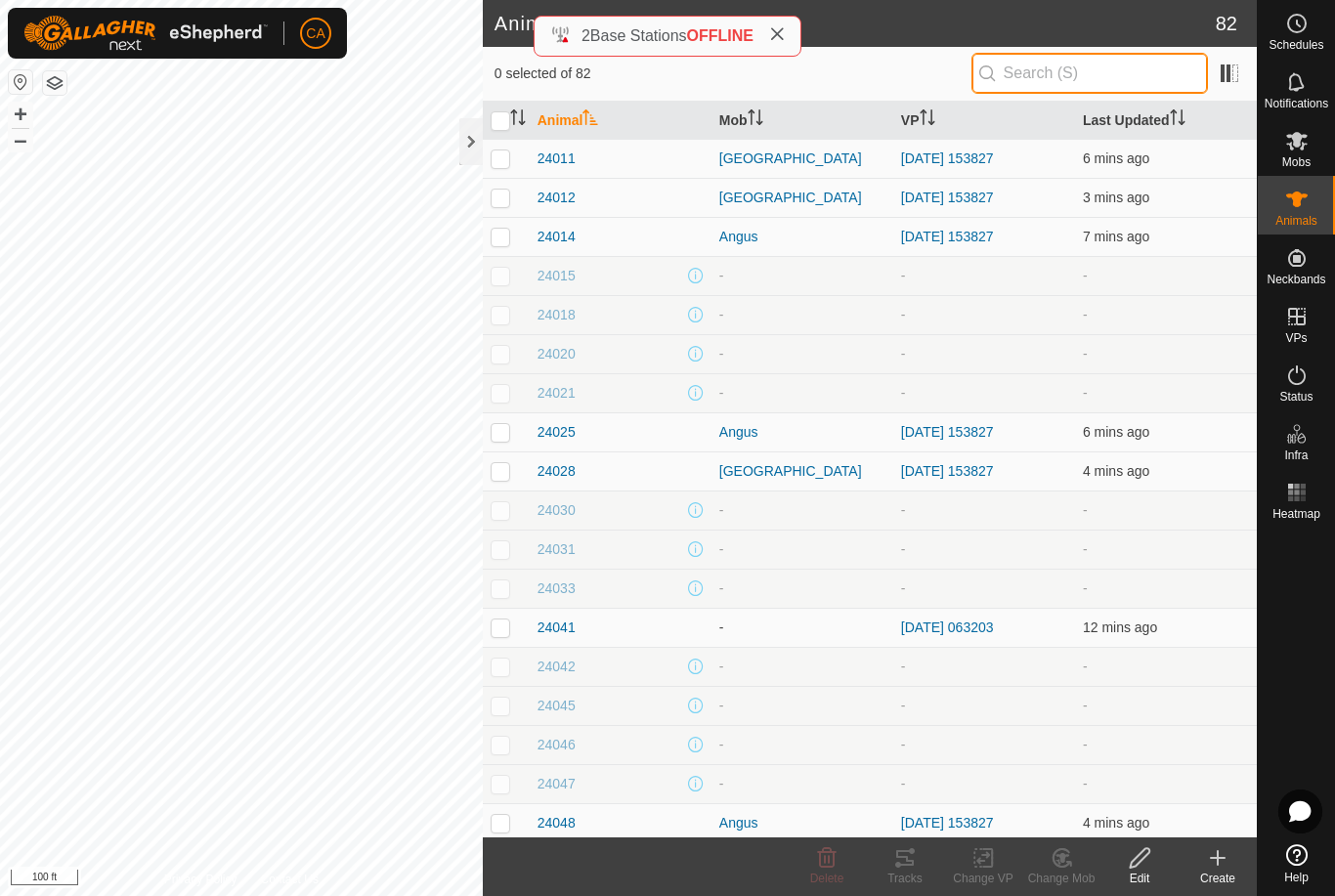
click at [1074, 63] on input "text" at bounding box center [1089, 72] width 237 height 41
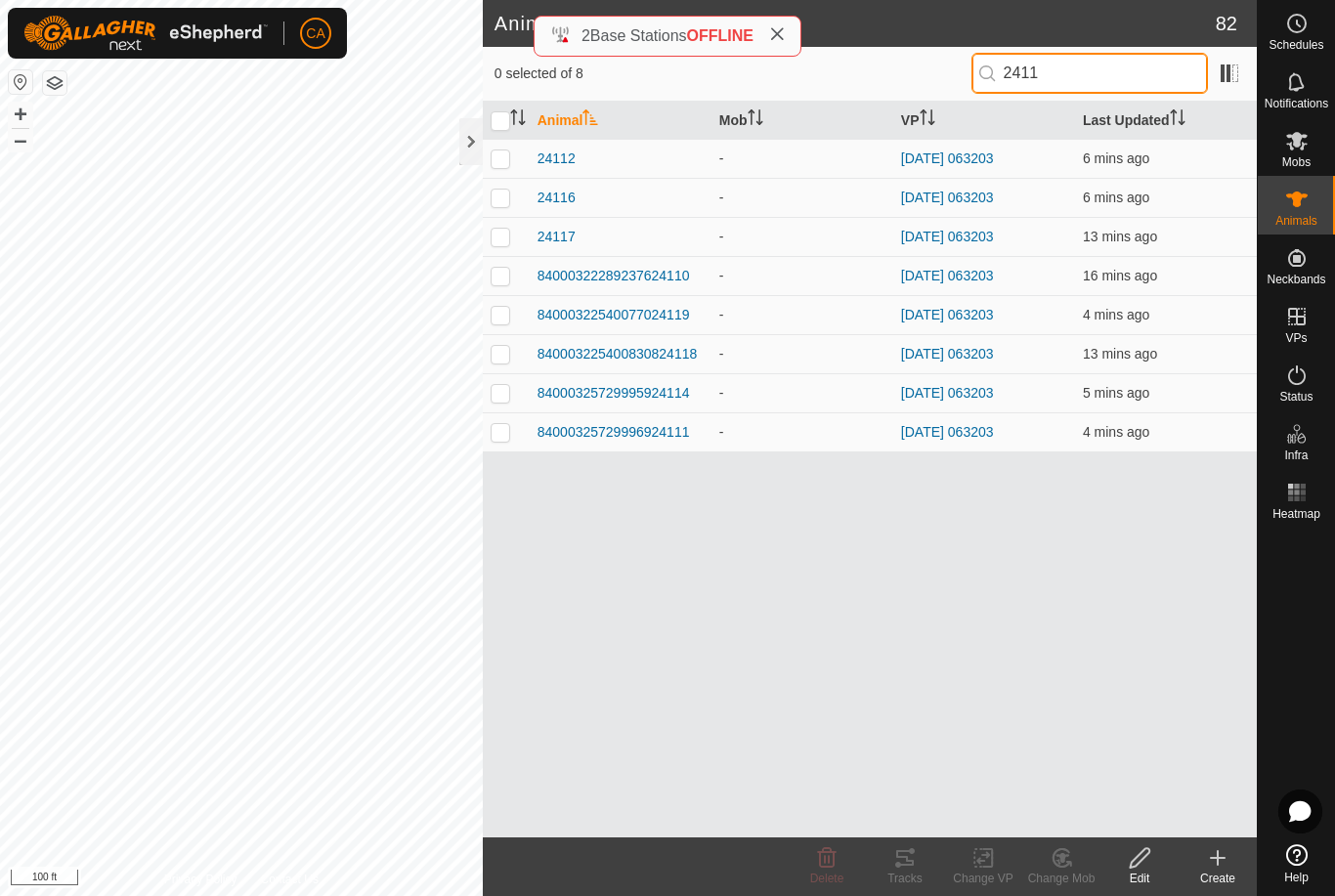
type input "24117"
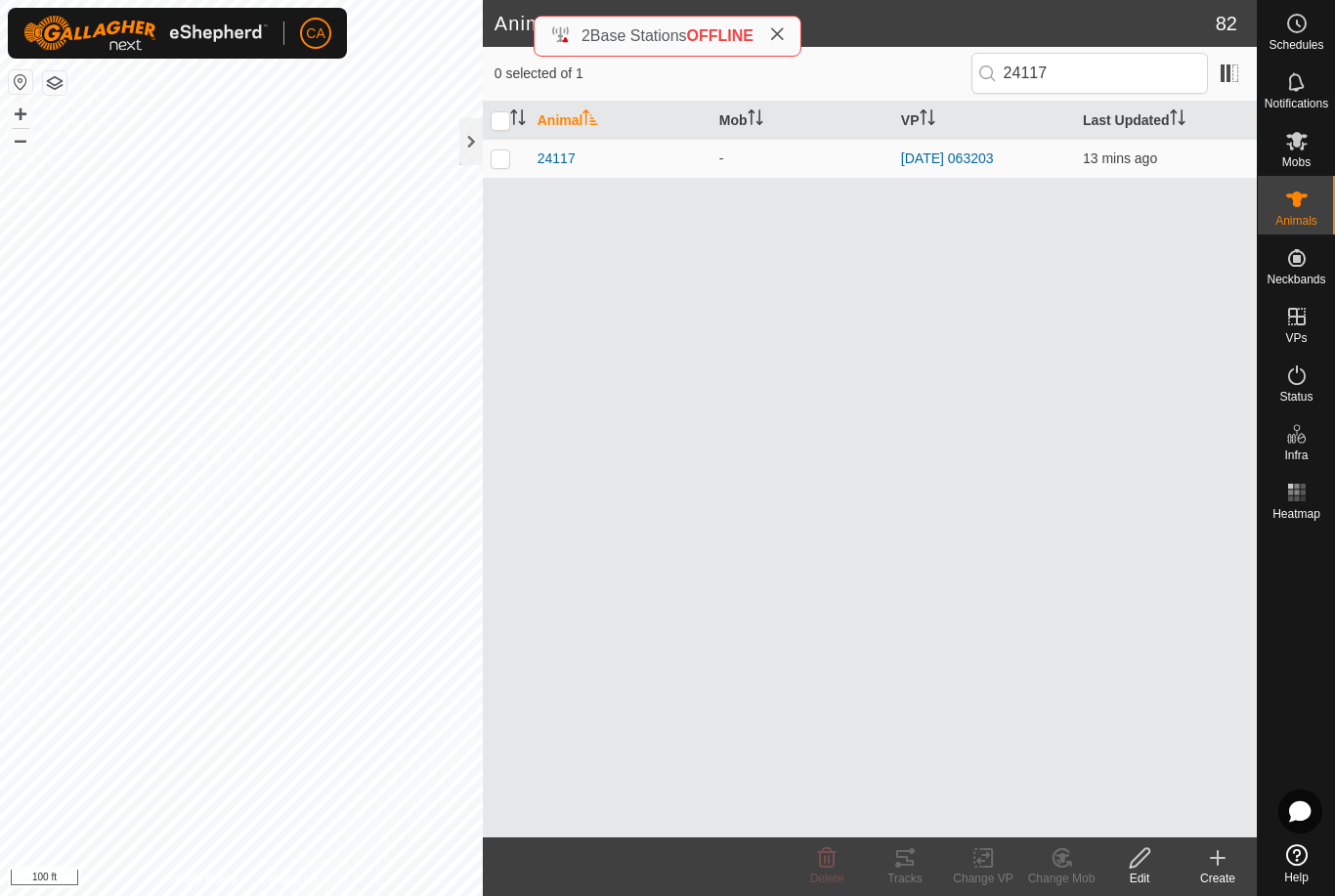
click at [566, 156] on span "24117" at bounding box center [556, 159] width 38 height 21
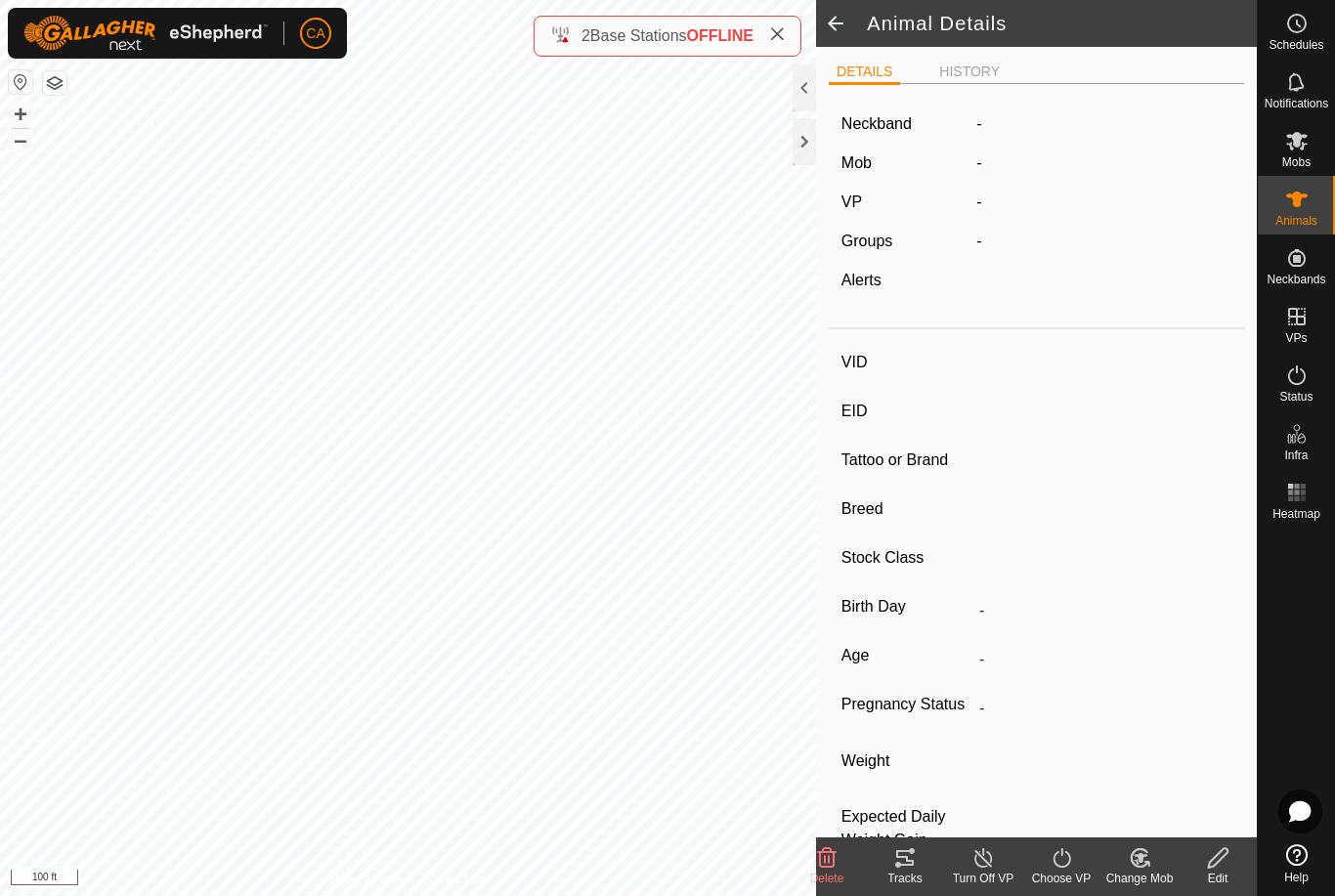
type input "24117"
type input "840003288551228"
type input "24117"
type input "Red Angus"
type input "Cow"
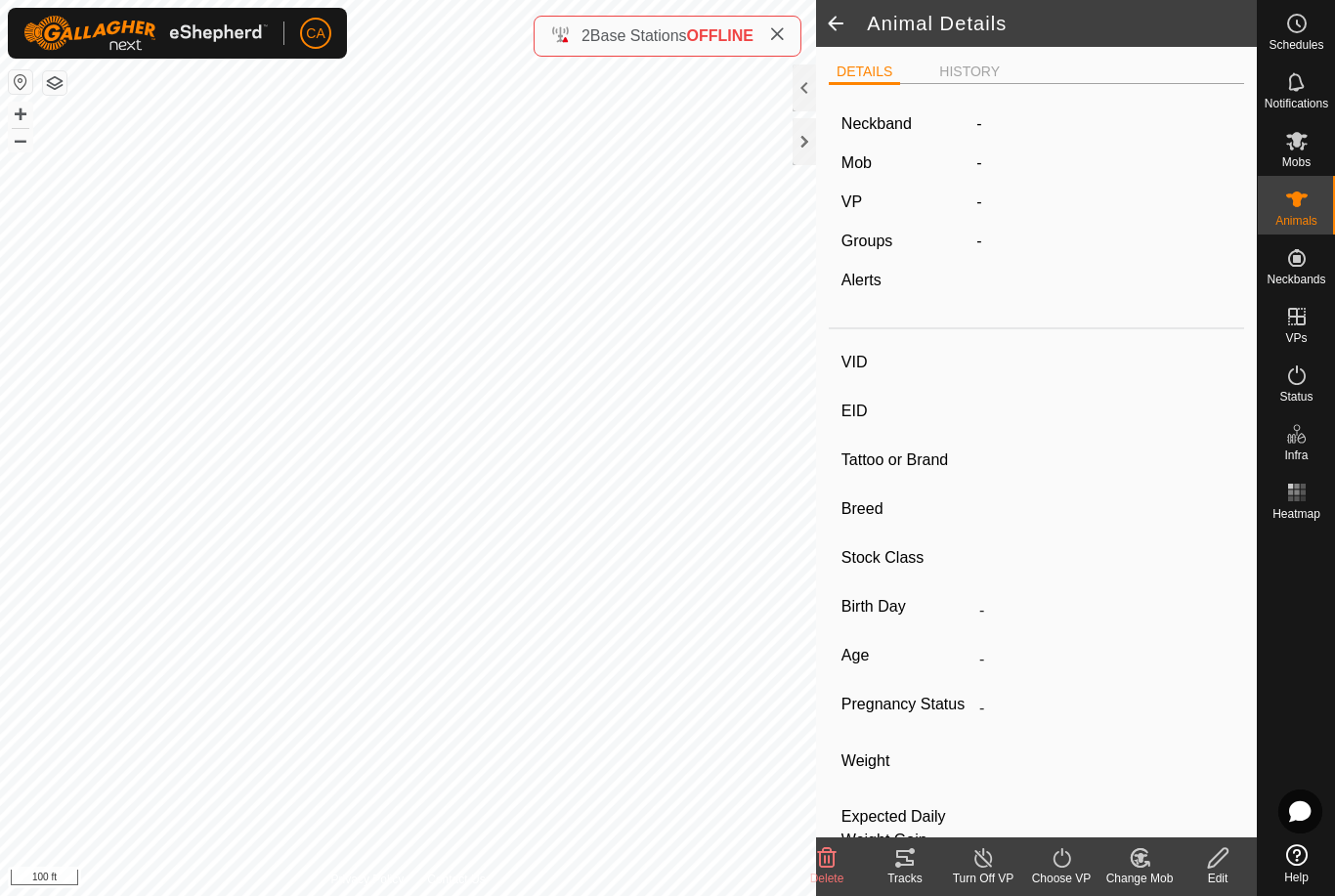
type input "04/2023"
type input "2 years 4 months"
type input "Pregnant"
type input "0 kg"
type input "-"
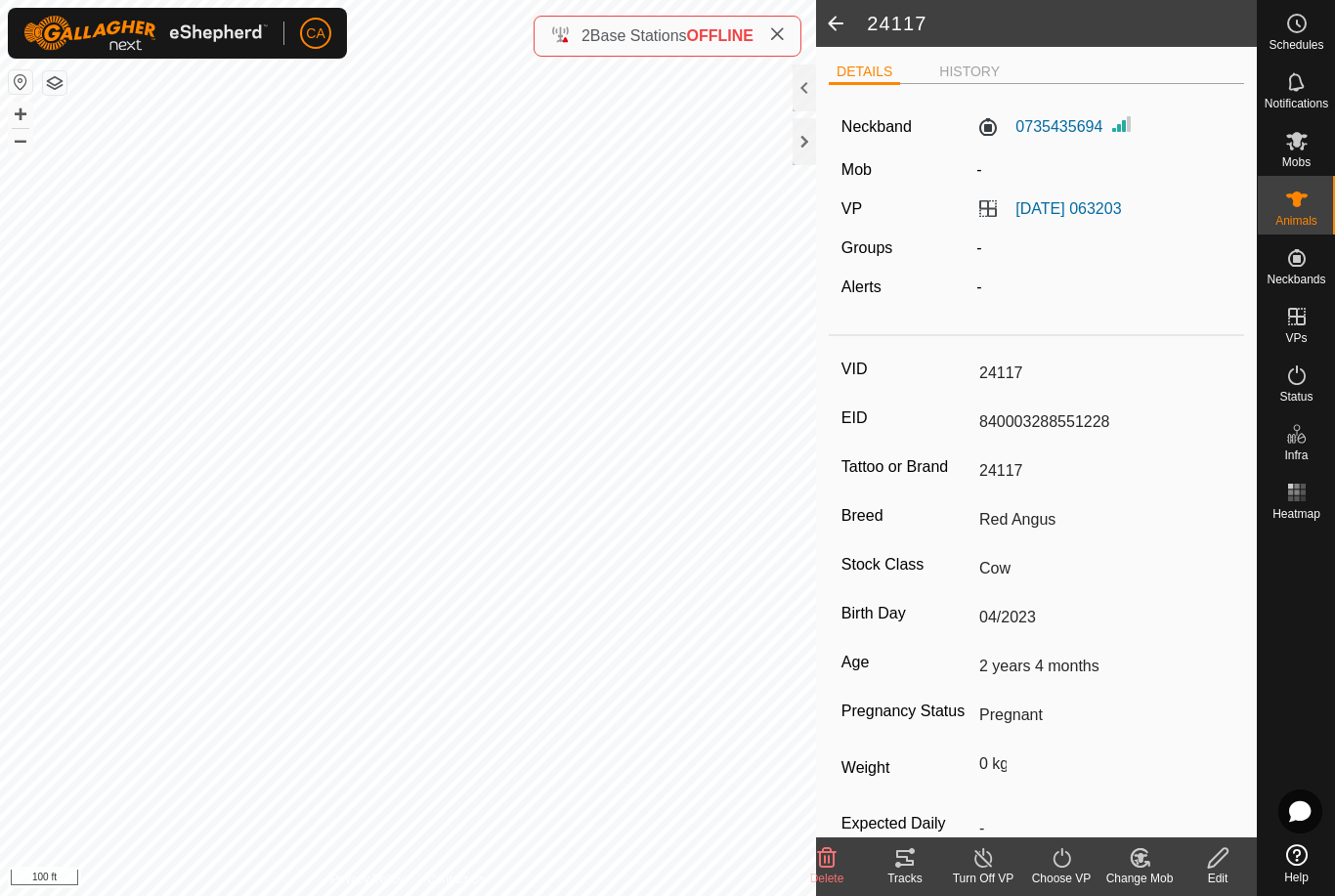
click at [1155, 852] on change-mob-svg-icon at bounding box center [1139, 858] width 78 height 24
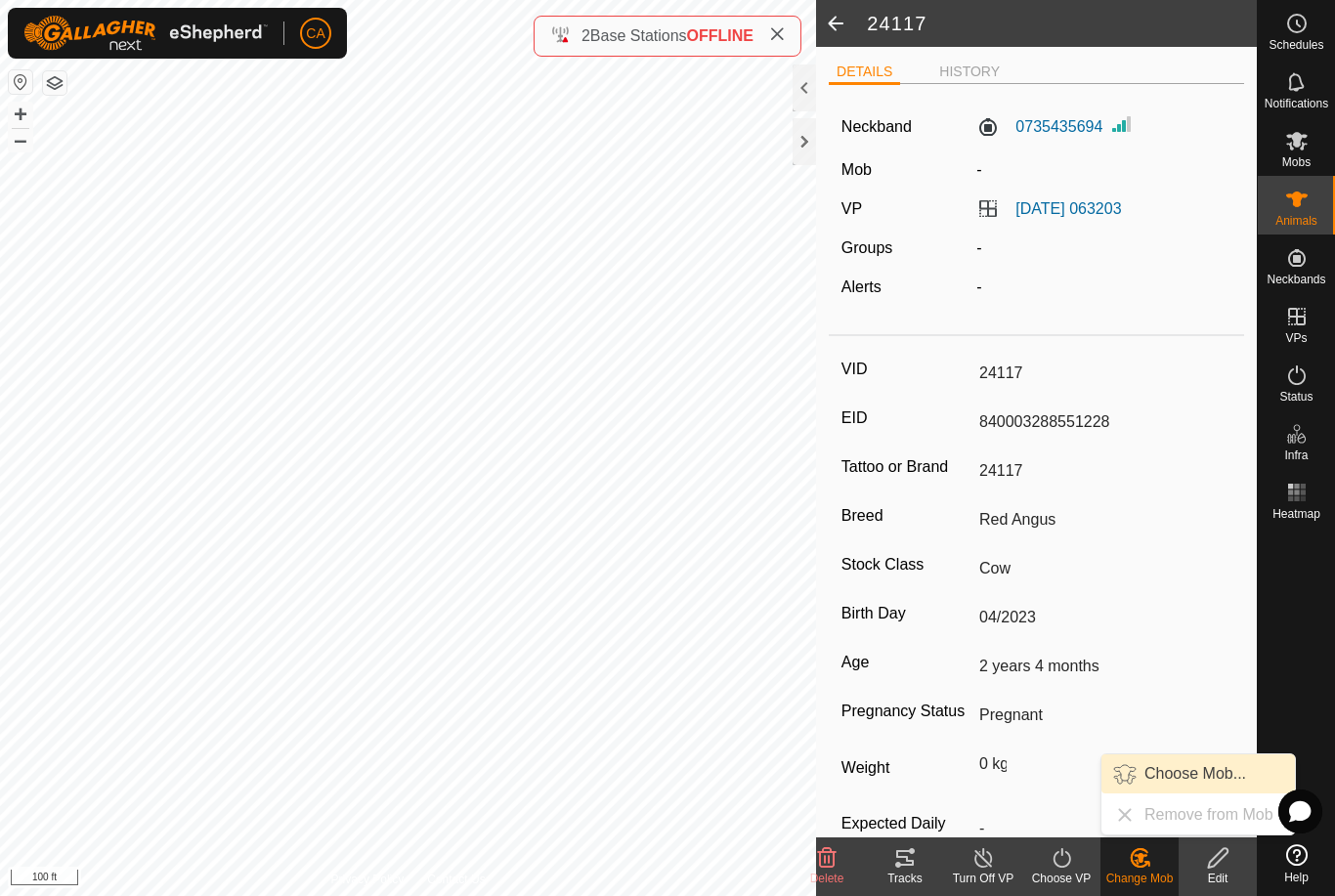
click at [1168, 770] on span "Choose Mob..." at bounding box center [1195, 774] width 102 height 24
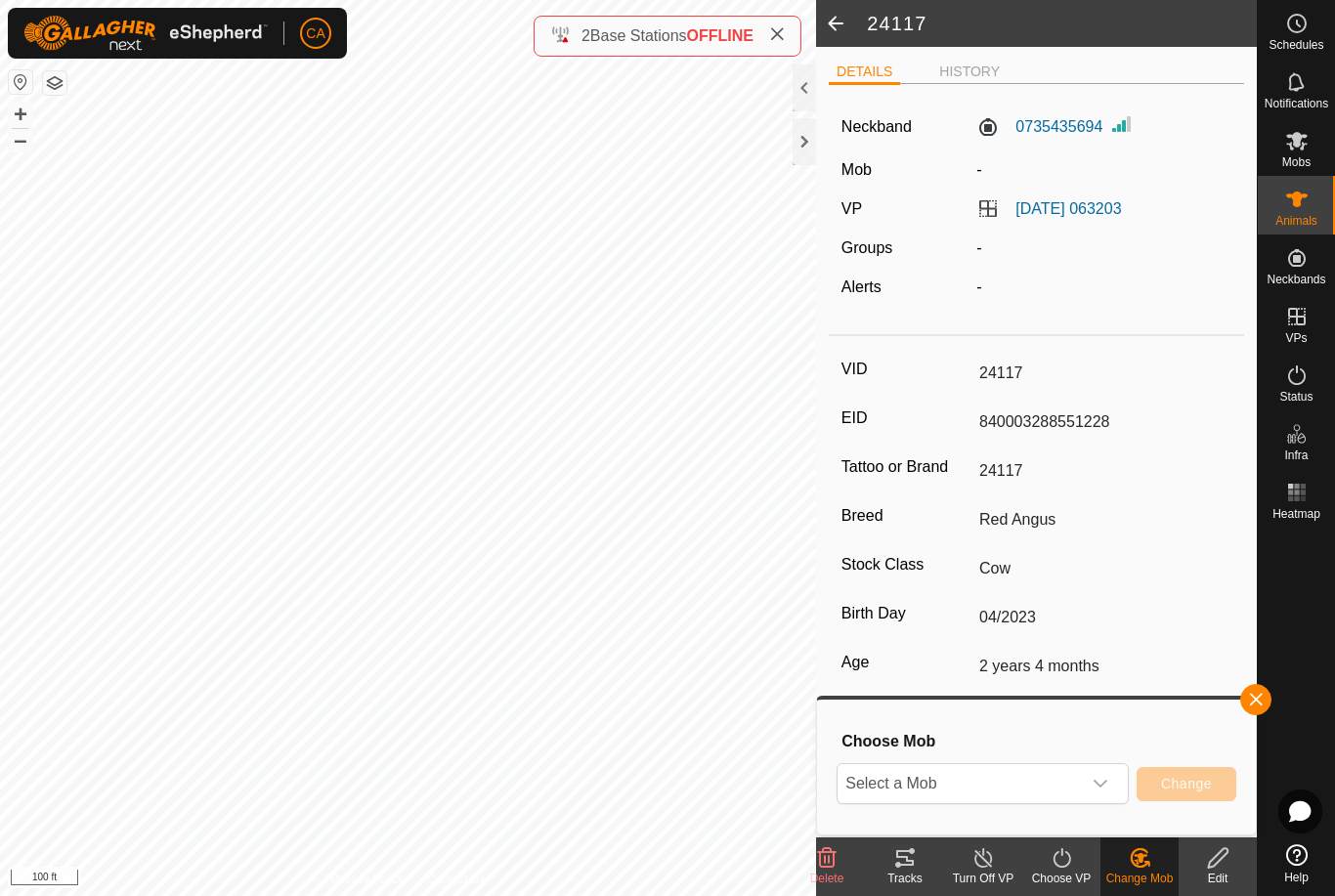
click at [1099, 779] on icon "dropdown trigger" at bounding box center [1100, 784] width 16 height 16
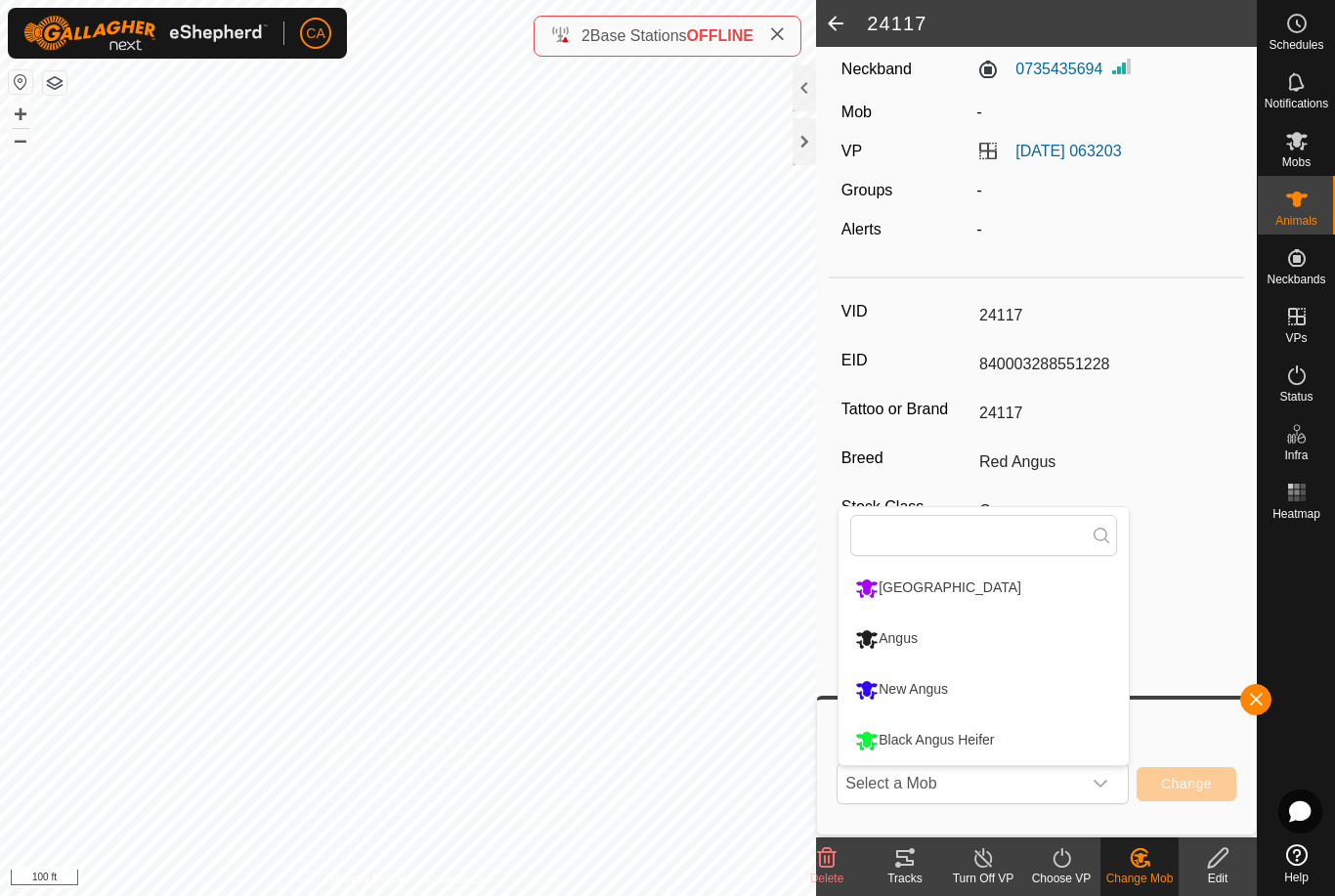
scroll to position [75, 0]
click at [781, 30] on icon at bounding box center [777, 35] width 16 height 16
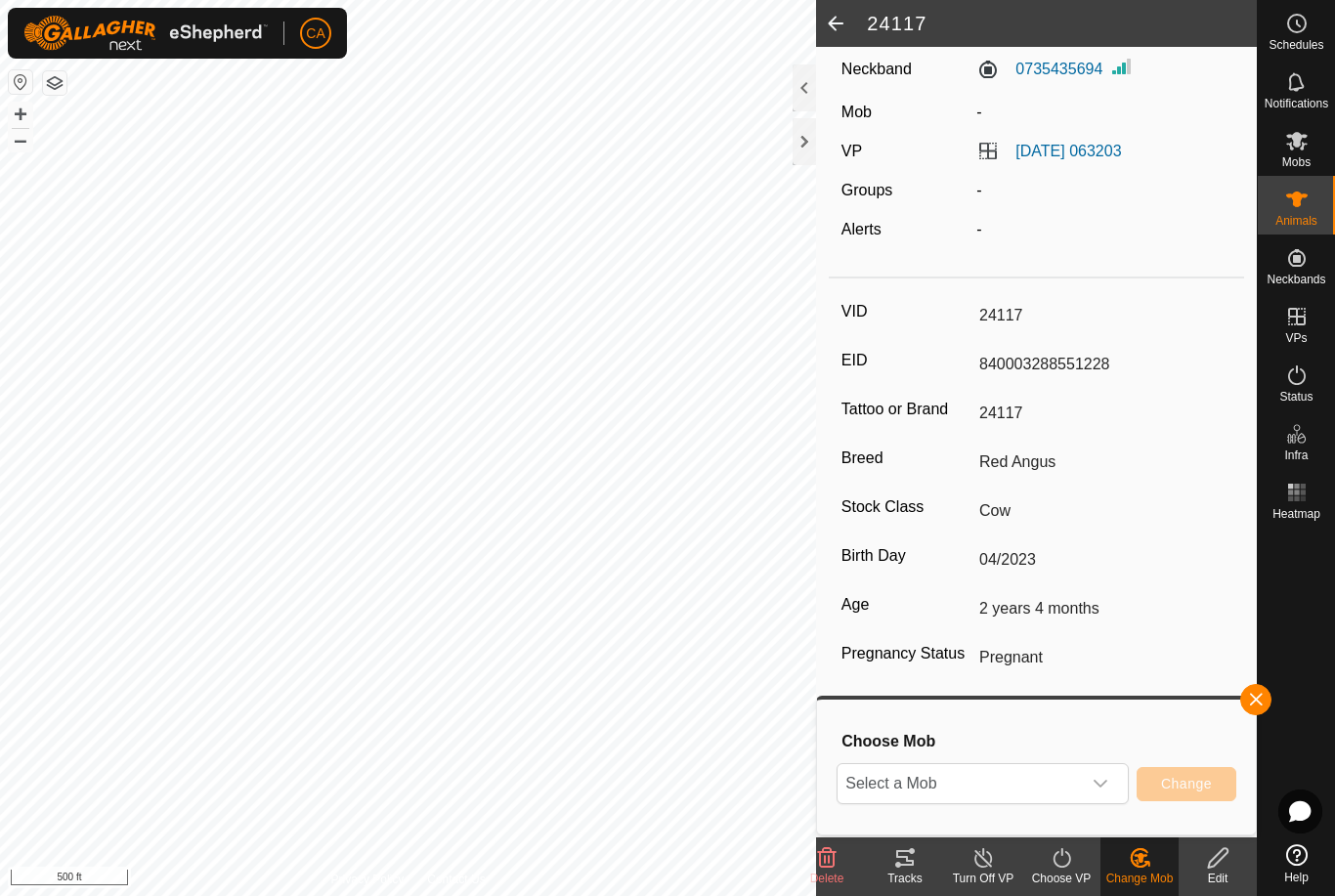
click at [806, 138] on div at bounding box center [805, 141] width 24 height 47
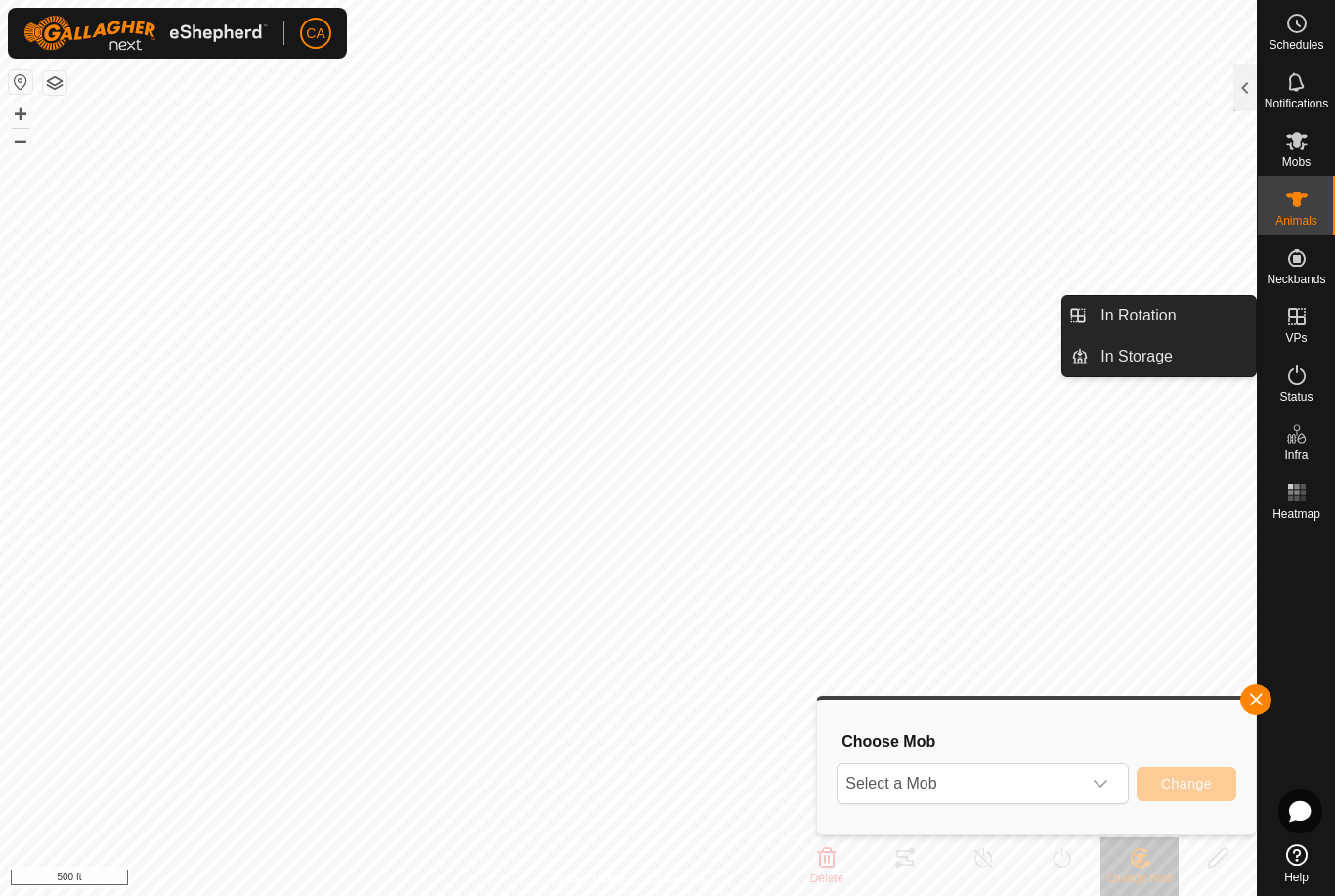
click at [1177, 303] on link "In Rotation" at bounding box center [1171, 315] width 167 height 39
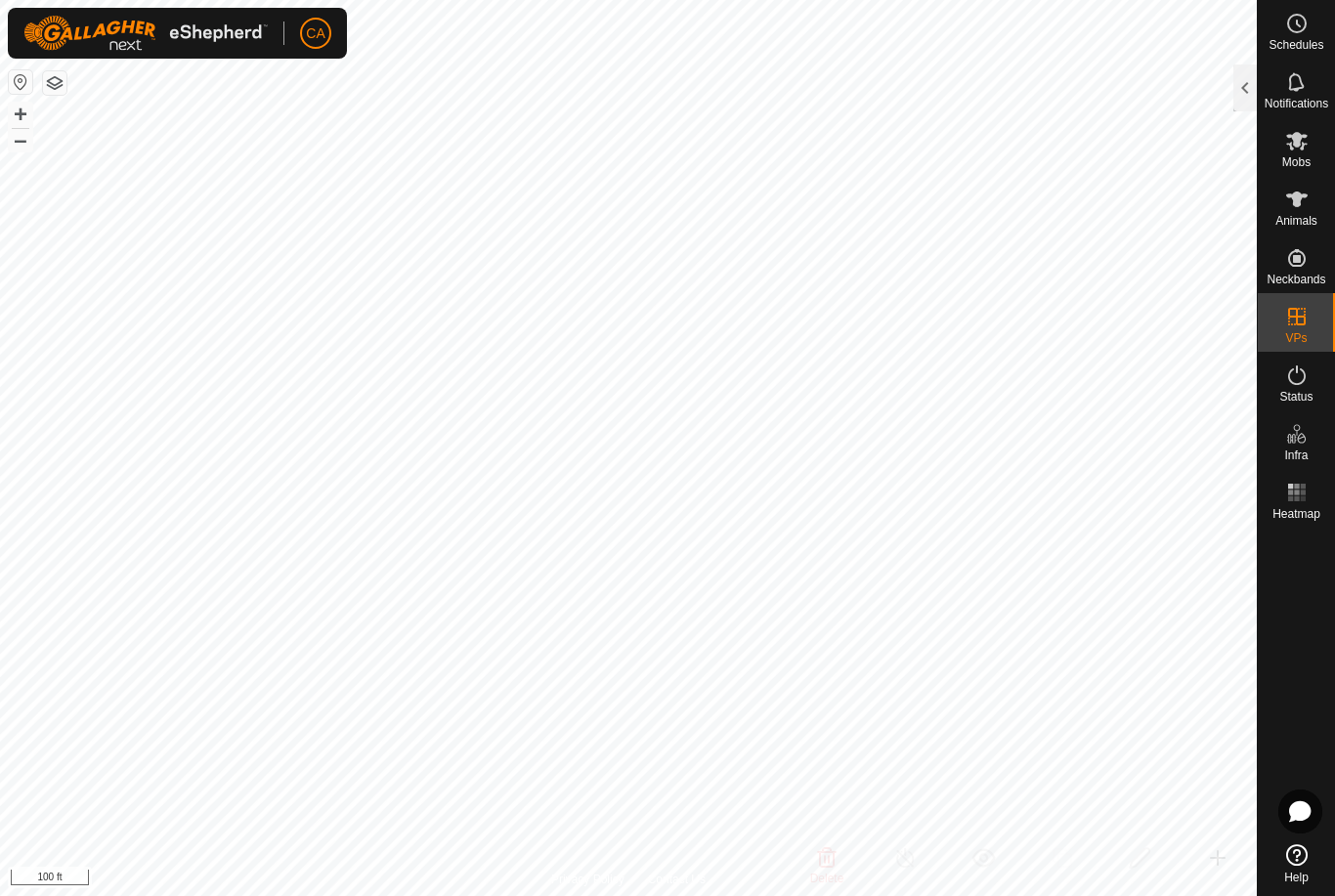
click at [1236, 78] on div at bounding box center [1245, 87] width 24 height 47
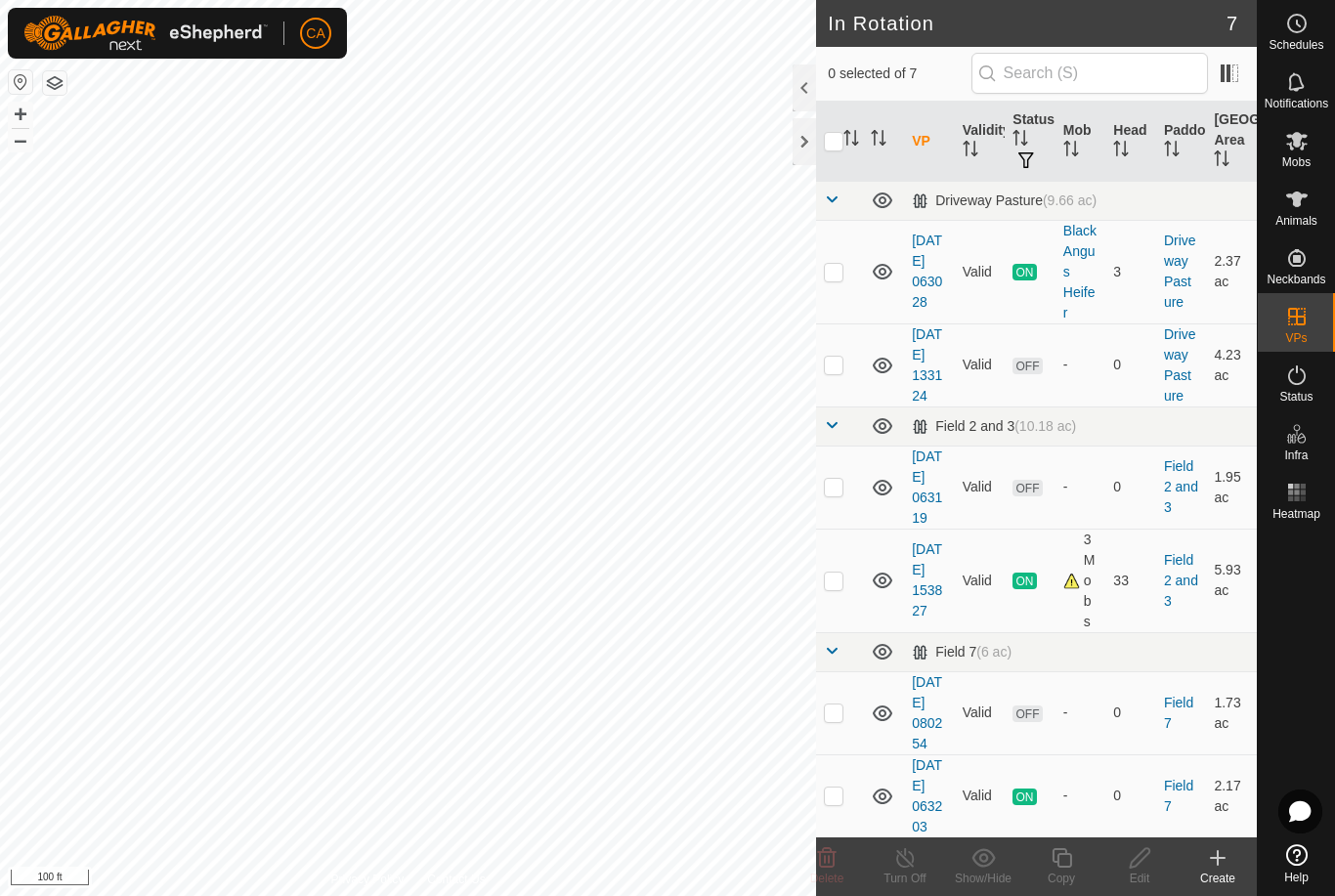
click at [838, 270] on p-checkbox at bounding box center [834, 272] width 20 height 16
click at [832, 266] on p-checkbox at bounding box center [834, 272] width 20 height 16
checkbox input "false"
click at [844, 611] on td at bounding box center [838, 580] width 47 height 104
checkbox input "true"
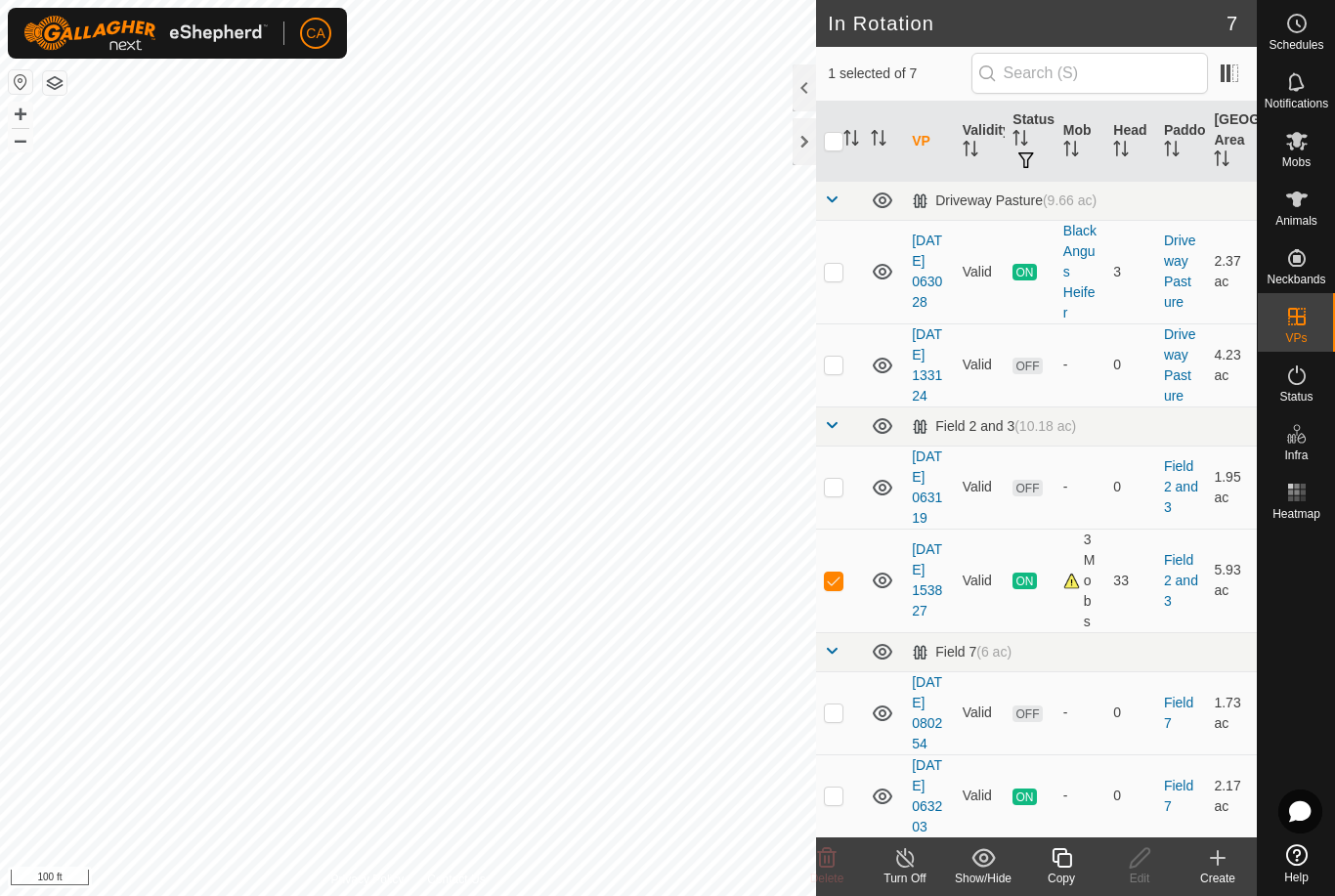
click at [1064, 862] on icon at bounding box center [1061, 858] width 25 height 24
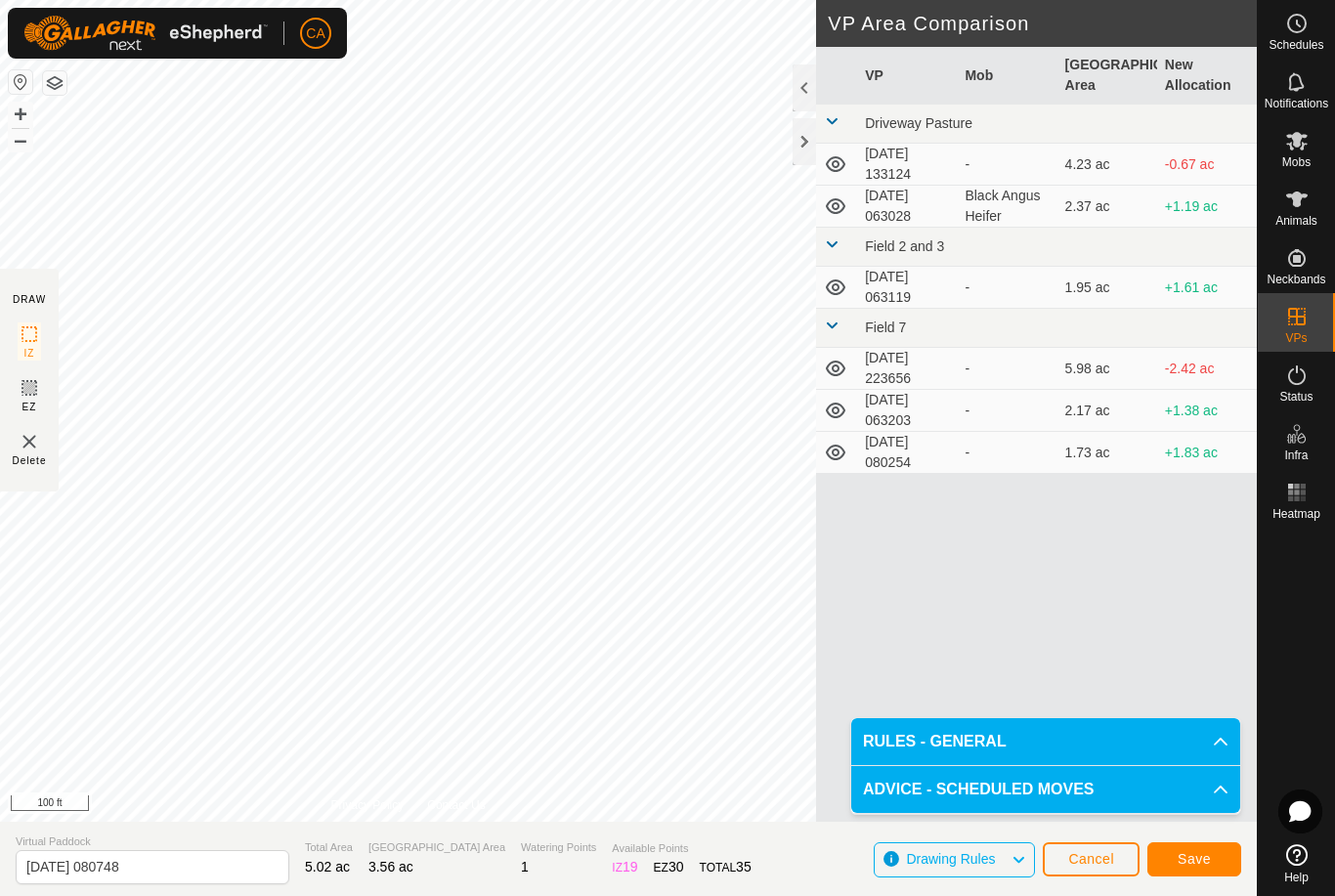
click at [1196, 851] on span "Save" at bounding box center [1194, 859] width 34 height 16
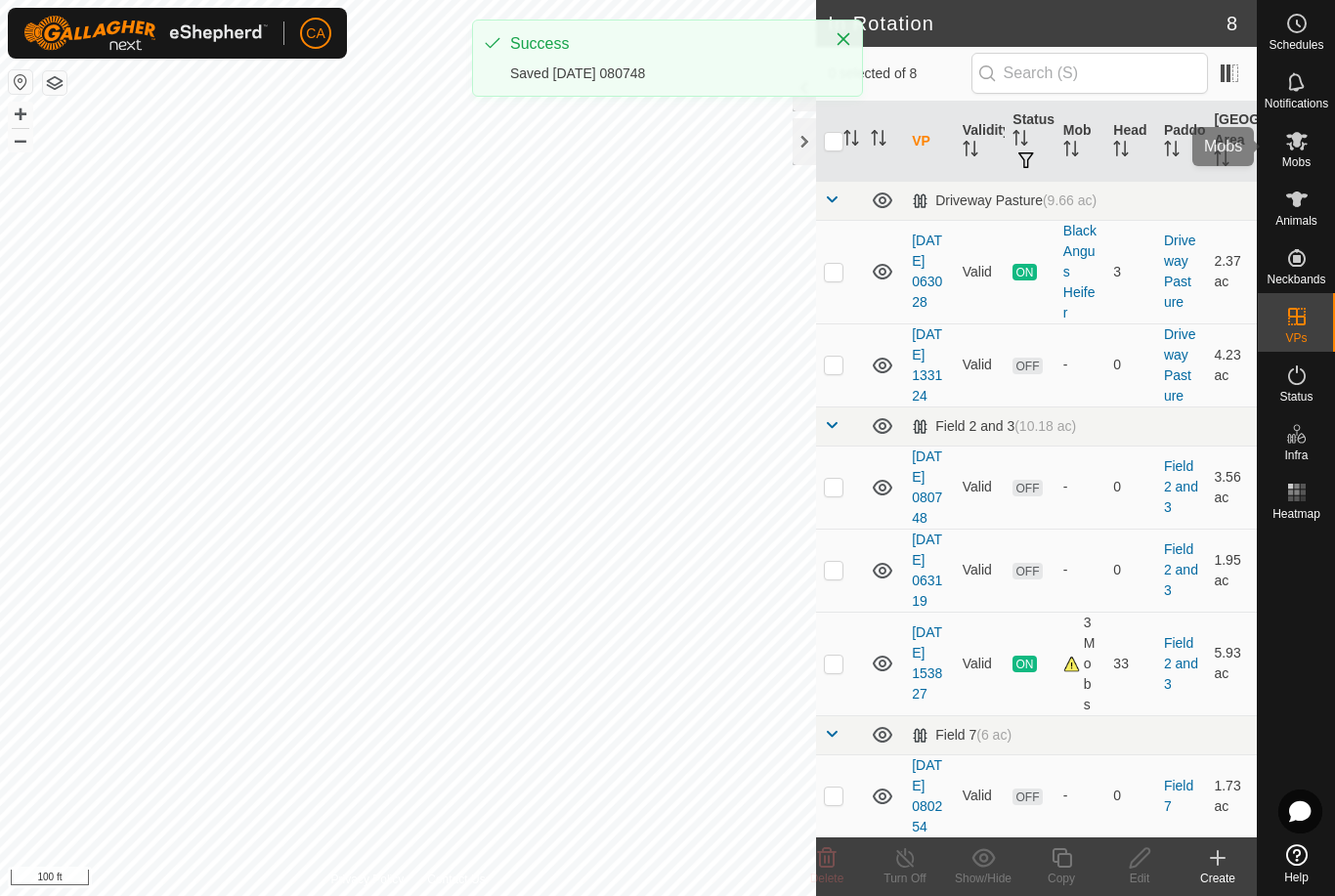
click at [1301, 153] on es-mob-svg-icon at bounding box center [1296, 141] width 35 height 32
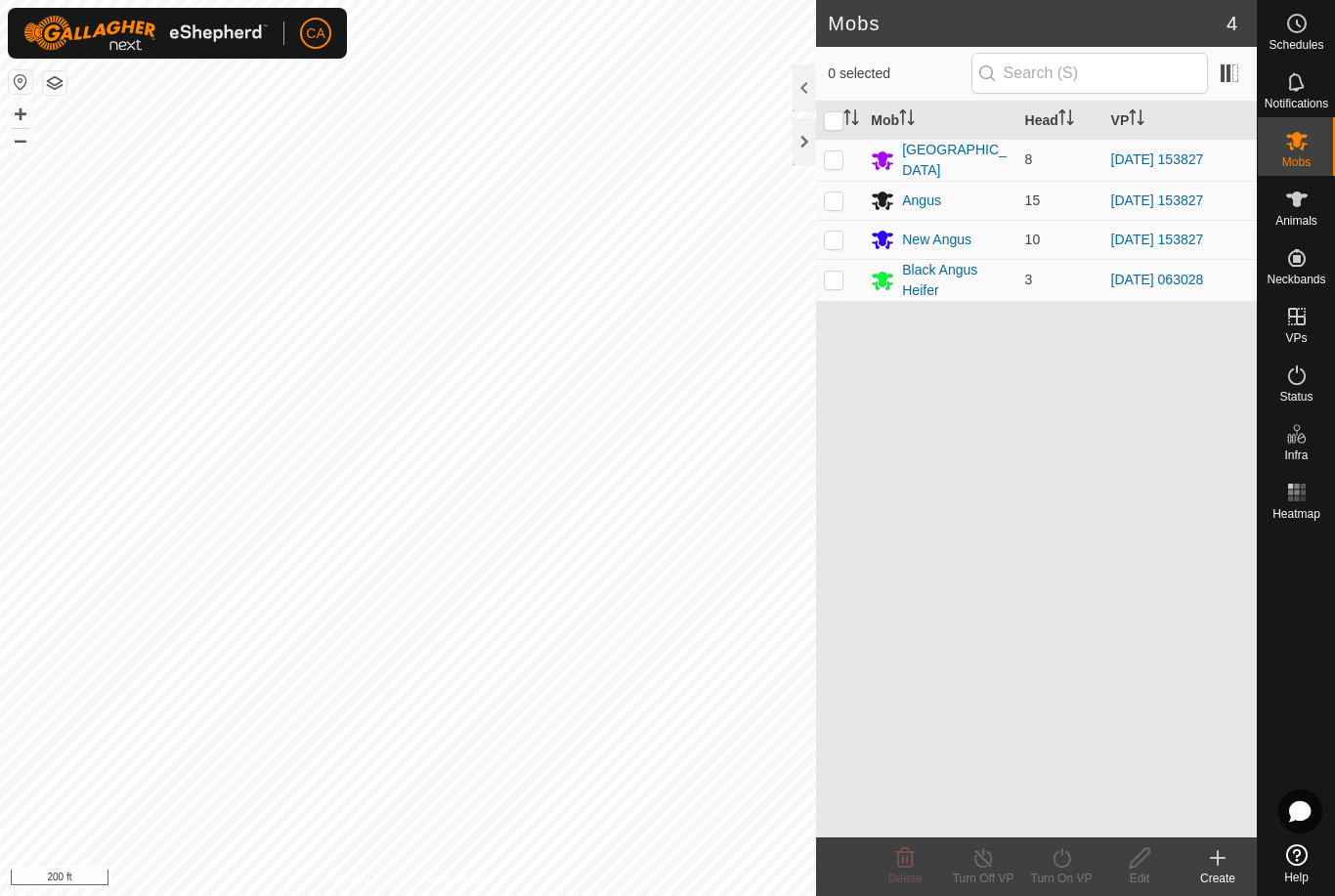
click at [837, 104] on th at bounding box center [838, 121] width 47 height 38
click at [838, 115] on input "checkbox" at bounding box center [834, 121] width 20 height 20
checkbox input "true"
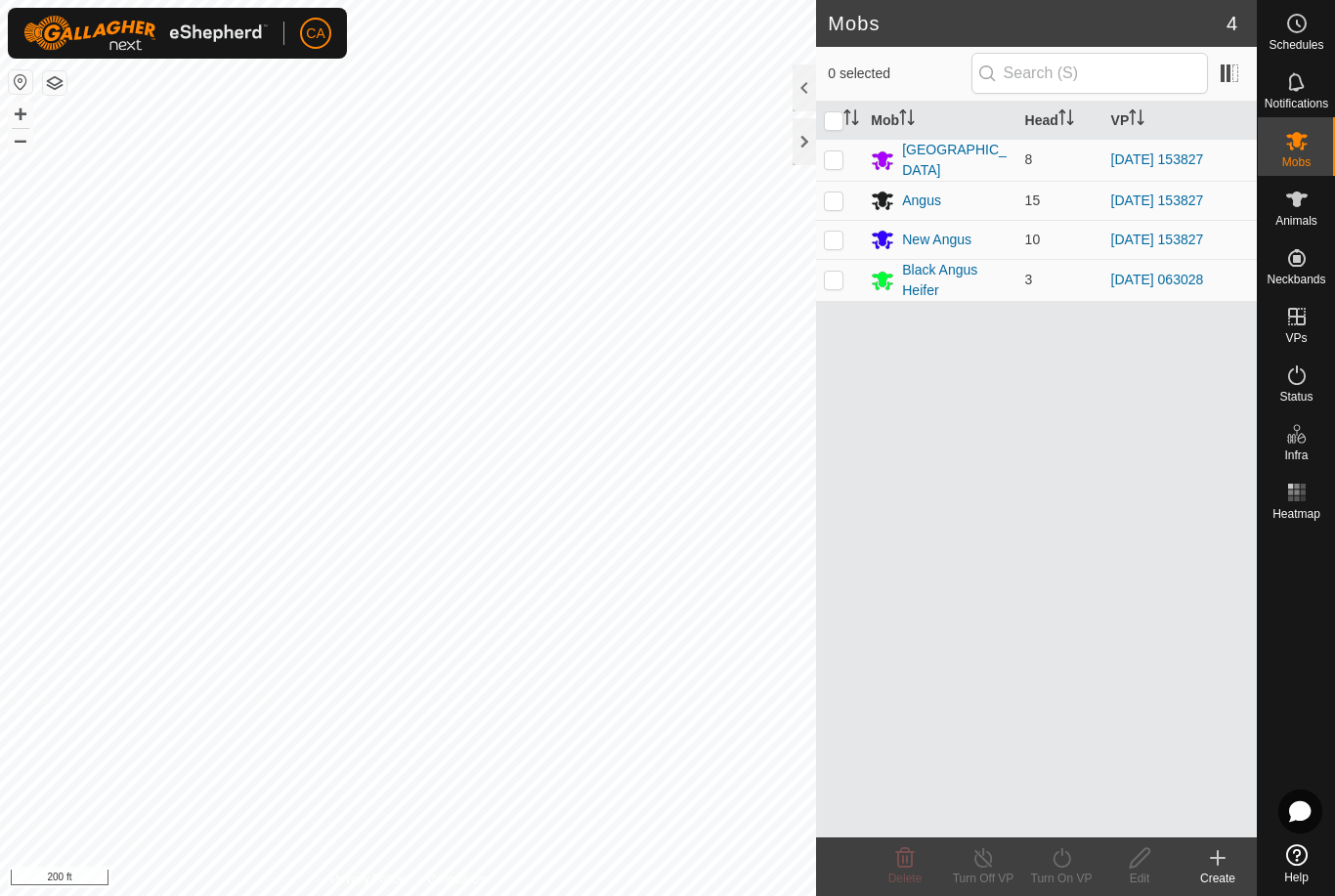
checkbox input "true"
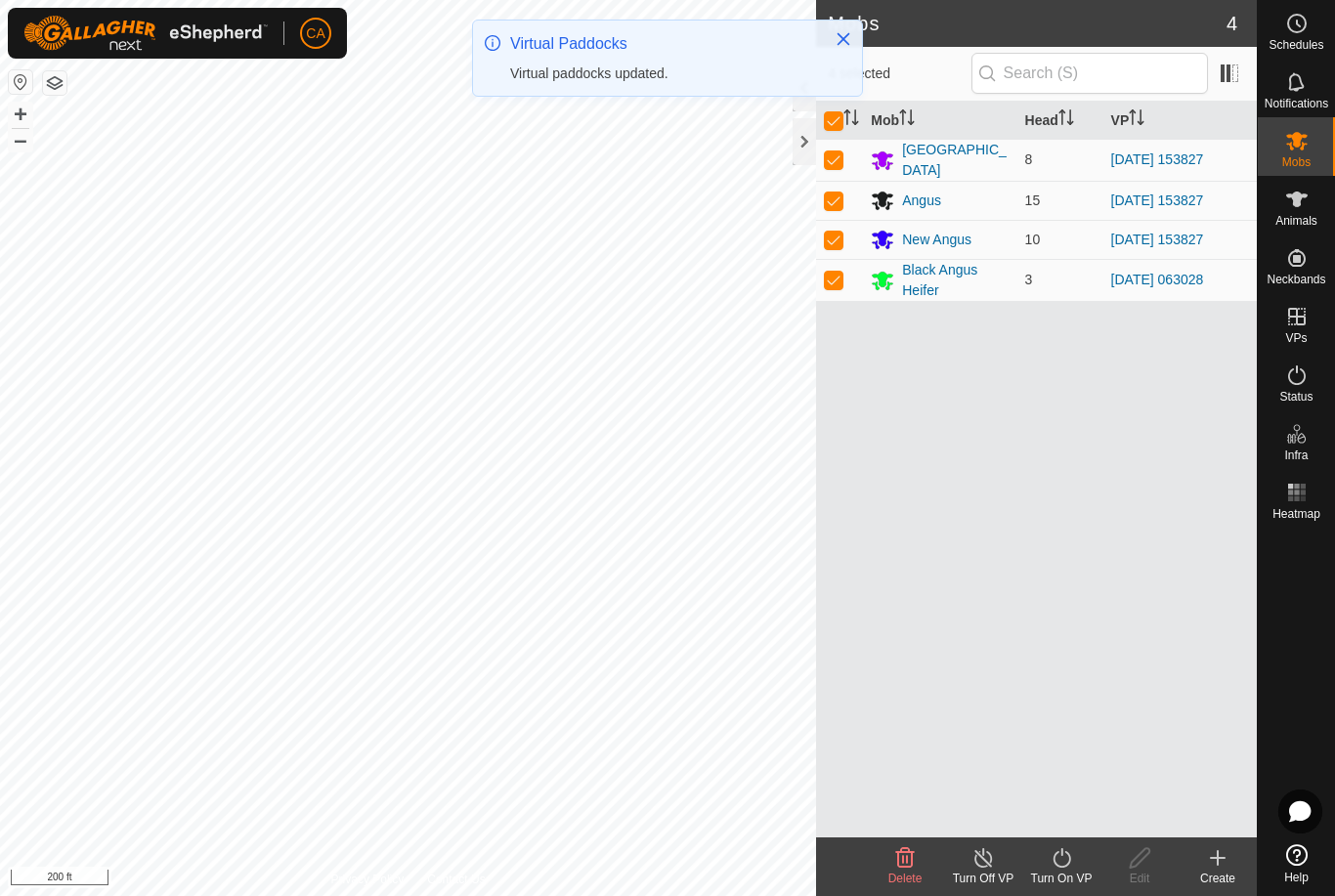
click at [830, 285] on p-checkbox at bounding box center [834, 280] width 20 height 16
checkbox input "false"
click at [1069, 858] on icon at bounding box center [1061, 858] width 18 height 20
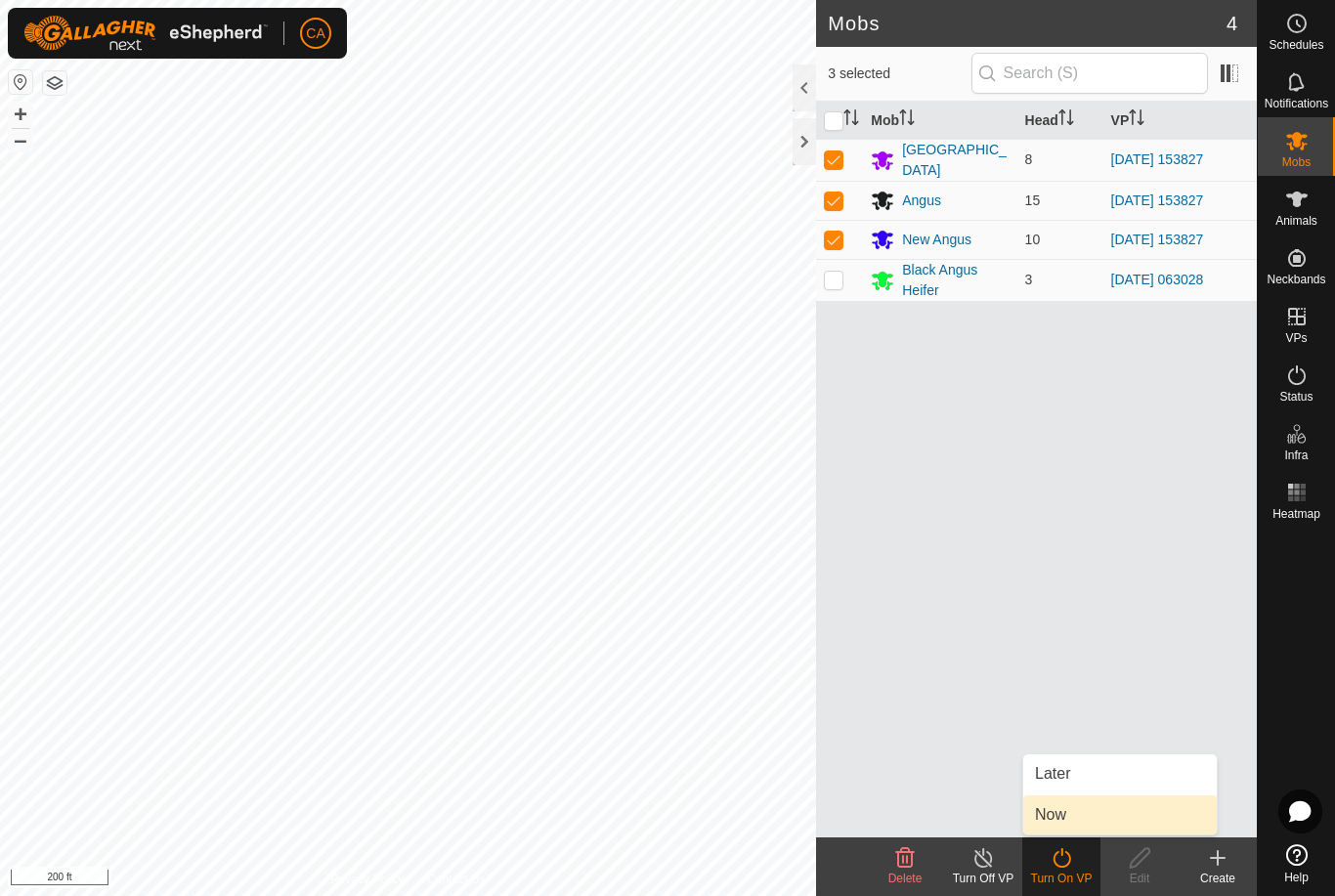
click at [1100, 826] on link "Now" at bounding box center [1119, 815] width 193 height 39
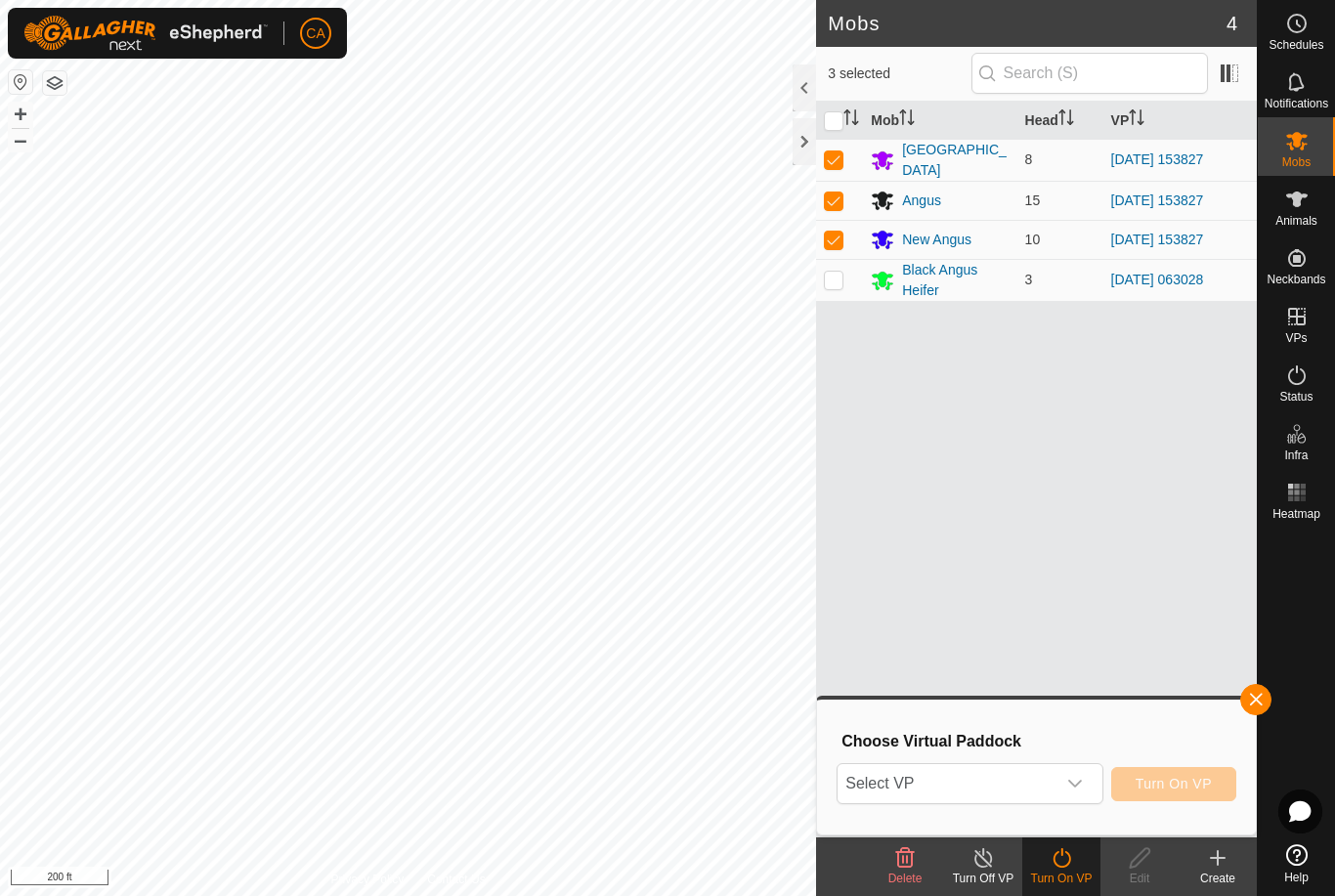
click at [1053, 780] on span "Select VP" at bounding box center [946, 783] width 217 height 39
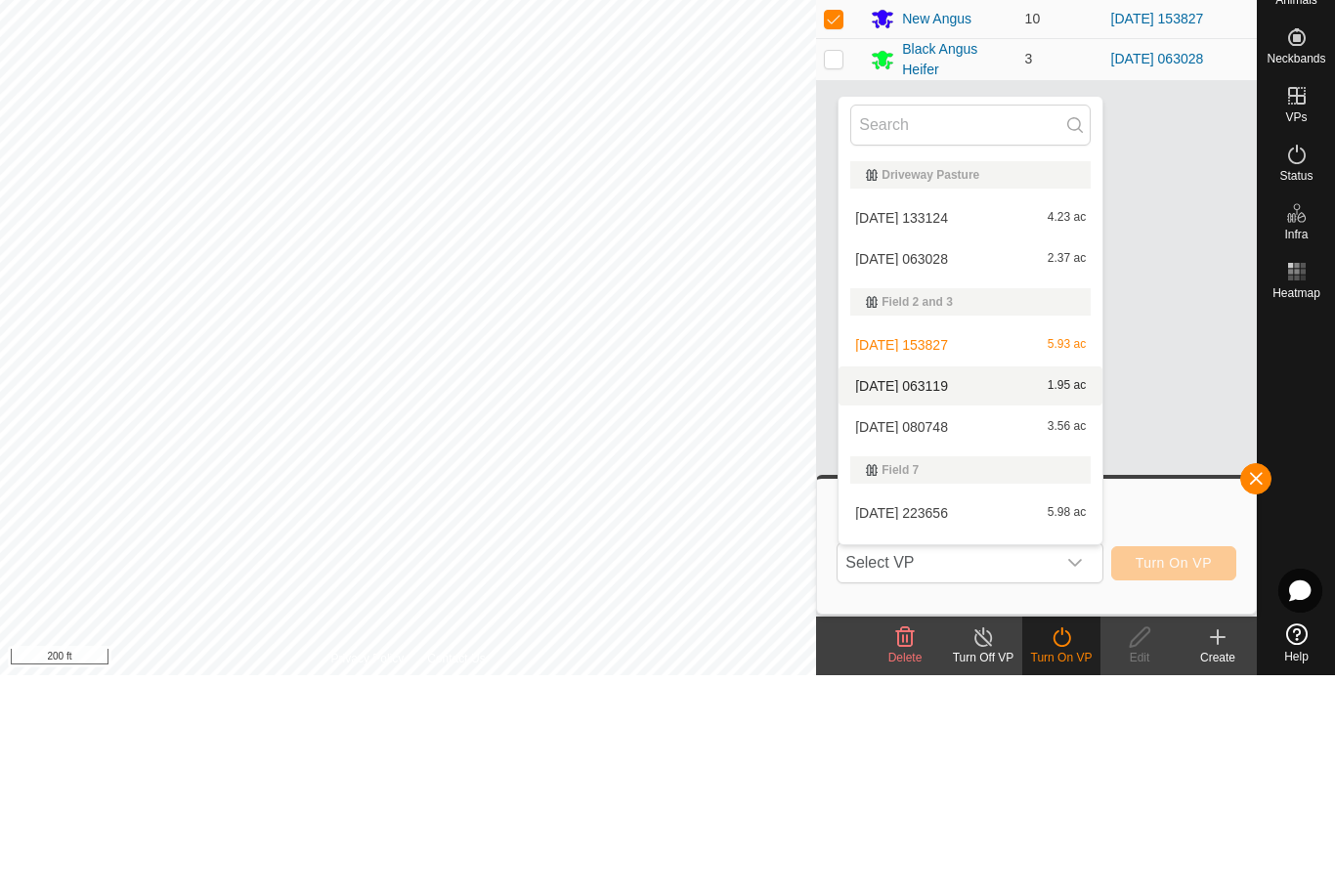
click at [947, 600] on span "[DATE] 063119" at bounding box center [902, 607] width 93 height 14
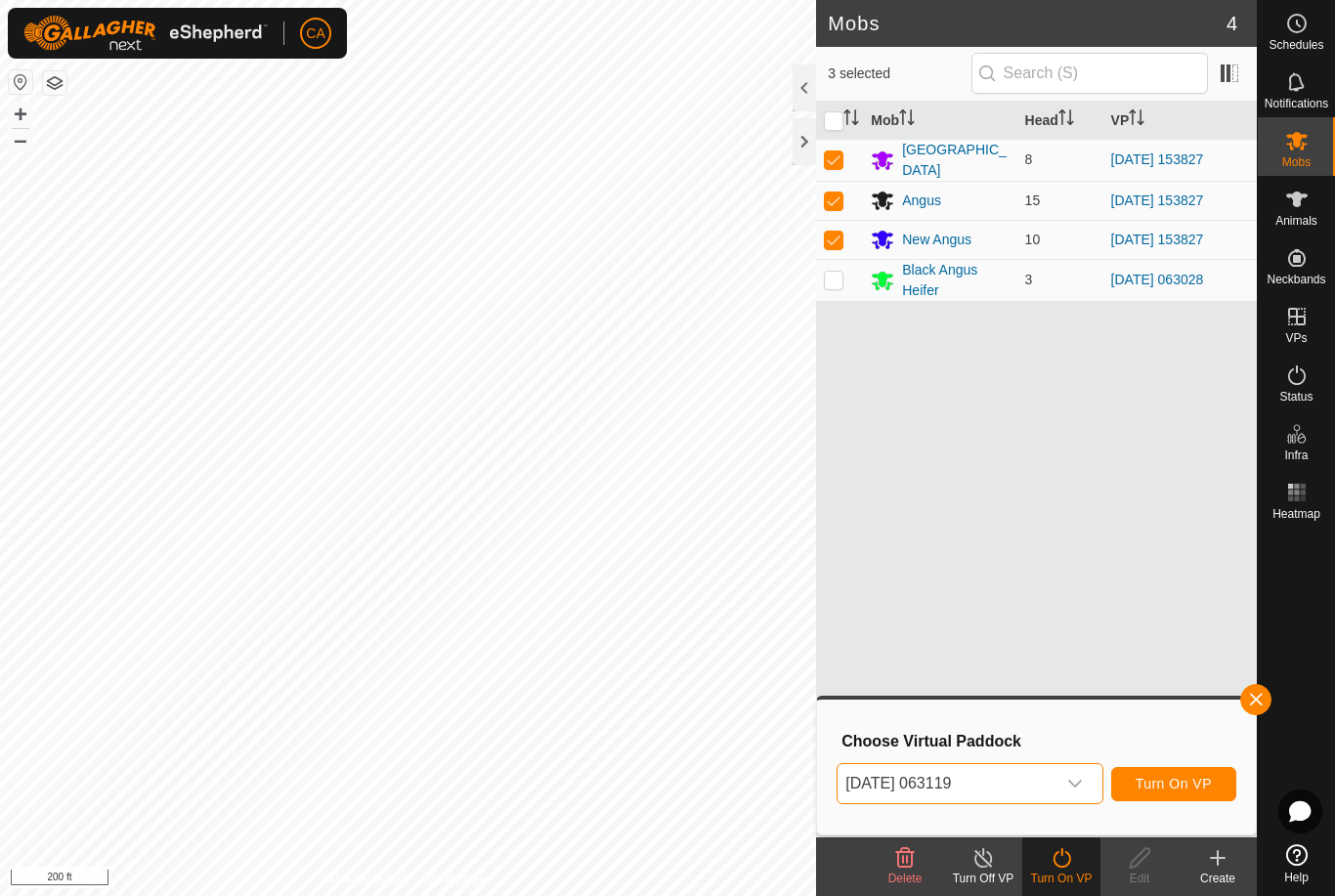
click at [1009, 785] on span "[DATE] 063119" at bounding box center [946, 783] width 217 height 39
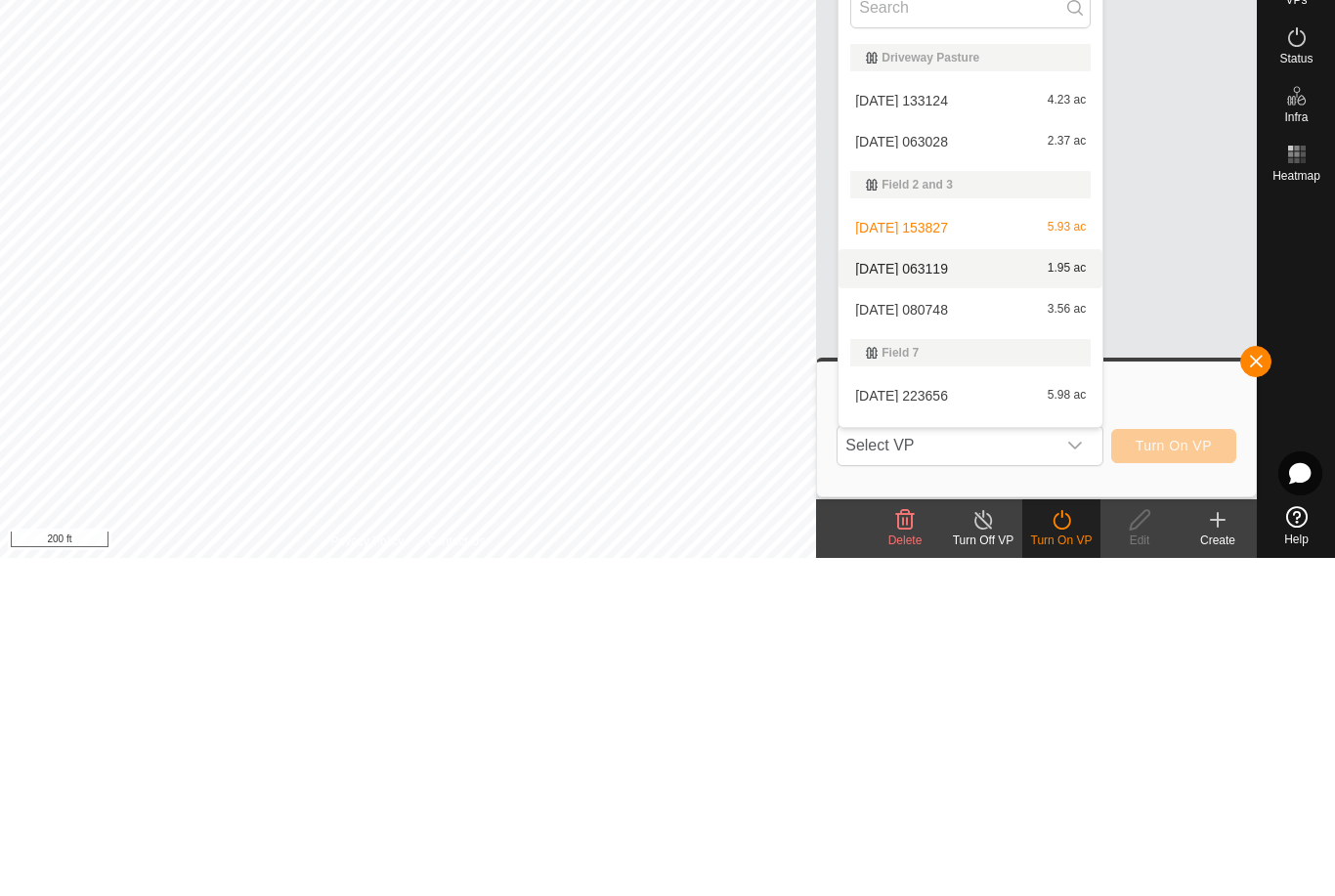
click at [947, 600] on span "[DATE] 063119" at bounding box center [902, 607] width 93 height 14
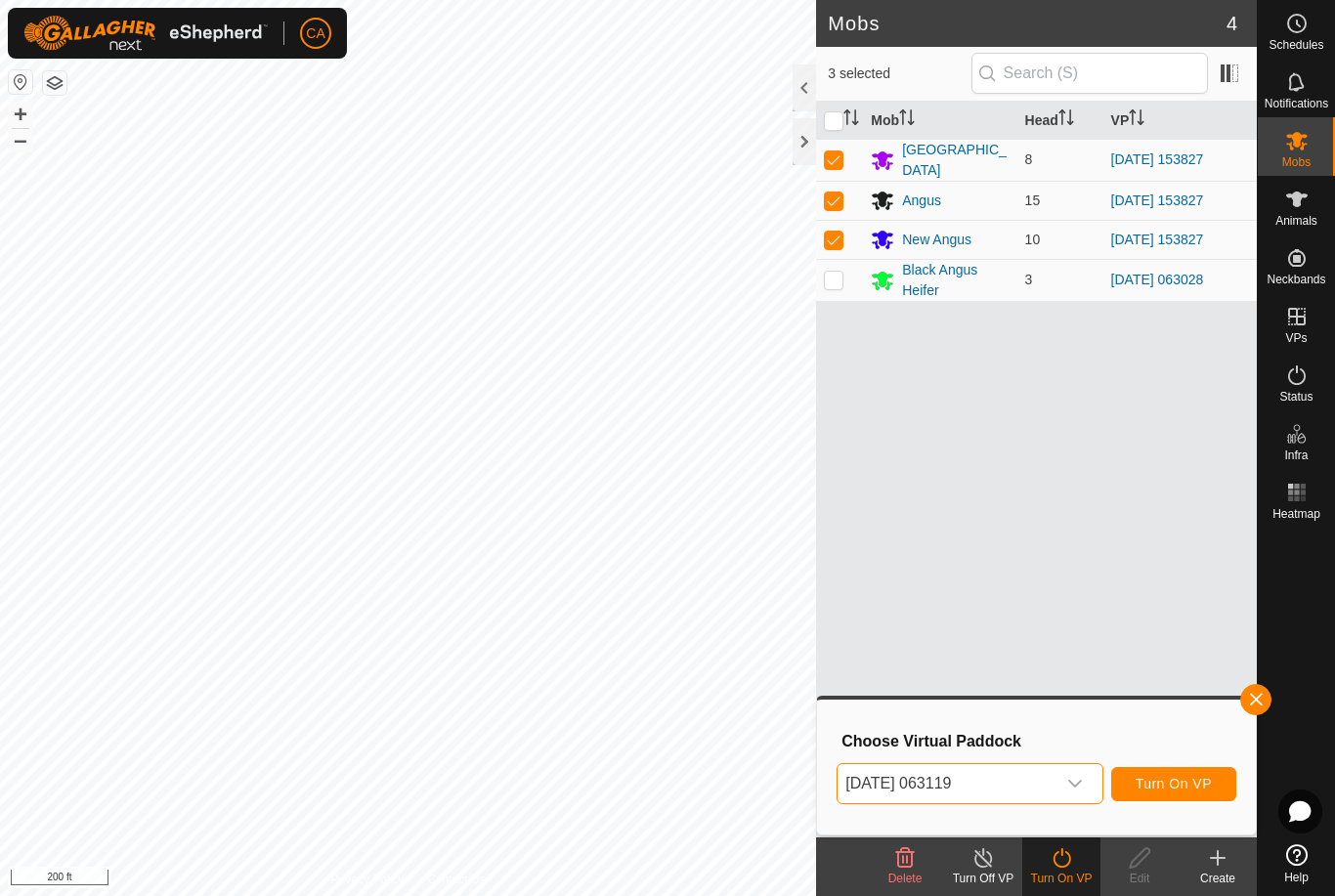
click at [1004, 776] on span "[DATE] 063119" at bounding box center [946, 783] width 217 height 39
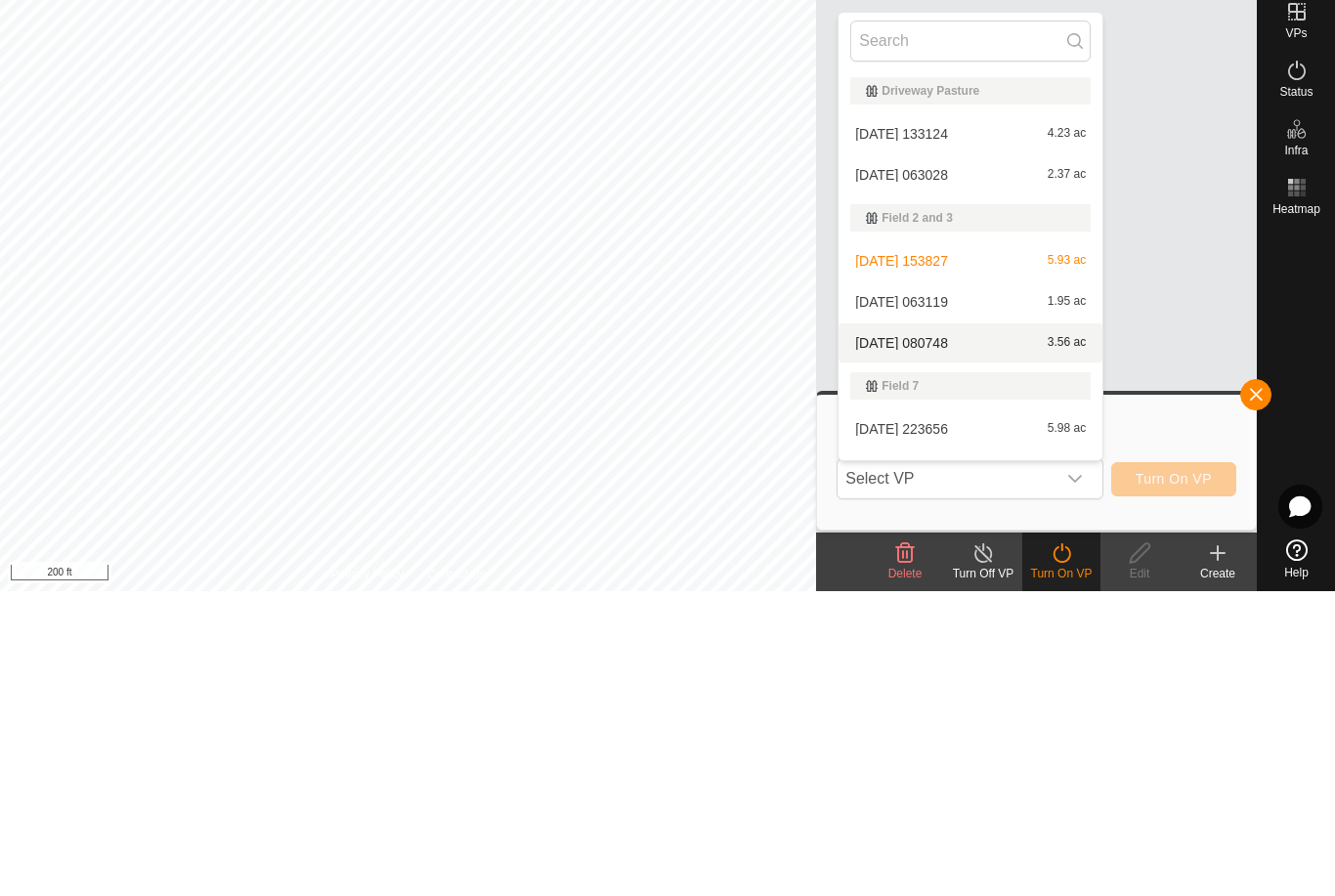
click at [947, 641] on span "[DATE] 080748" at bounding box center [902, 648] width 93 height 14
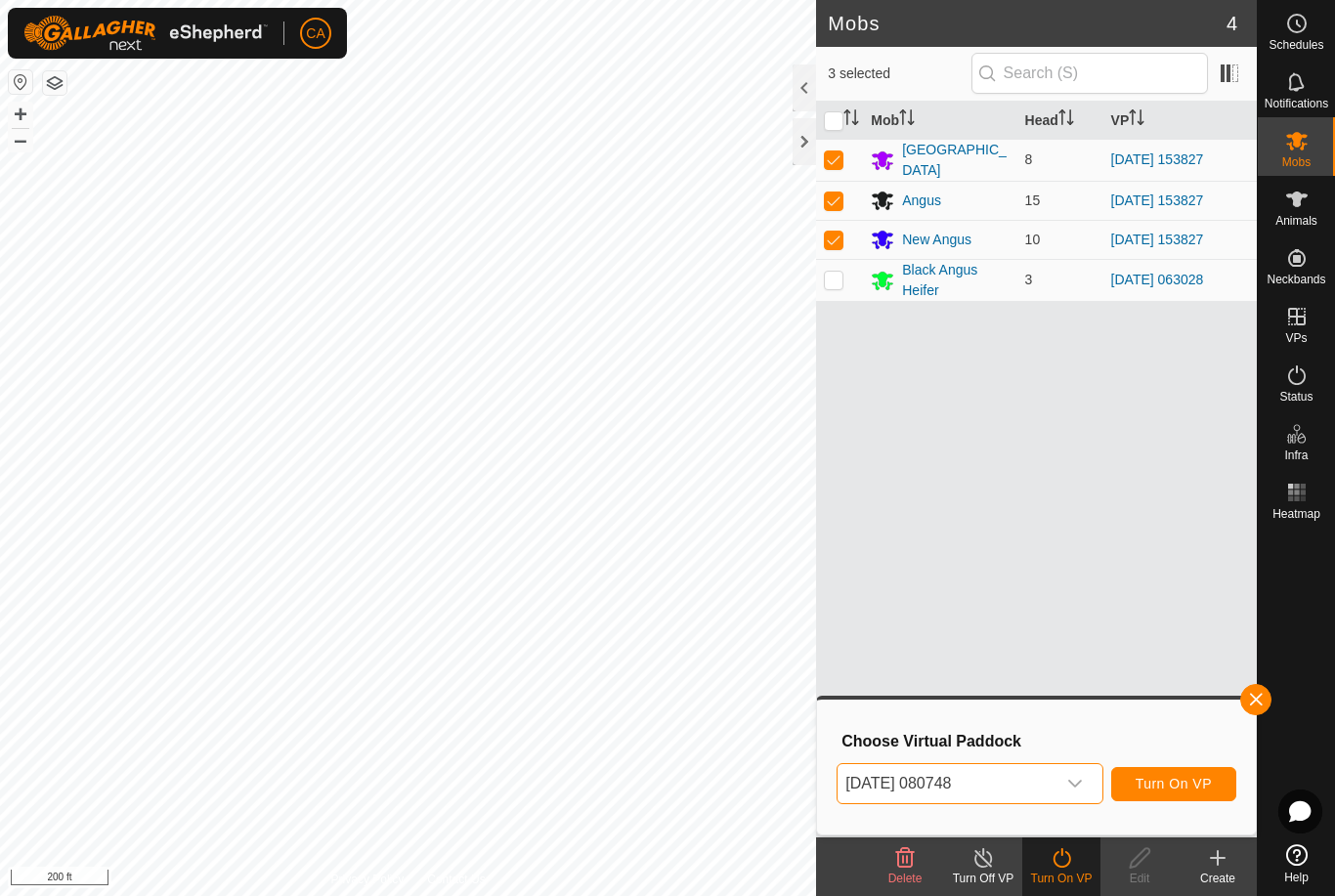
click at [1183, 782] on span "Turn On VP" at bounding box center [1173, 784] width 76 height 16
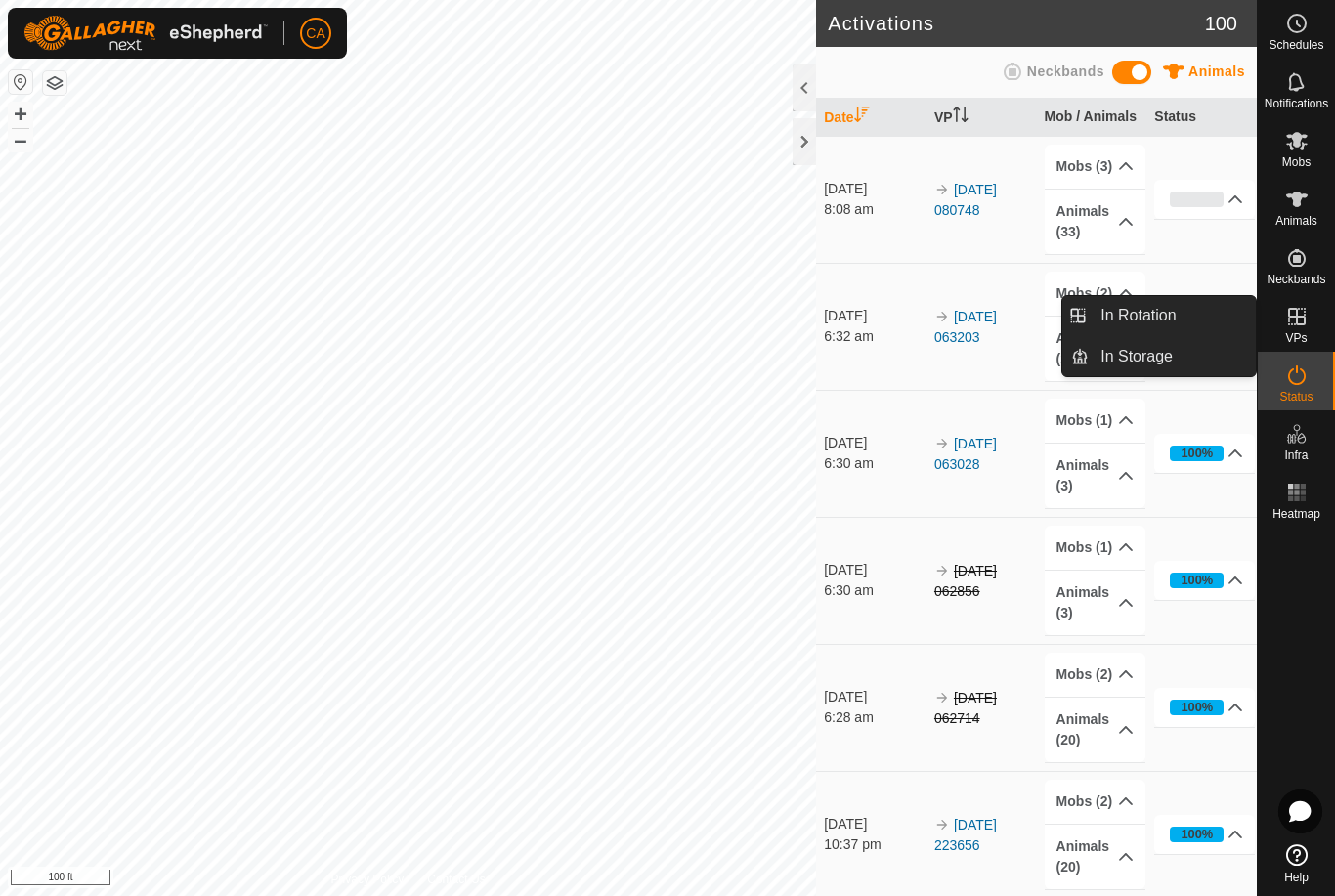
click at [1178, 308] on link "In Rotation" at bounding box center [1171, 315] width 167 height 39
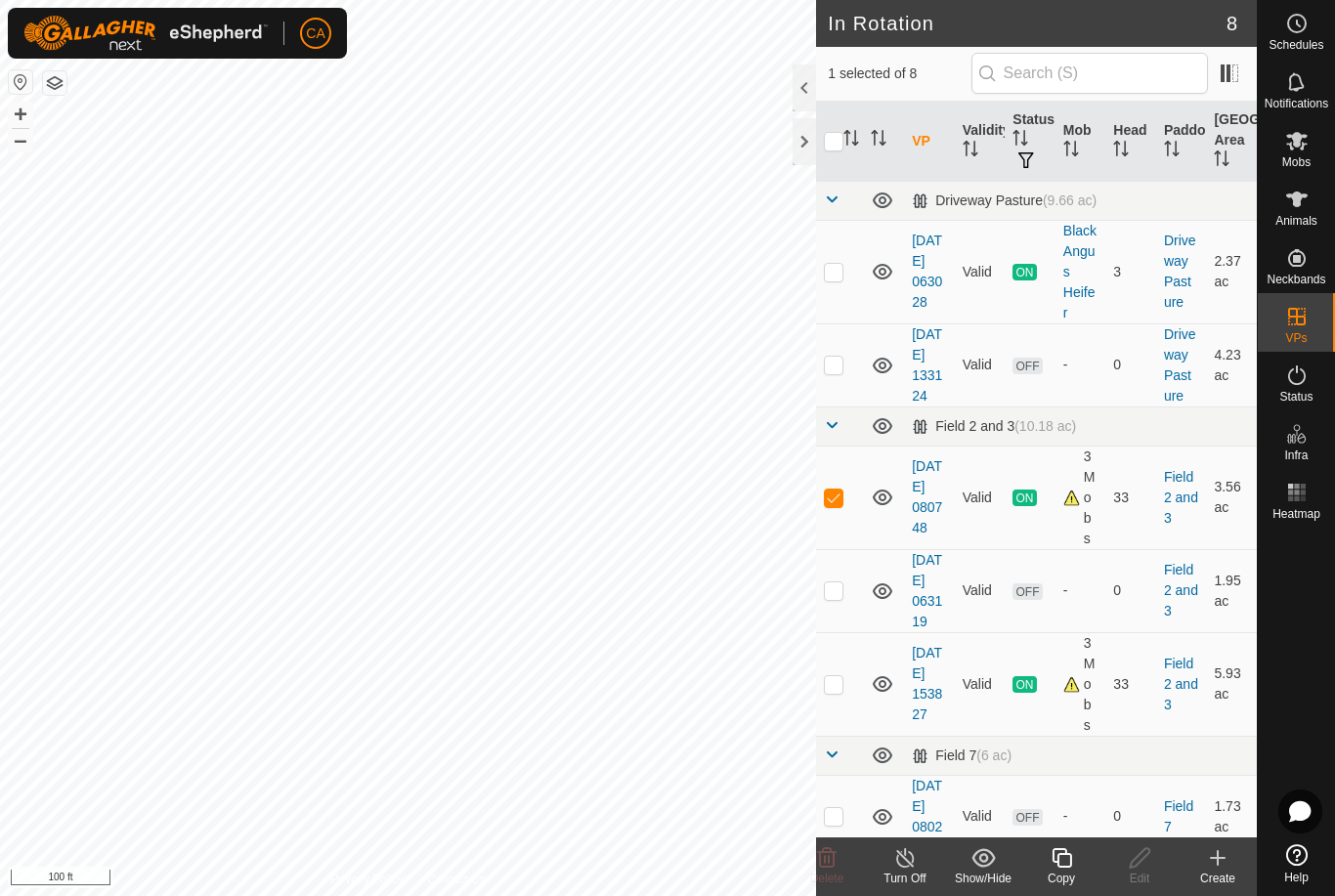
click at [838, 505] on p-checkbox at bounding box center [834, 498] width 20 height 16
checkbox input "false"
click at [834, 692] on p-checkbox at bounding box center [834, 684] width 20 height 16
click at [835, 692] on p-checkbox at bounding box center [834, 684] width 20 height 16
checkbox input "false"
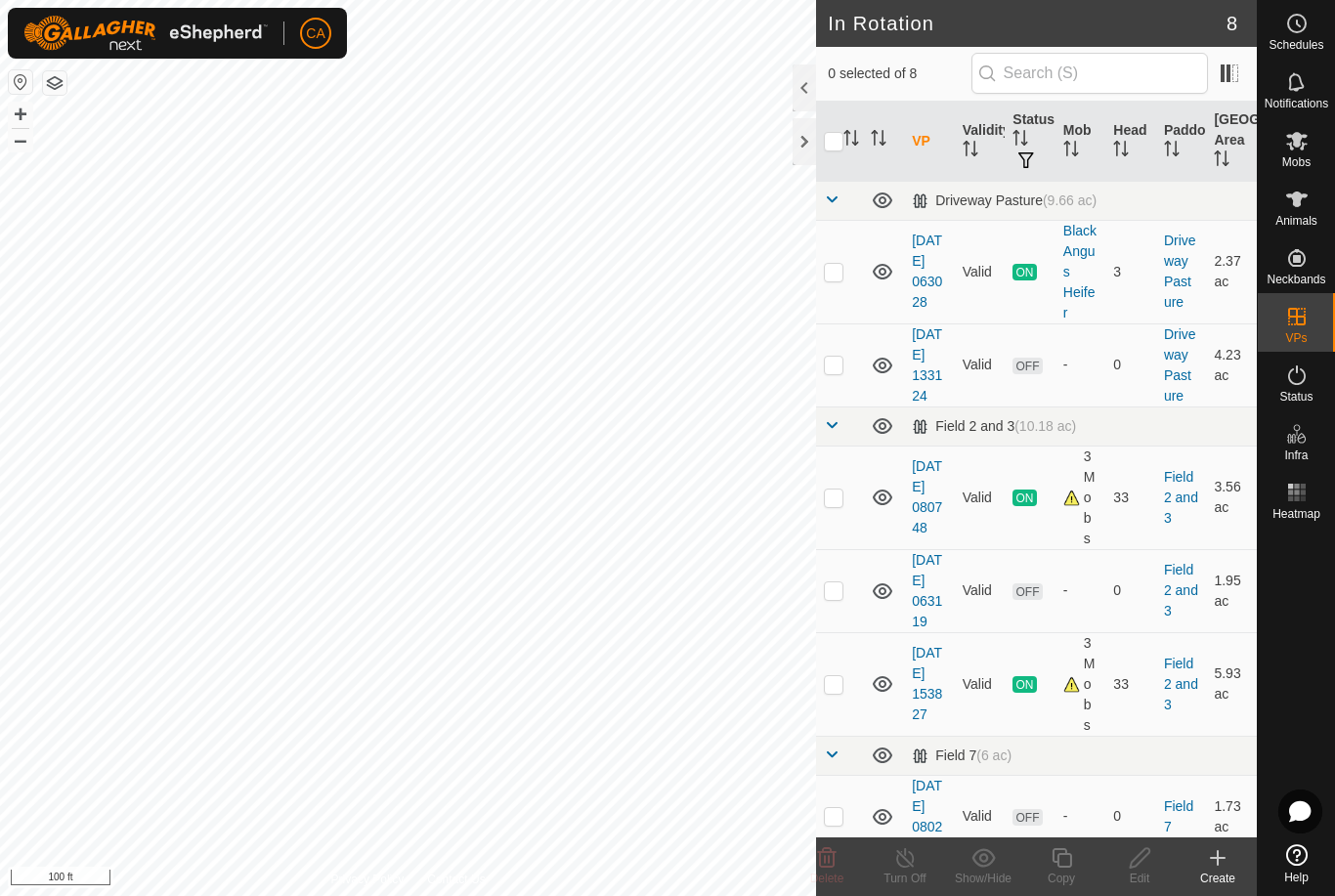
click at [843, 505] on p-checkbox at bounding box center [834, 498] width 20 height 16
click at [836, 505] on p-checkbox at bounding box center [834, 498] width 20 height 16
checkbox input "false"
click at [845, 258] on td at bounding box center [838, 272] width 47 height 104
checkbox input "true"
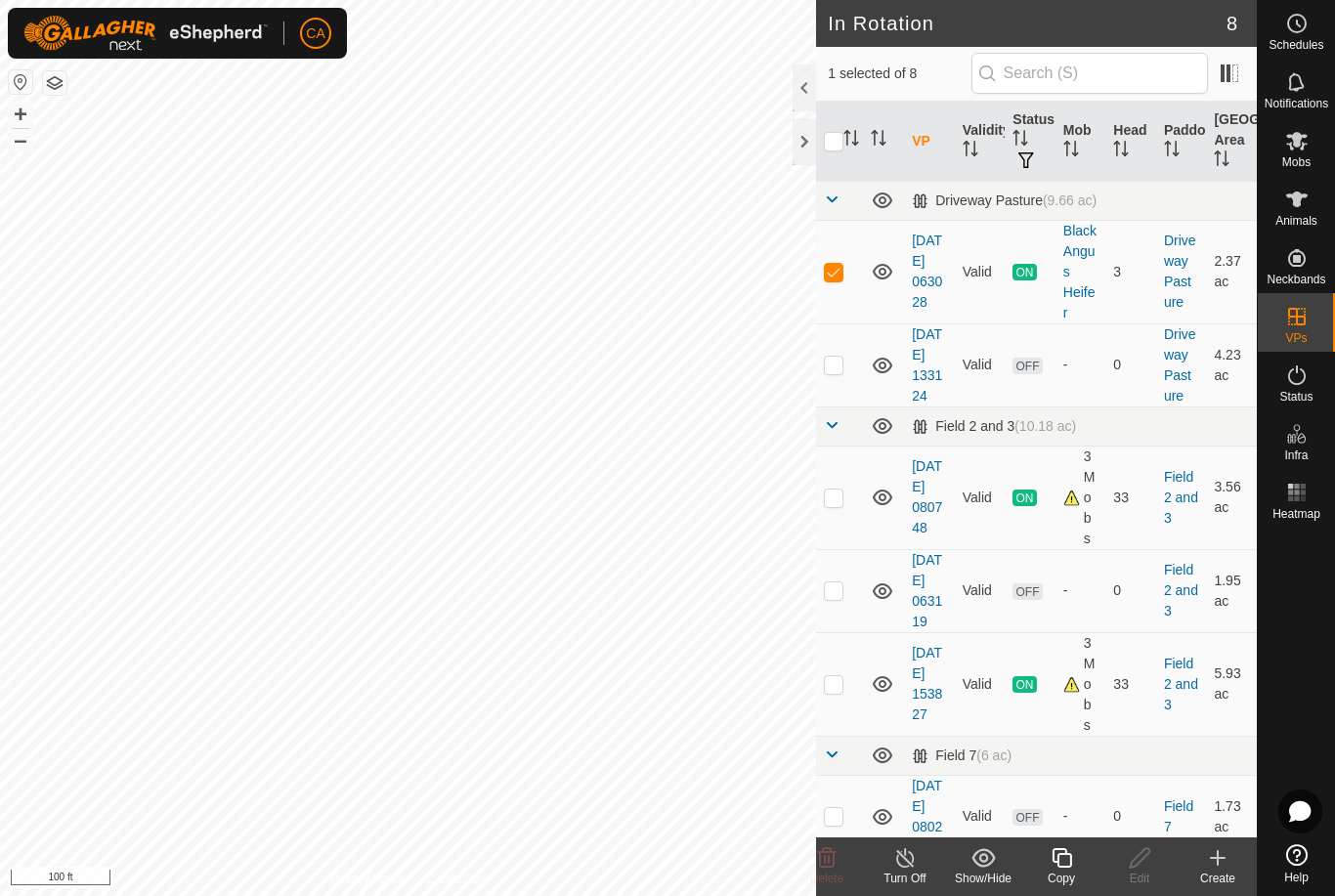
click at [1064, 874] on div "Copy" at bounding box center [1060, 879] width 78 height 18
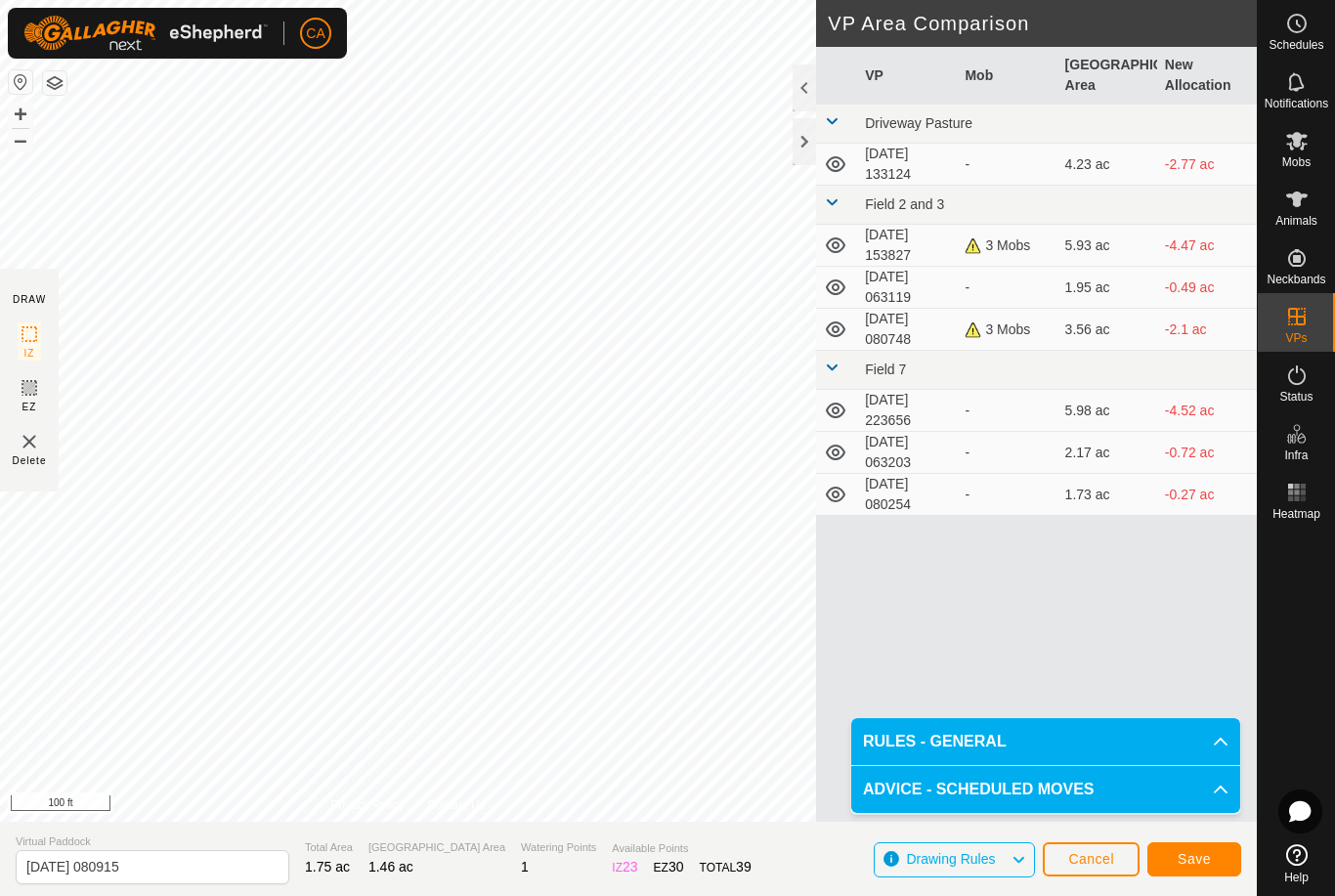
click at [1193, 853] on span "Save" at bounding box center [1194, 859] width 34 height 16
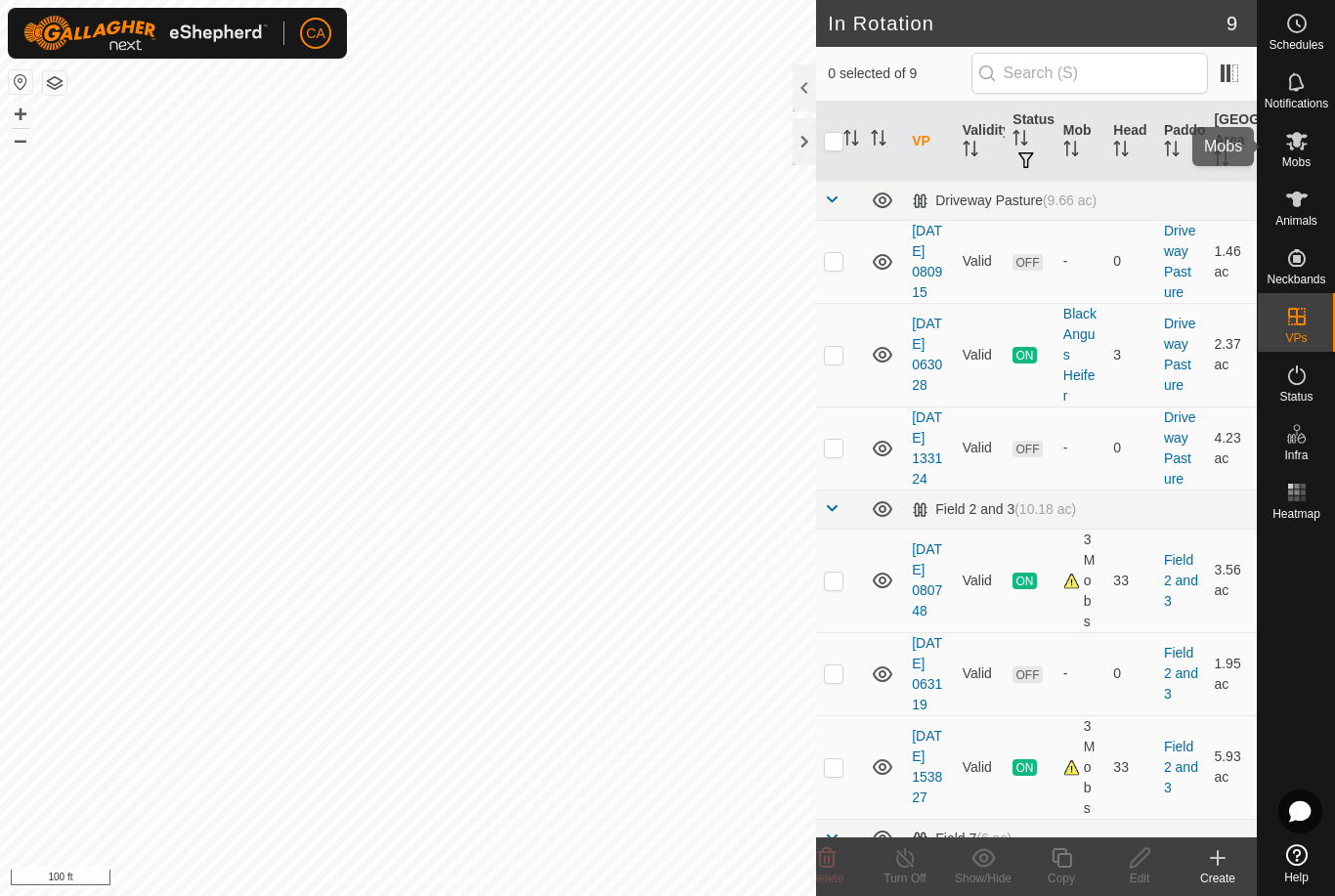
click at [1301, 157] on span "Mobs" at bounding box center [1296, 163] width 29 height 12
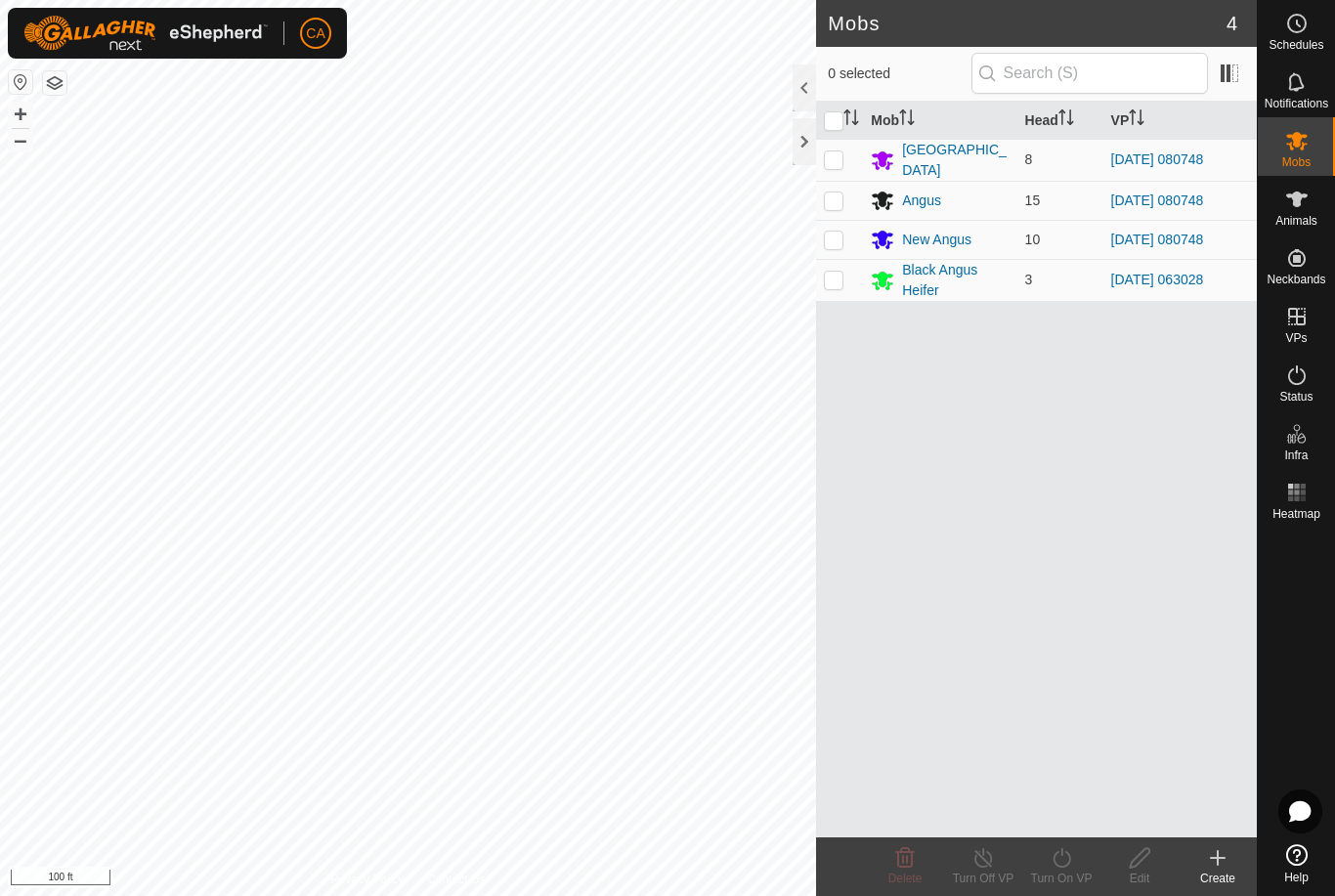
click at [821, 280] on td at bounding box center [838, 280] width 47 height 42
click at [1064, 862] on icon at bounding box center [1061, 858] width 25 height 24
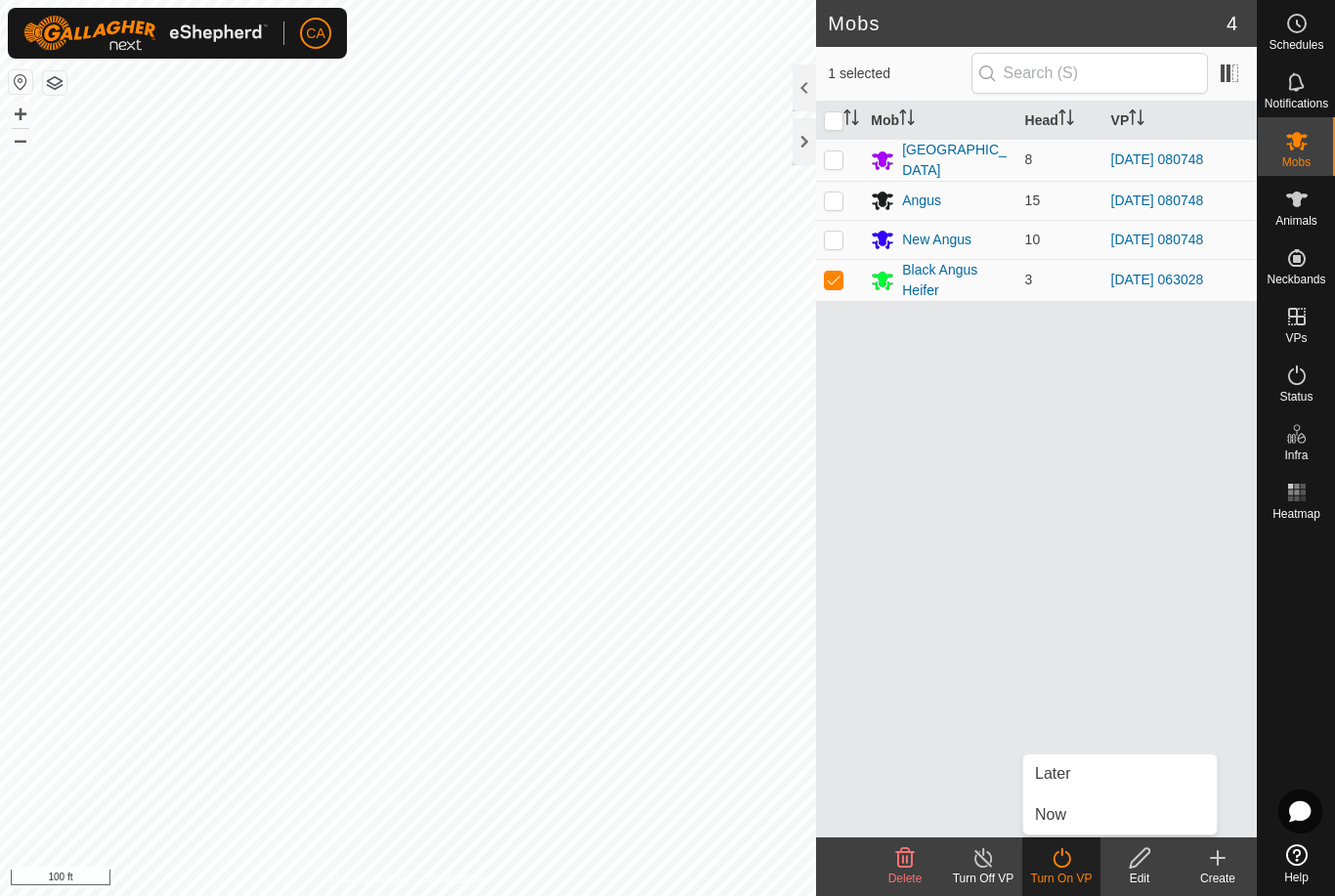
click at [1092, 818] on link "Now" at bounding box center [1119, 815] width 193 height 39
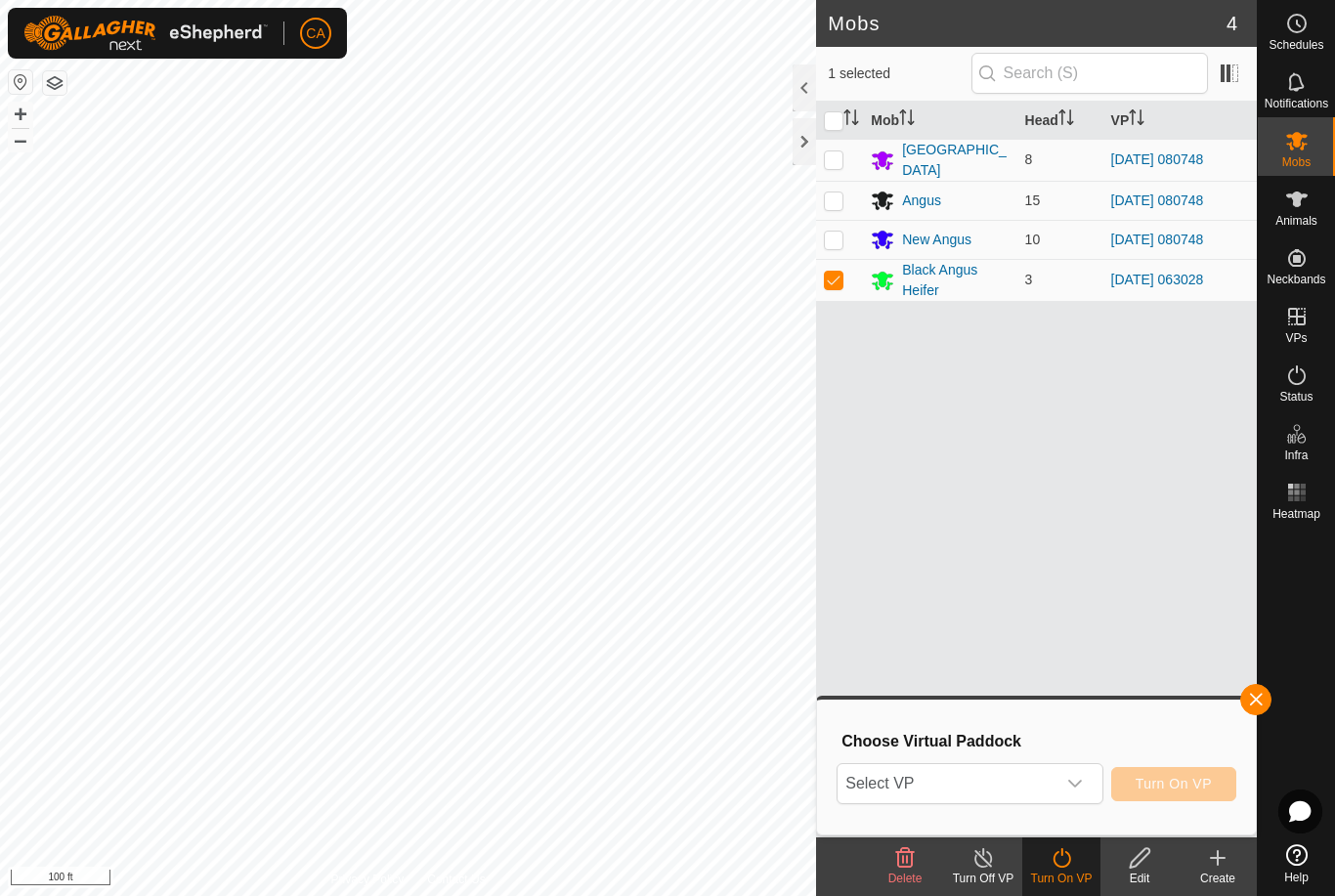
click at [1028, 787] on span "Select VP" at bounding box center [946, 783] width 217 height 39
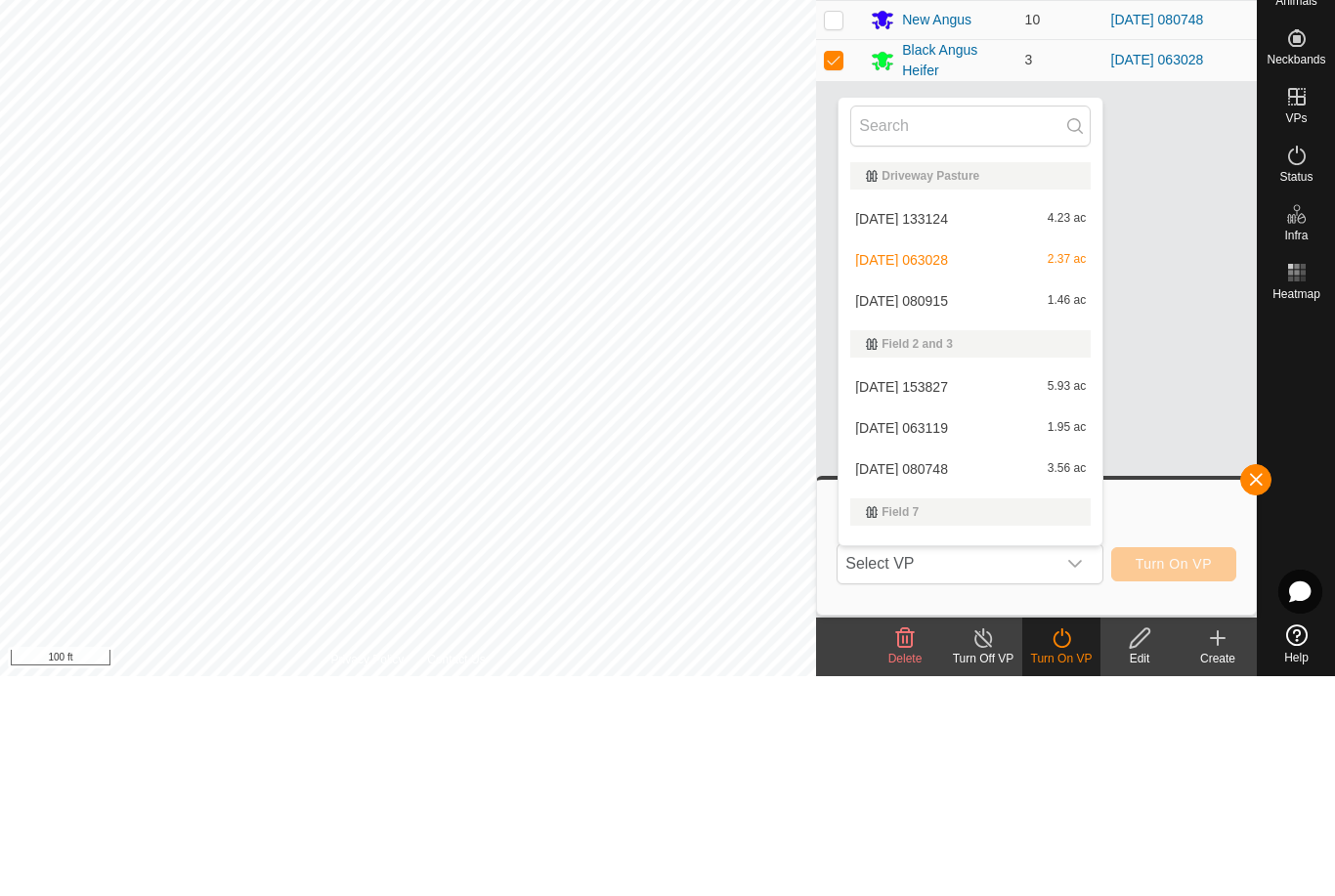
click at [947, 432] on span "[DATE] 133124" at bounding box center [902, 439] width 93 height 14
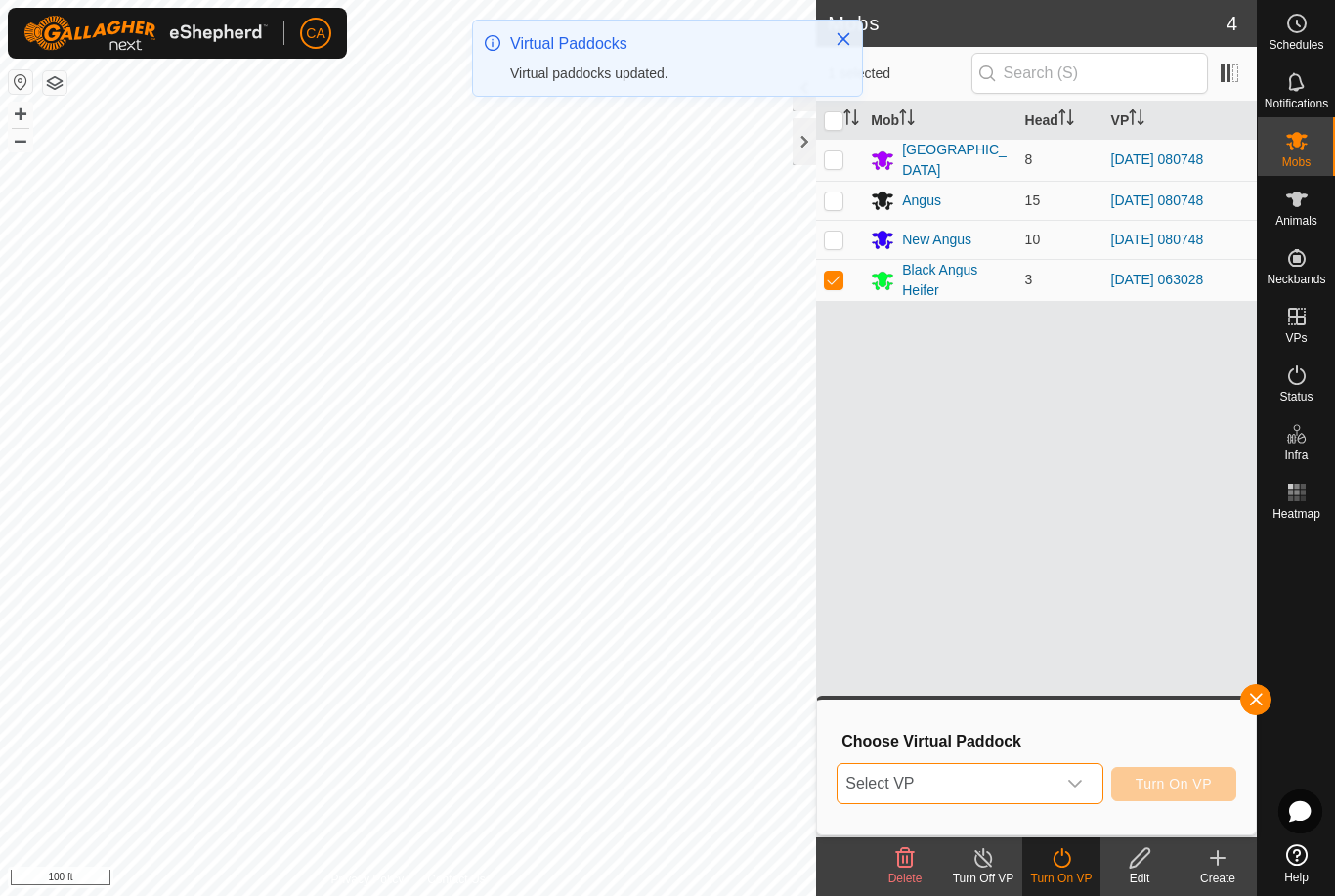
click at [906, 866] on icon at bounding box center [905, 858] width 19 height 20
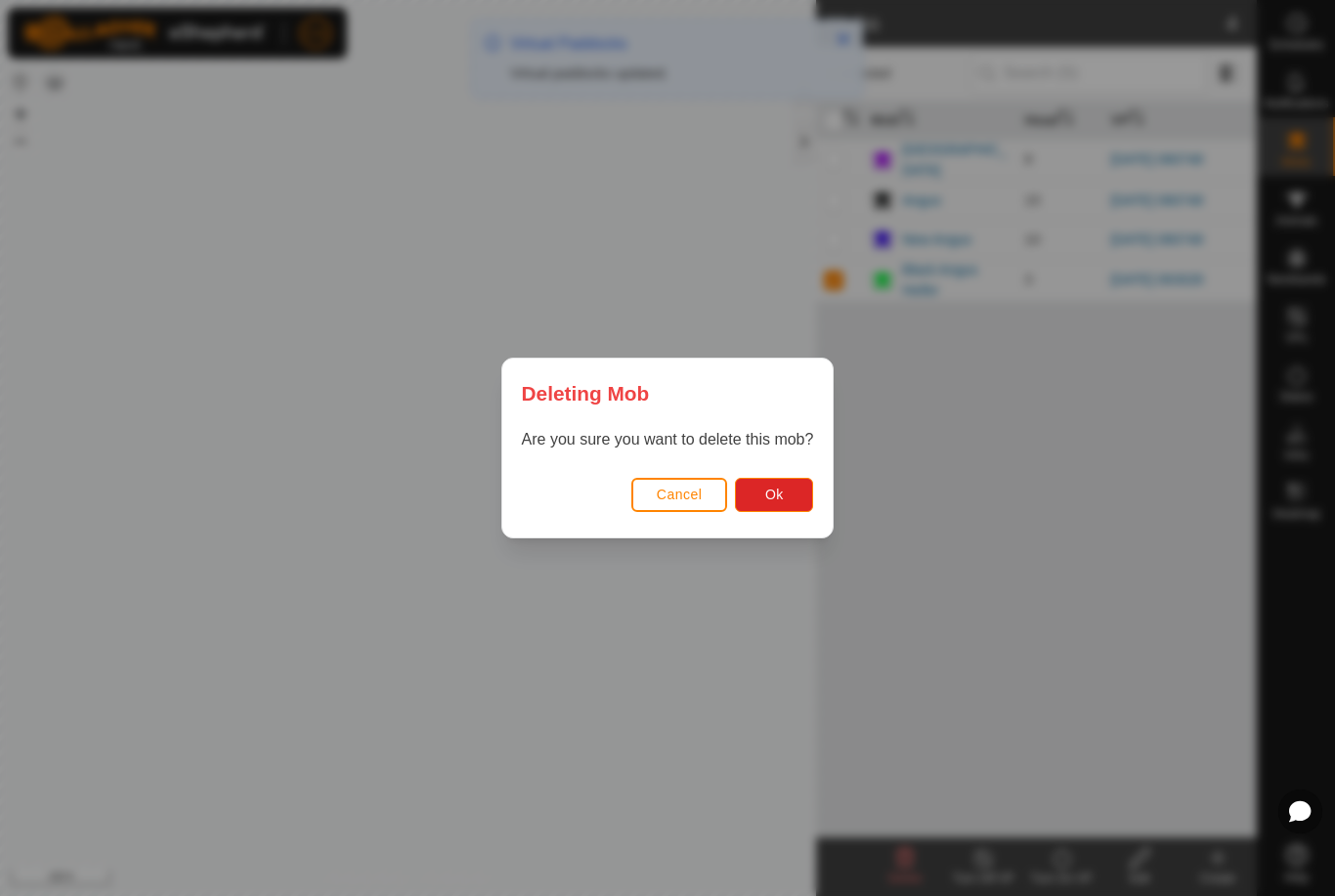
click at [789, 483] on button "Ok" at bounding box center [773, 495] width 78 height 35
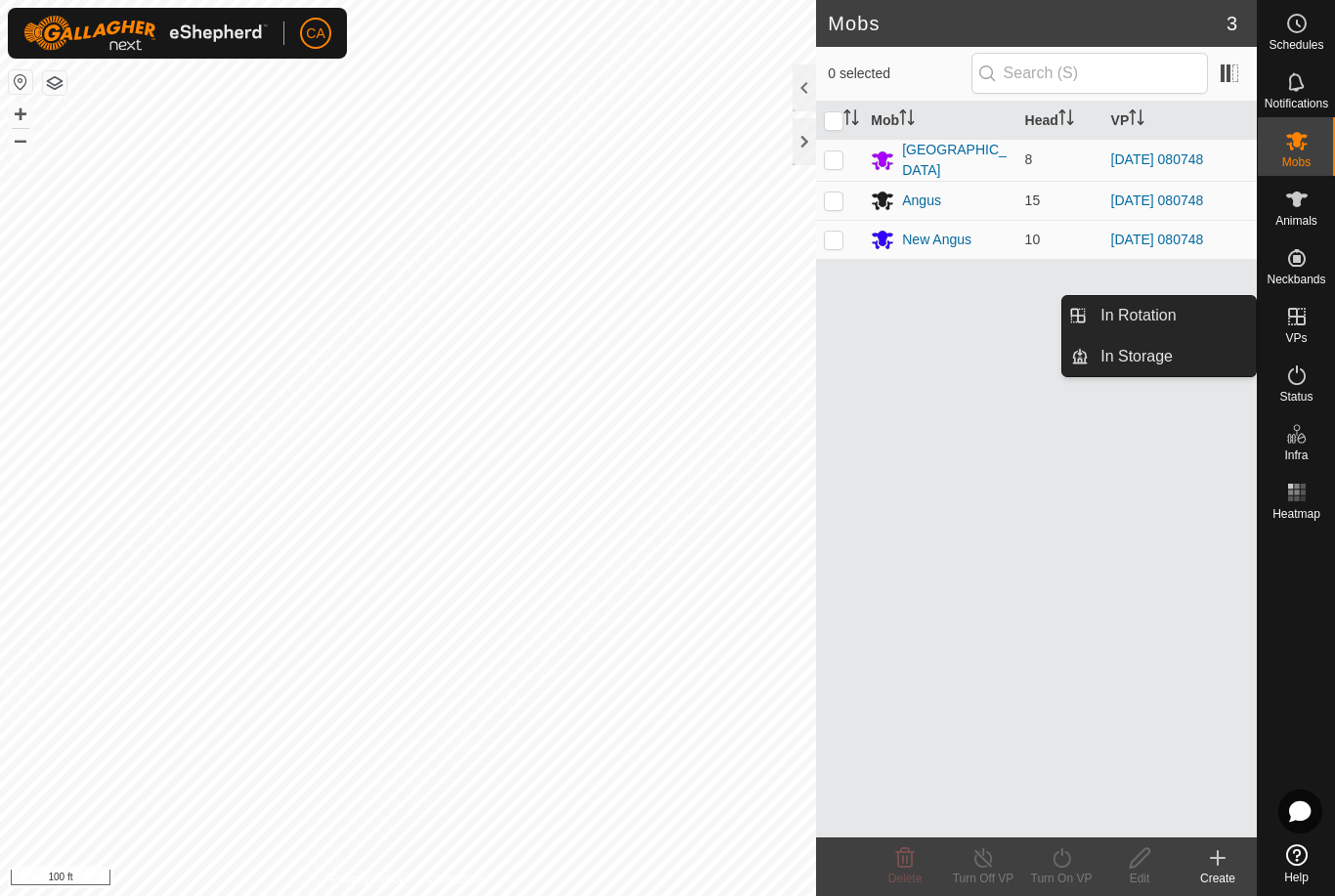
click at [1185, 316] on link "In Rotation" at bounding box center [1171, 315] width 167 height 39
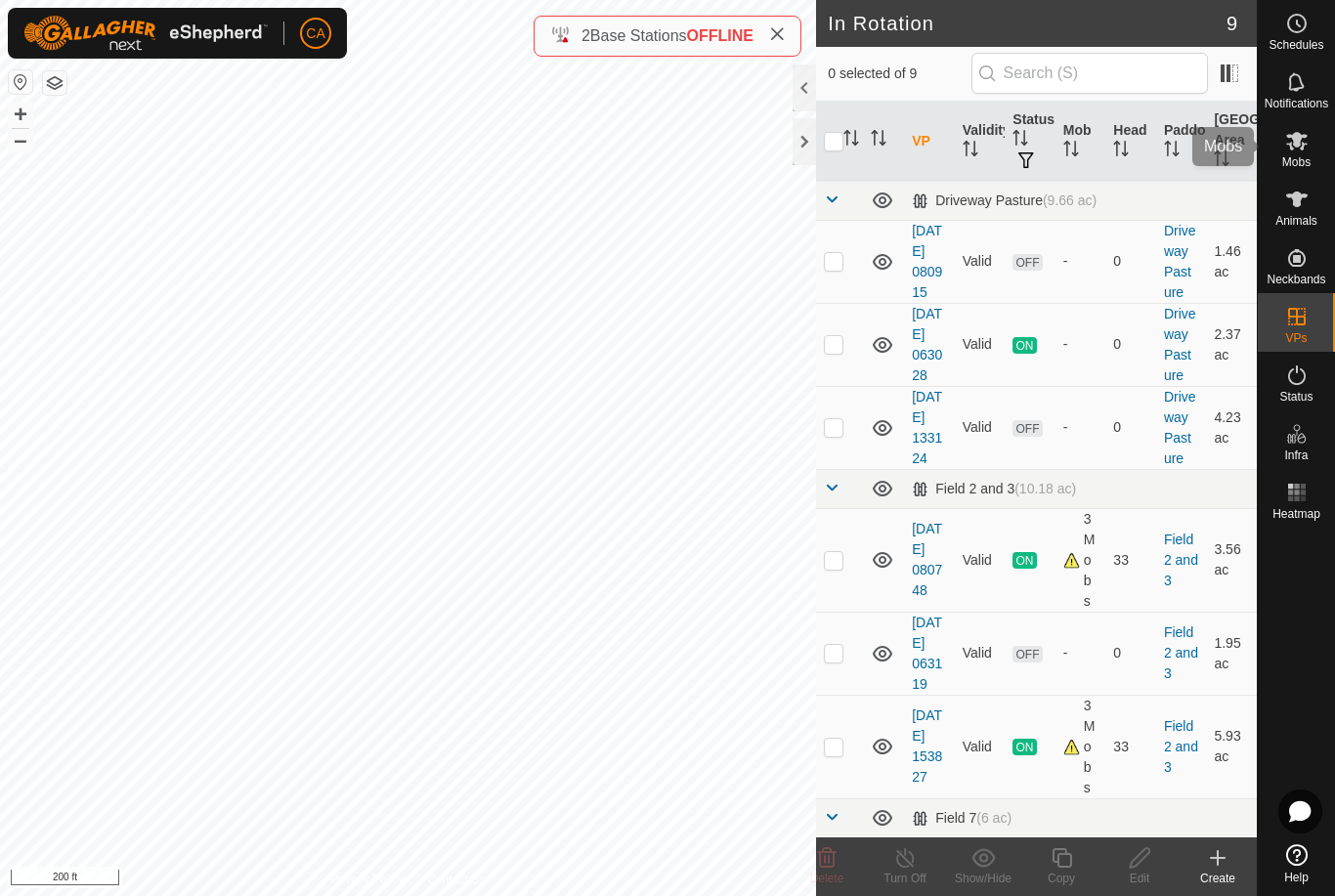
click at [1293, 158] on span "Mobs" at bounding box center [1296, 163] width 29 height 12
